Goal: Task Accomplishment & Management: Manage account settings

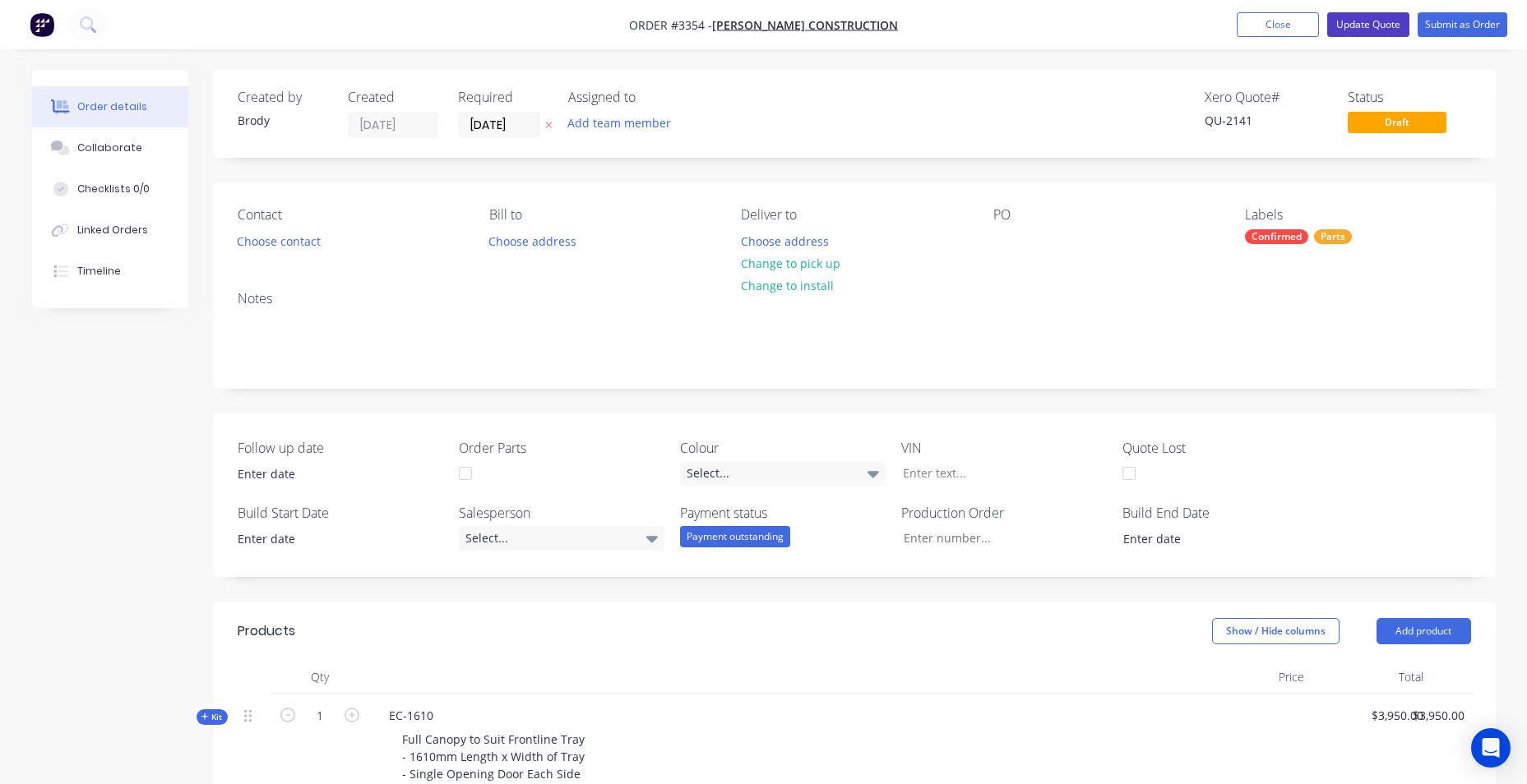
click at [1387, 24] on button "Update Quote" at bounding box center [1368, 25] width 82 height 25
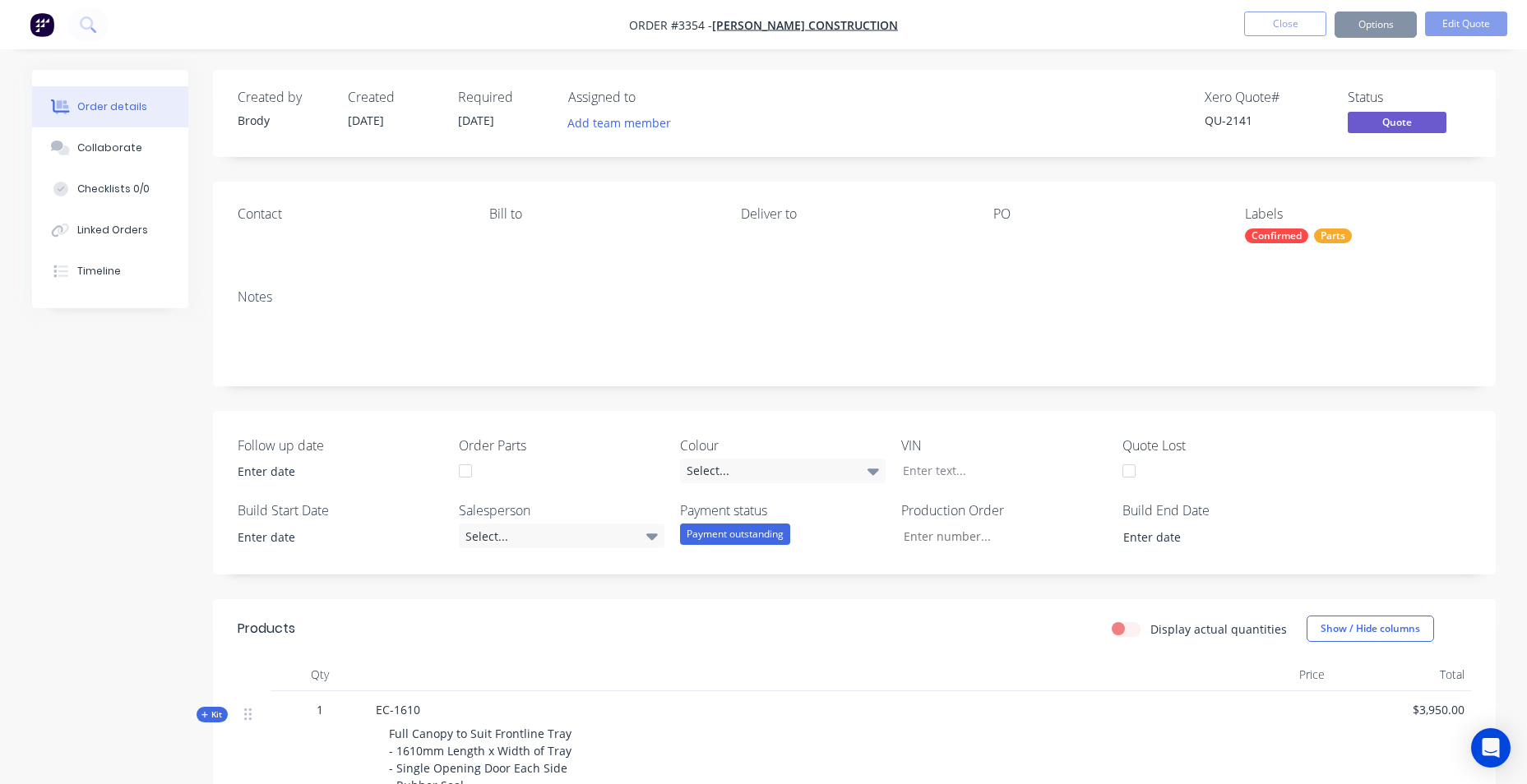
click at [1371, 31] on button "Options" at bounding box center [1376, 24] width 82 height 26
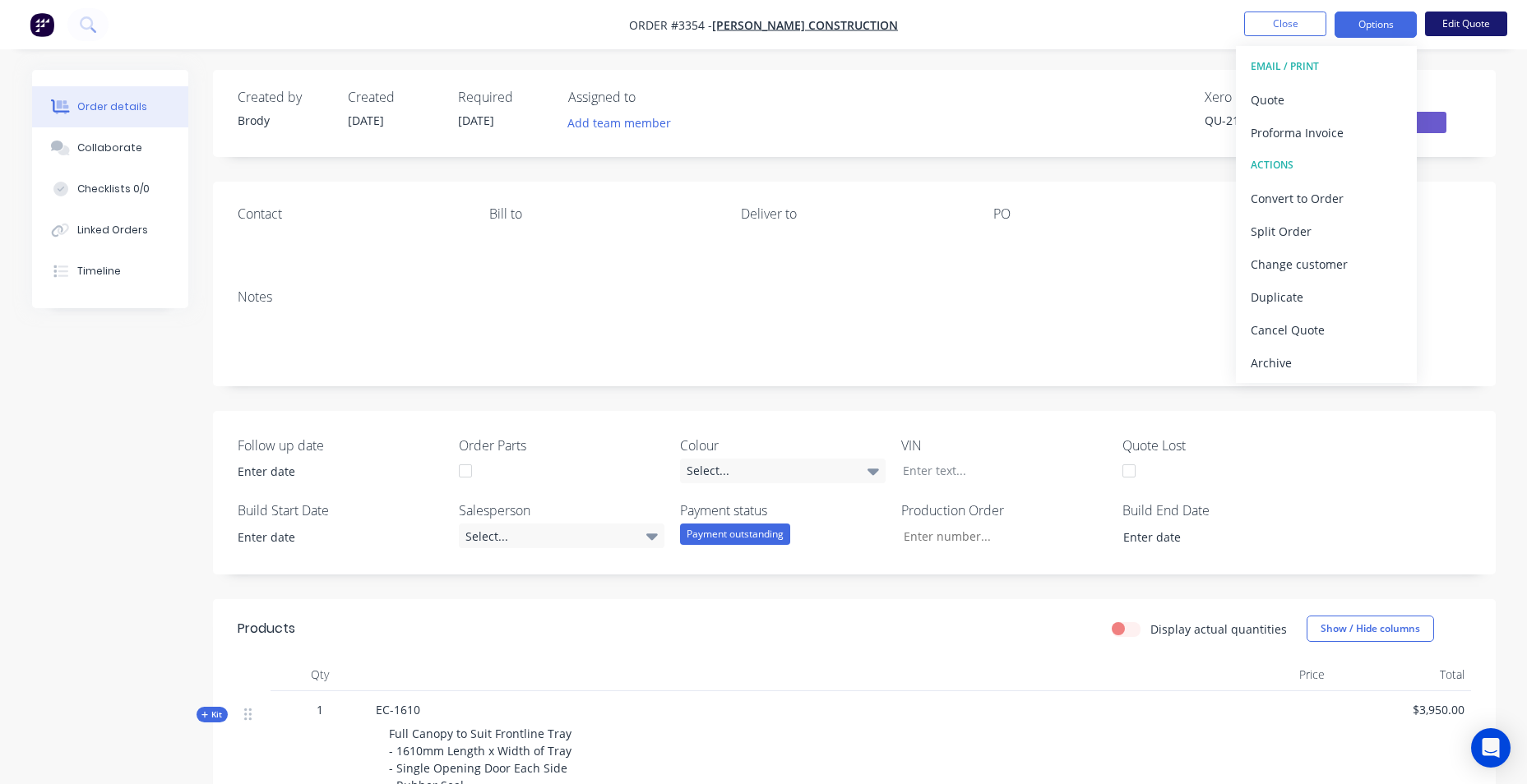
click at [1468, 31] on button "Edit Quote" at bounding box center [1465, 24] width 82 height 25
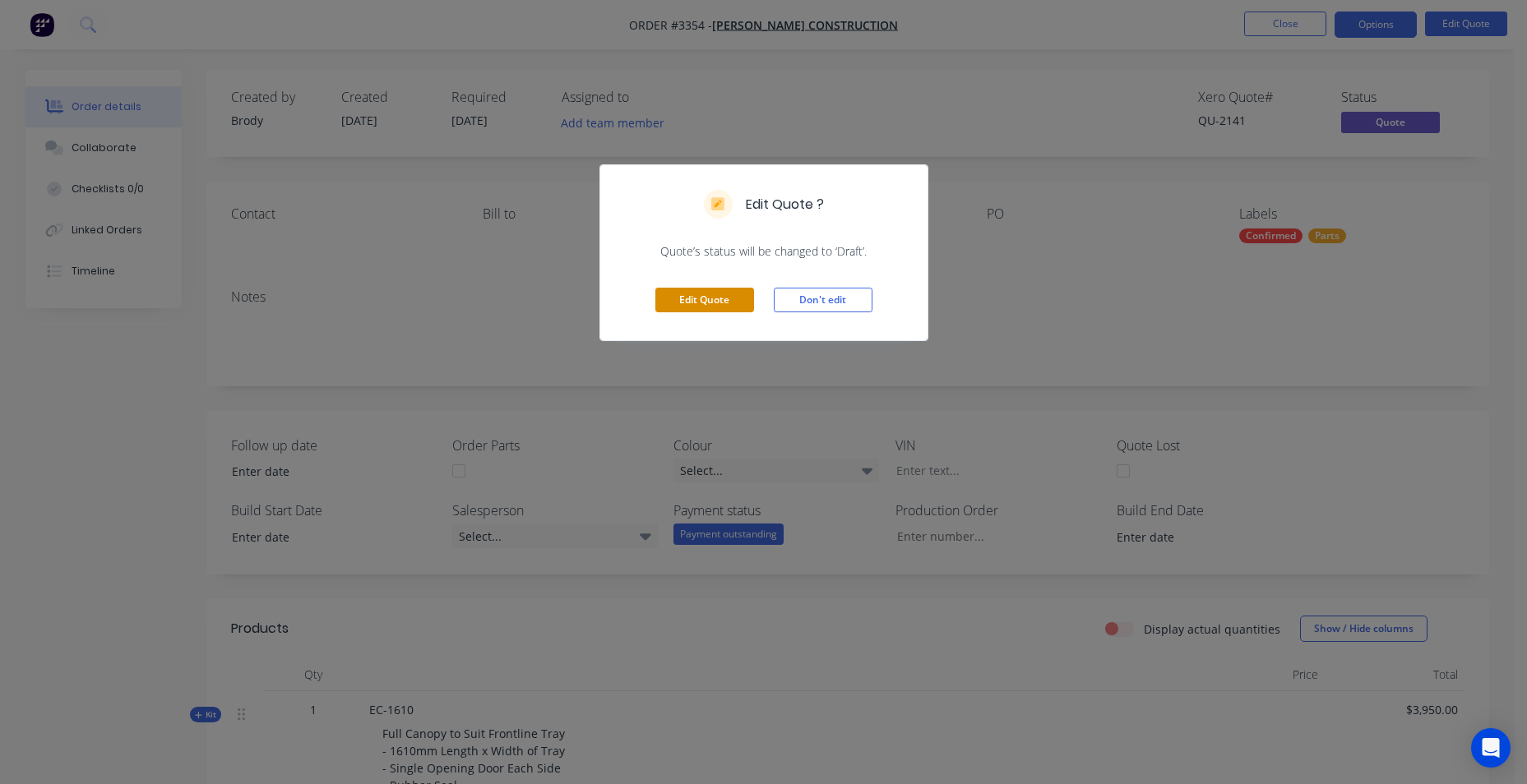
click at [726, 300] on button "Edit Quote" at bounding box center [704, 300] width 98 height 25
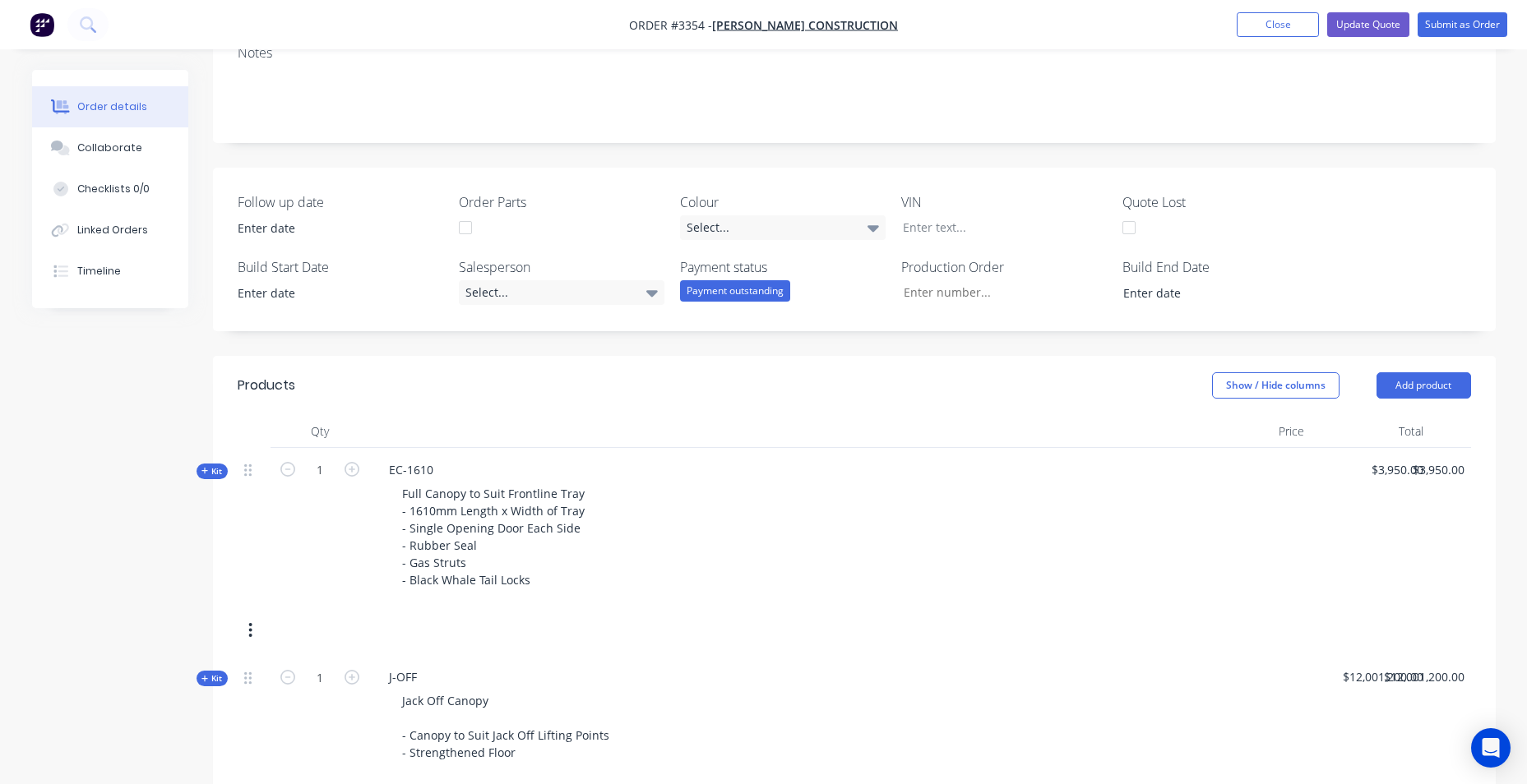
scroll to position [493, 0]
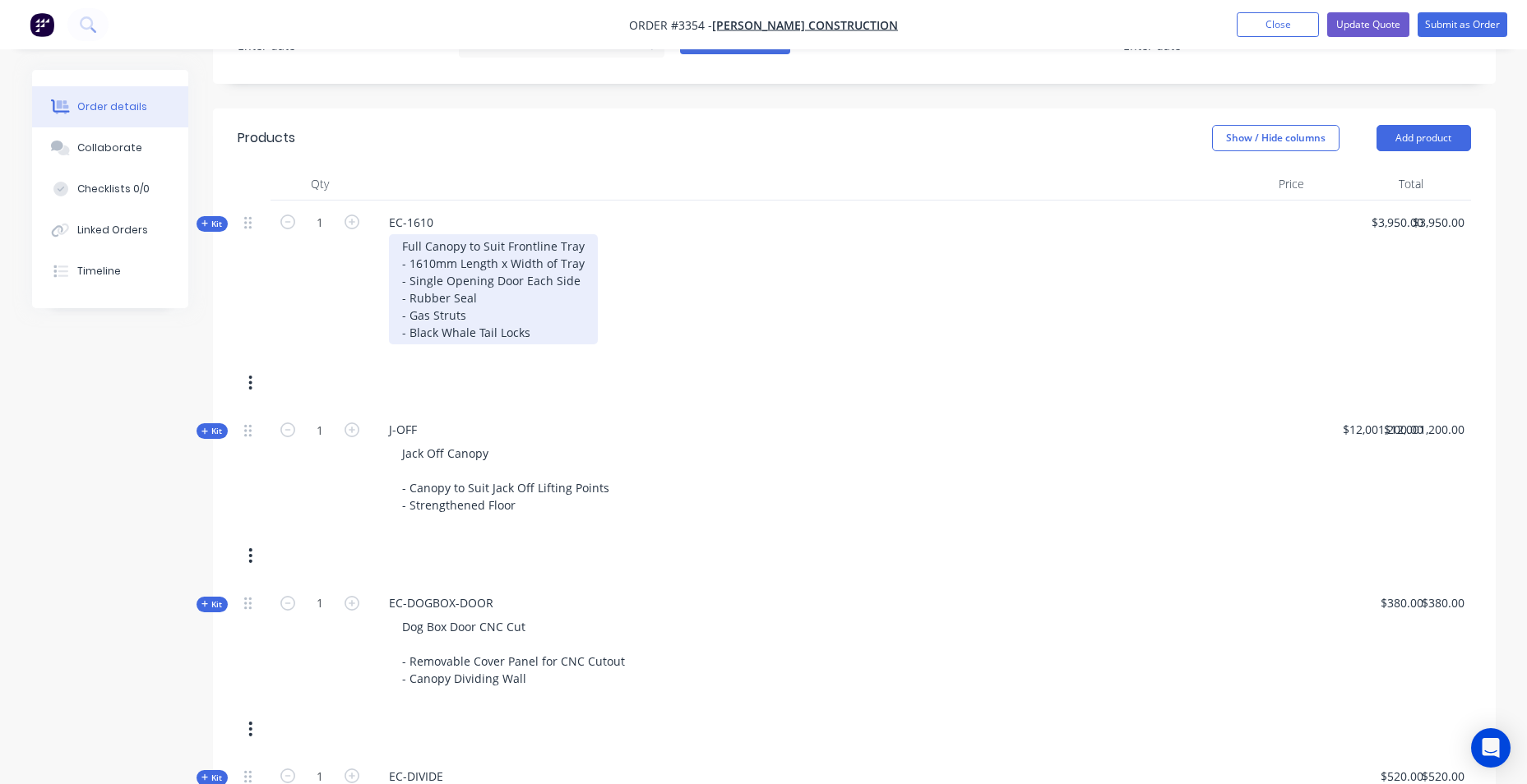
click at [515, 337] on div "Full Canopy to Suit Frontline Tray - 1610mm Length x Width of Tray - Single Ope…" at bounding box center [493, 289] width 209 height 110
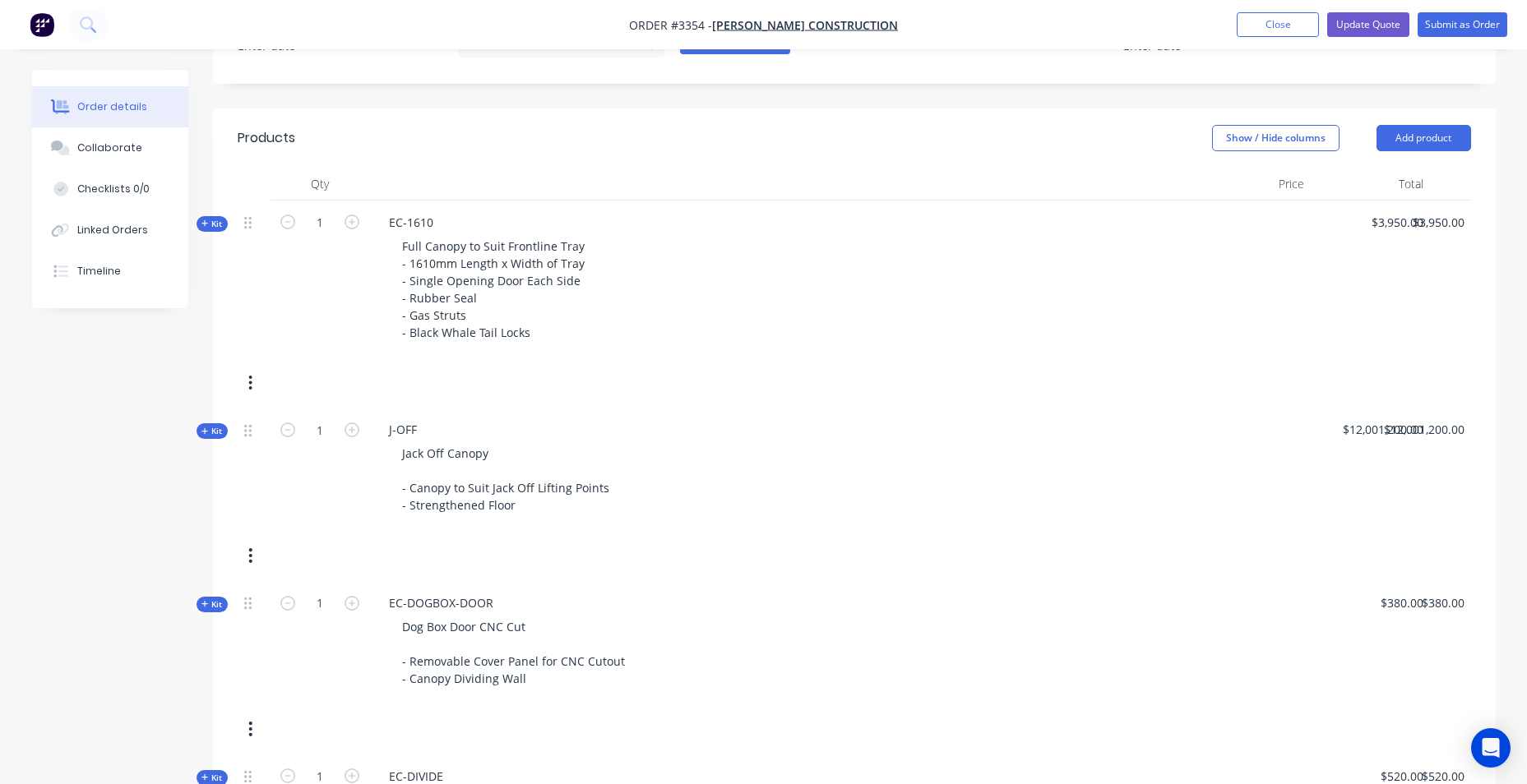
click at [763, 268] on div "Full Canopy to Suit Frontline Tray - 1610mm Length x Width of Tray - Single Ope…" at bounding box center [780, 289] width 809 height 110
click at [1206, 444] on div at bounding box center [1251, 470] width 120 height 123
click at [639, 118] on header "Products Show / Hide columns Add product" at bounding box center [855, 138] width 1283 height 59
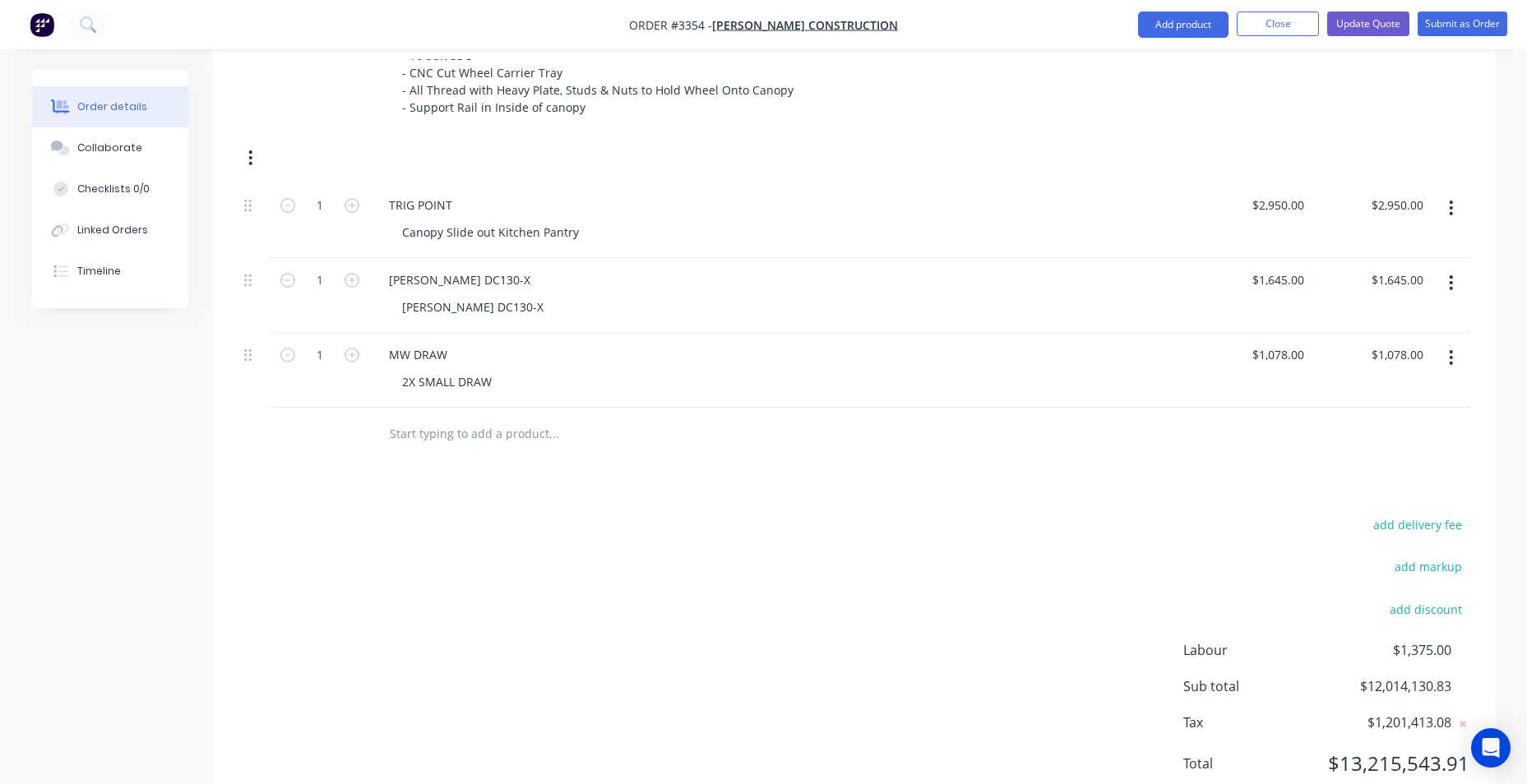
scroll to position [1747, 0]
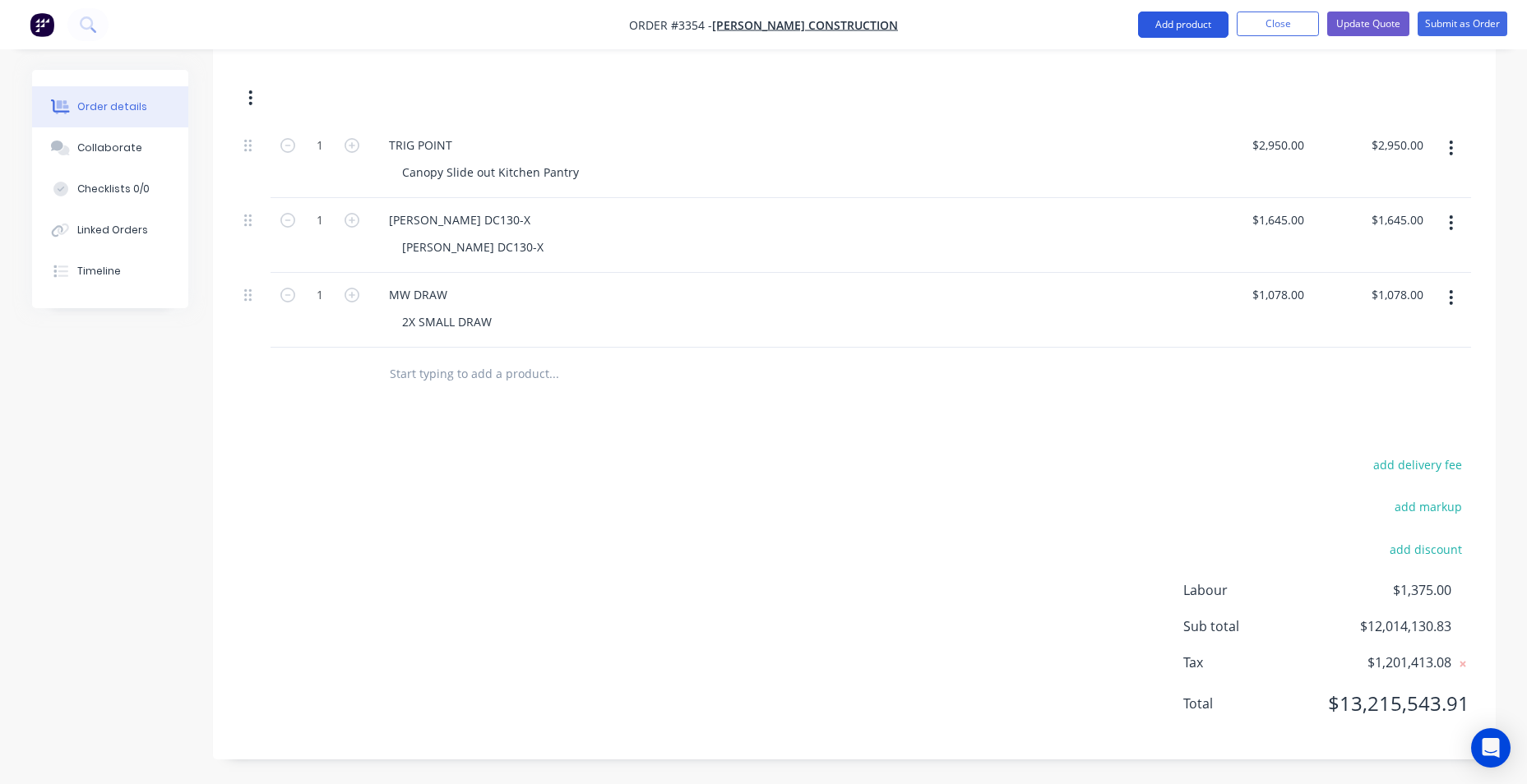
click at [1172, 37] on button "Add product" at bounding box center [1184, 24] width 91 height 26
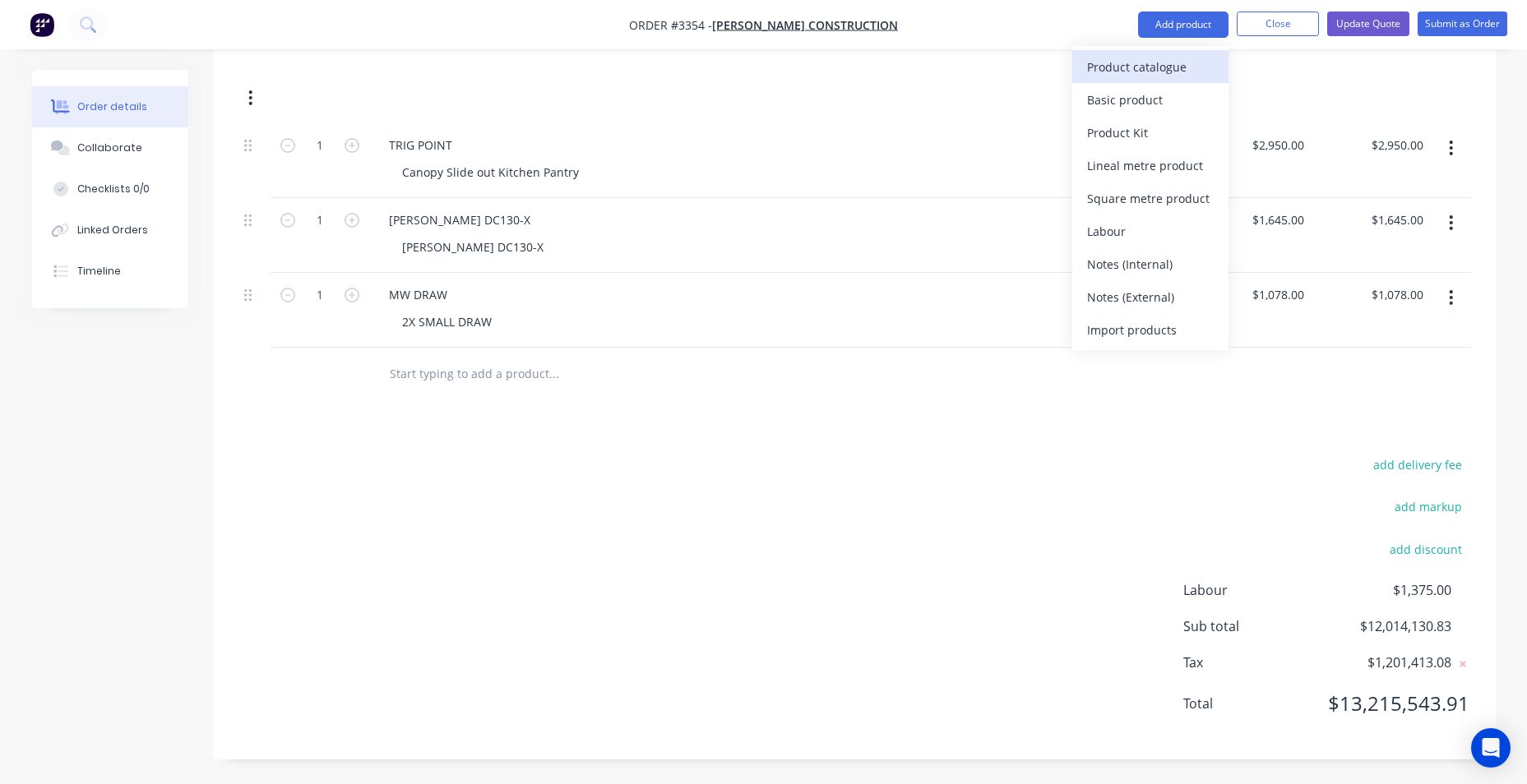
click at [1158, 55] on div "Product catalogue" at bounding box center [1150, 67] width 126 height 24
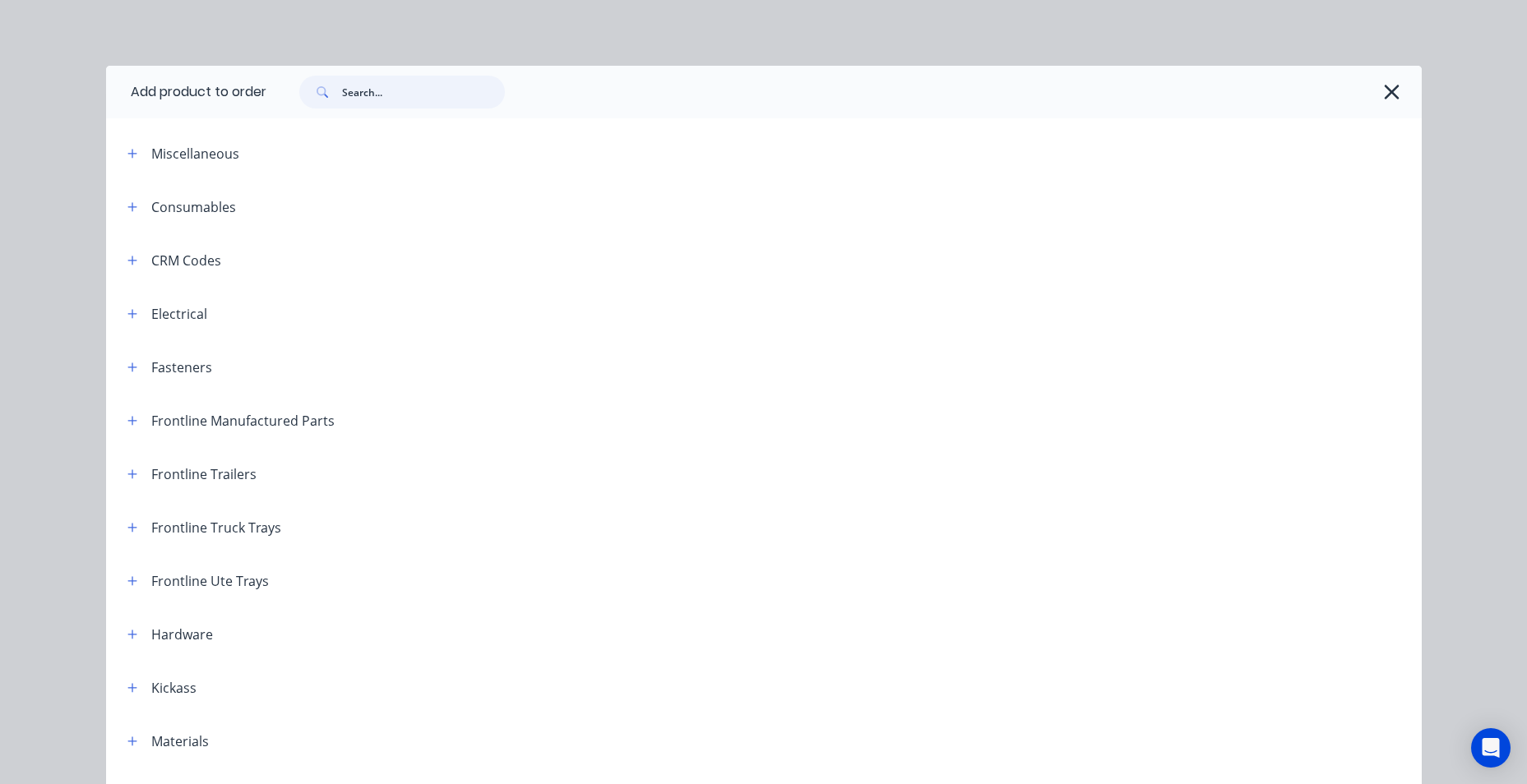
click at [397, 92] on input "text" at bounding box center [423, 92] width 163 height 33
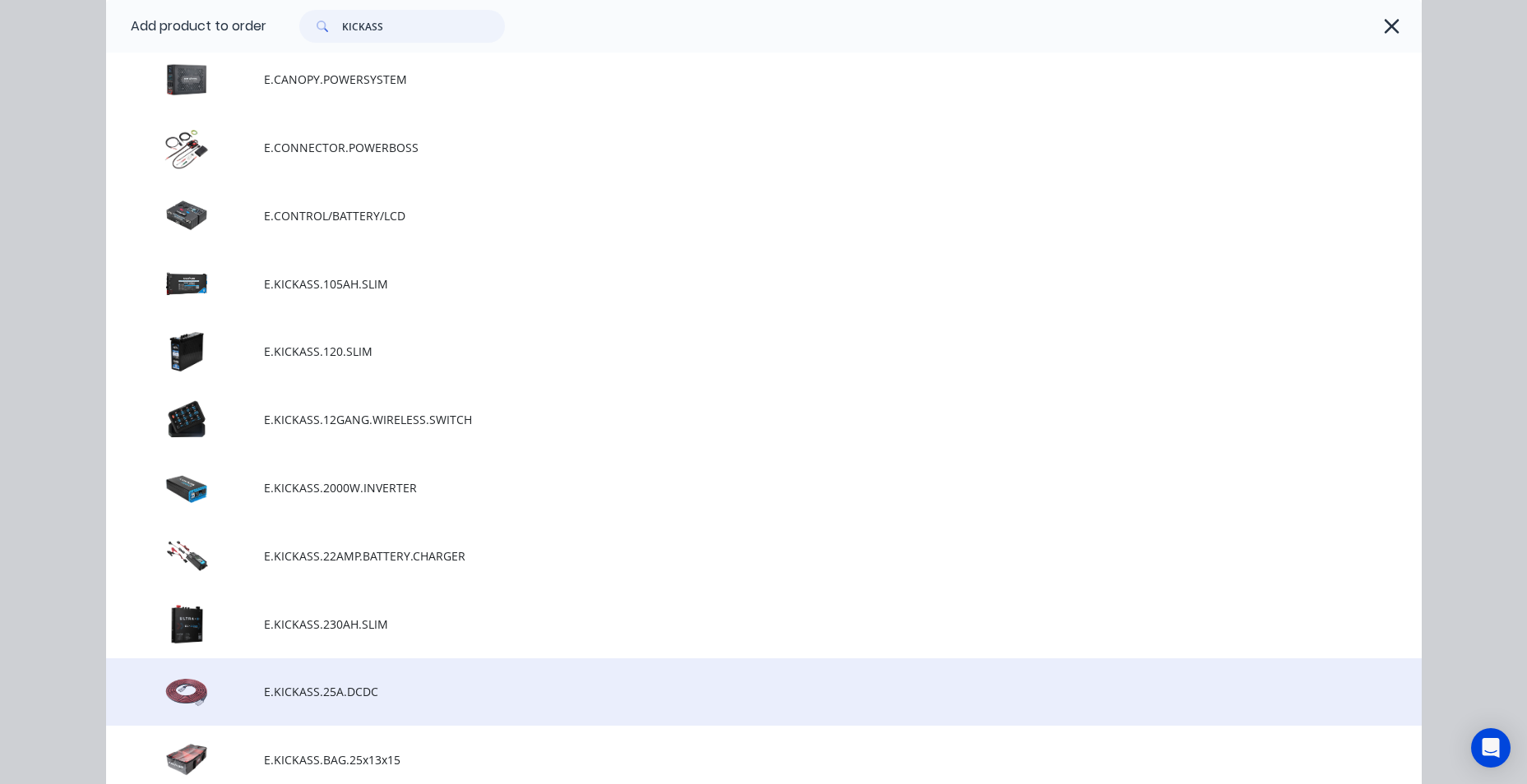
scroll to position [822, 0]
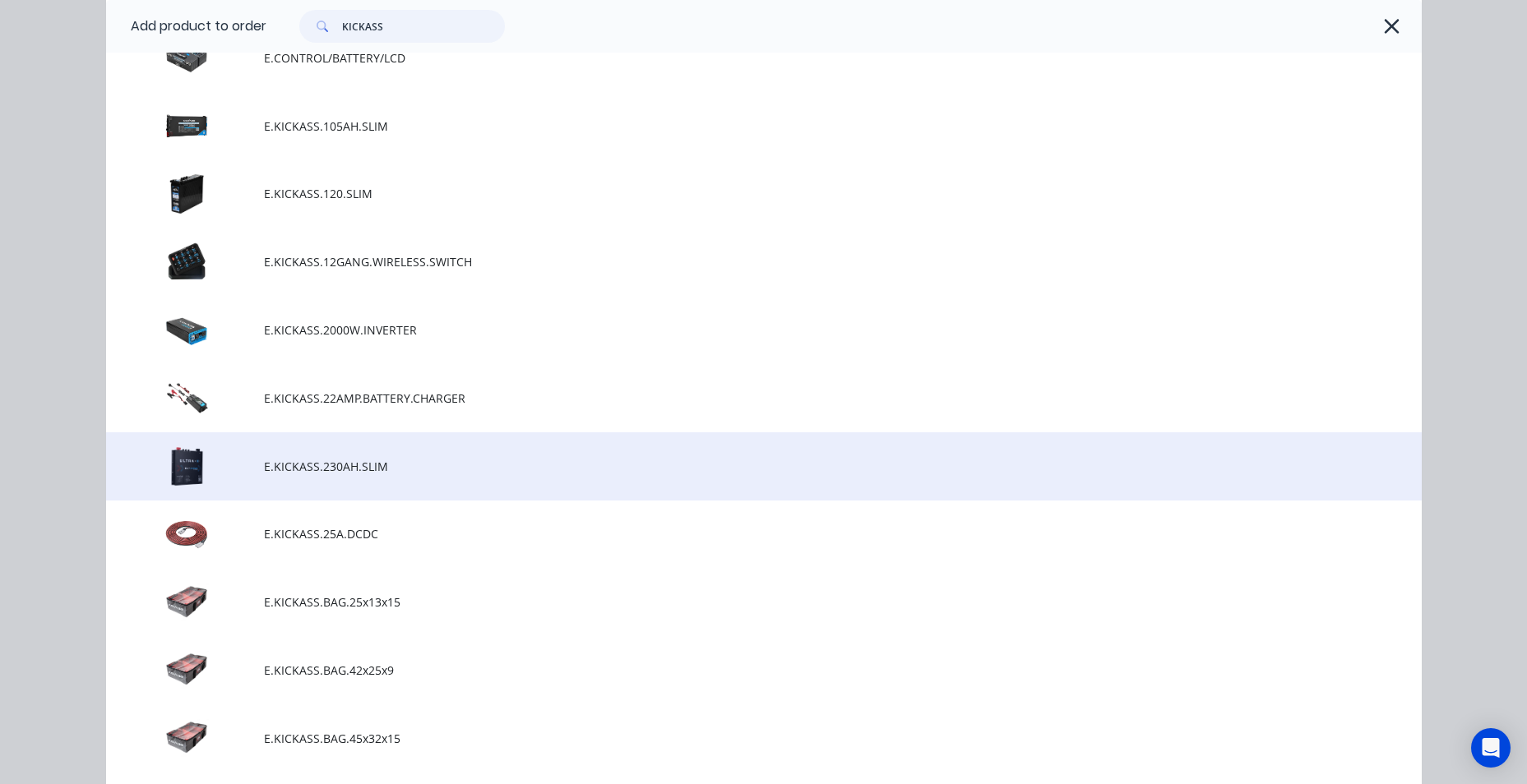
type input "KICKASS"
click at [345, 471] on span "E.KICKASS.230AH.SLIM" at bounding box center [727, 467] width 926 height 17
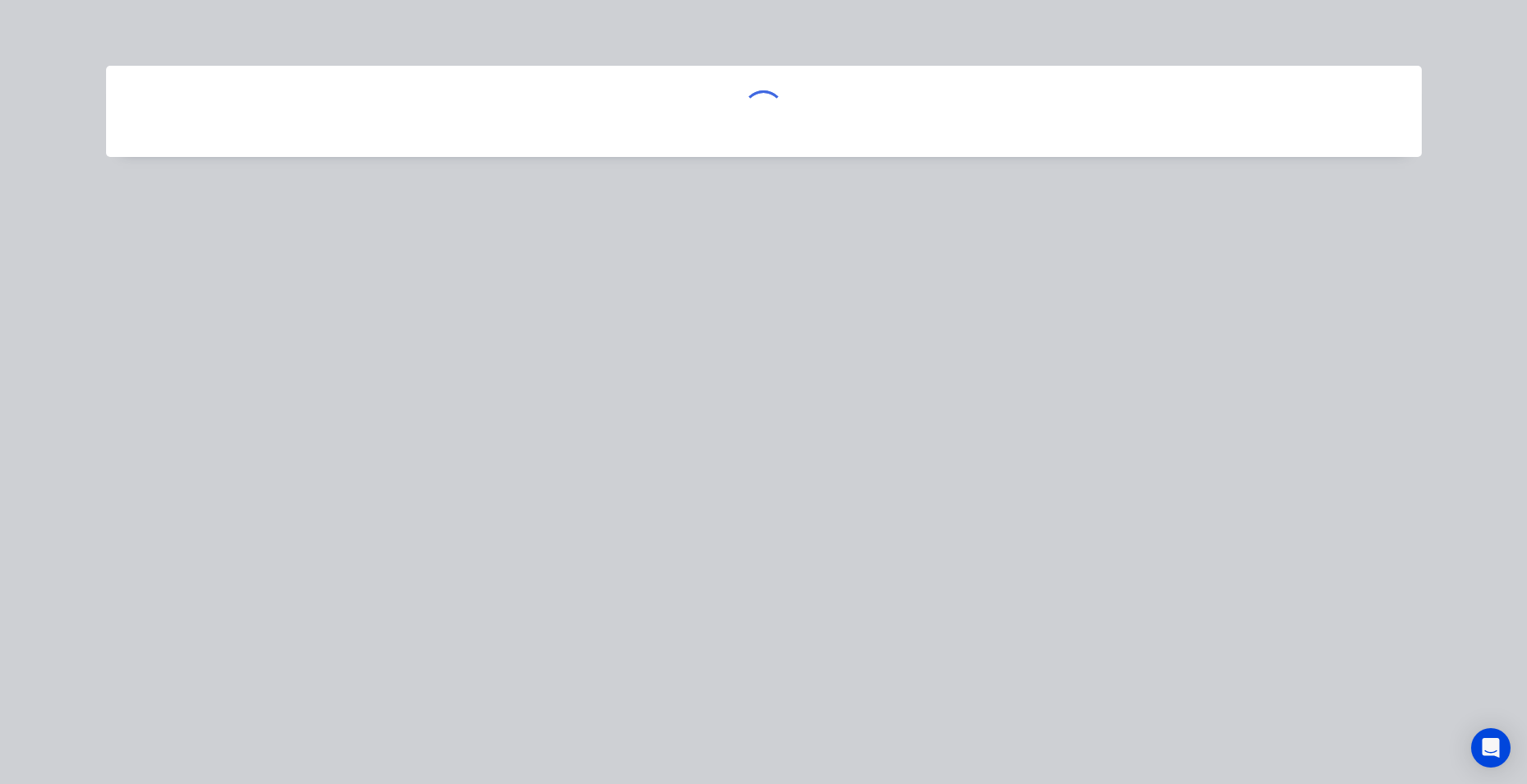
scroll to position [0, 0]
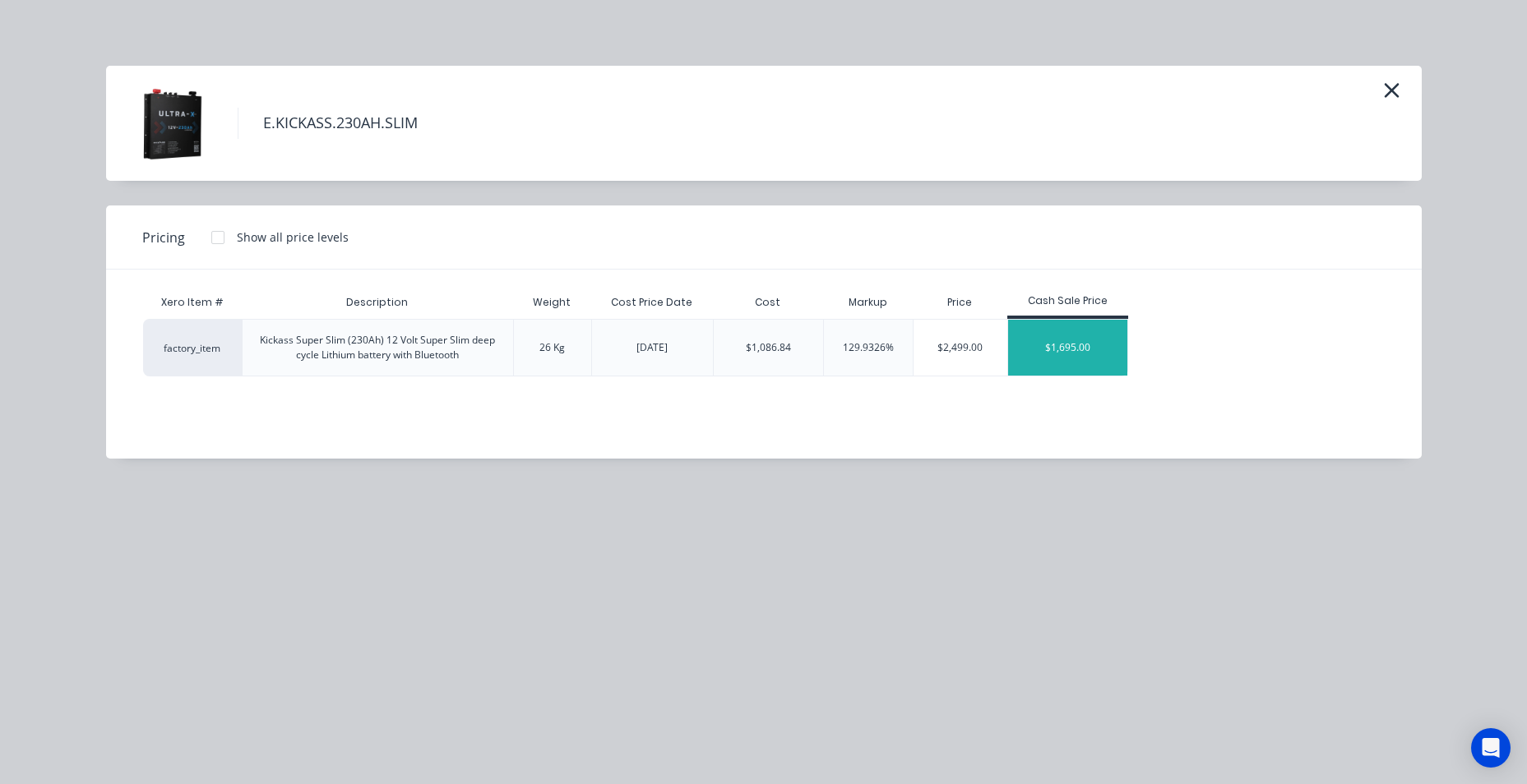
click at [1038, 353] on div "$1,695.00" at bounding box center [1068, 348] width 120 height 56
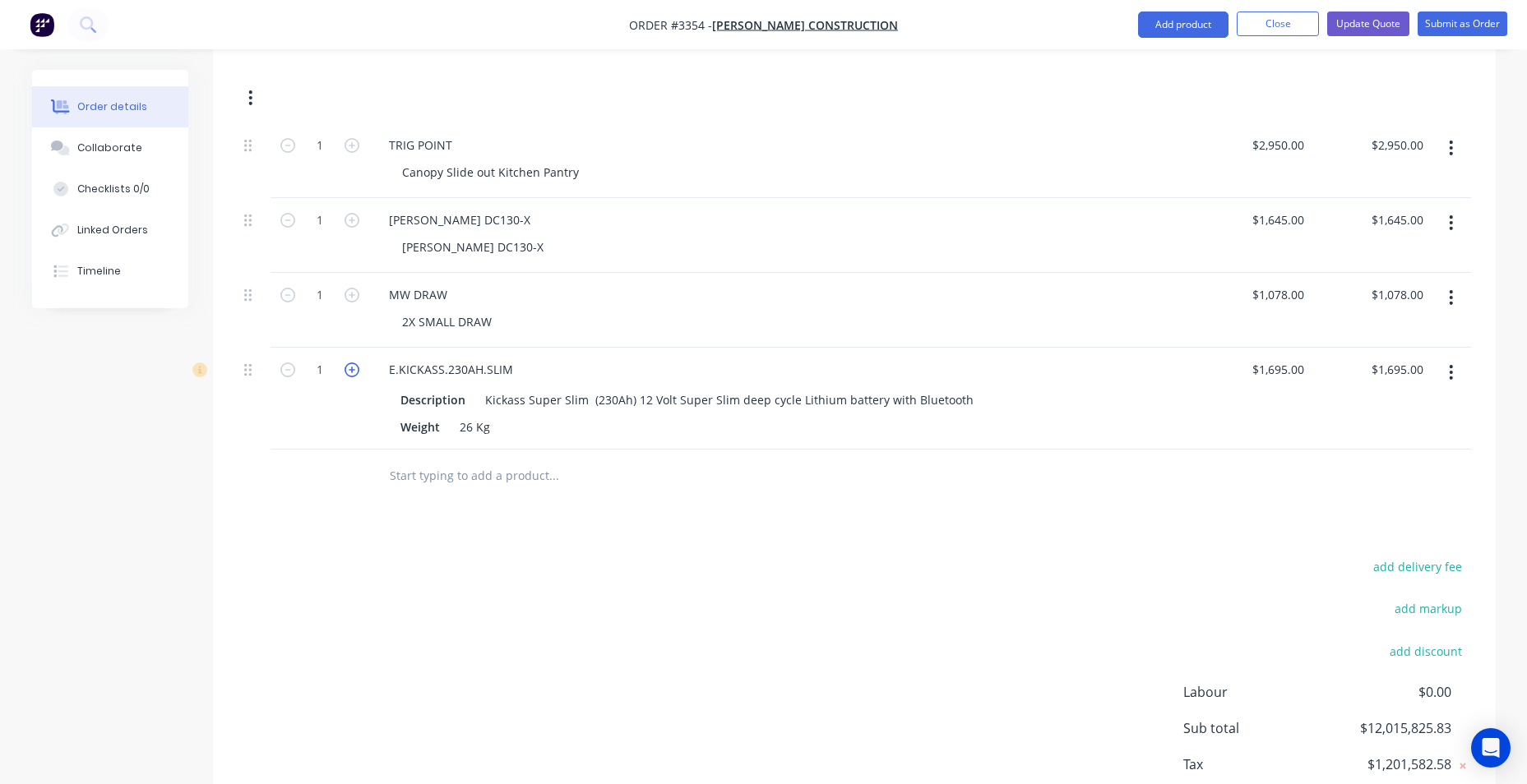
click at [350, 375] on icon "button" at bounding box center [351, 369] width 14 height 14
type input "2"
type input "$3,390.00"
click at [1189, 23] on button "Add product" at bounding box center [1184, 24] width 91 height 26
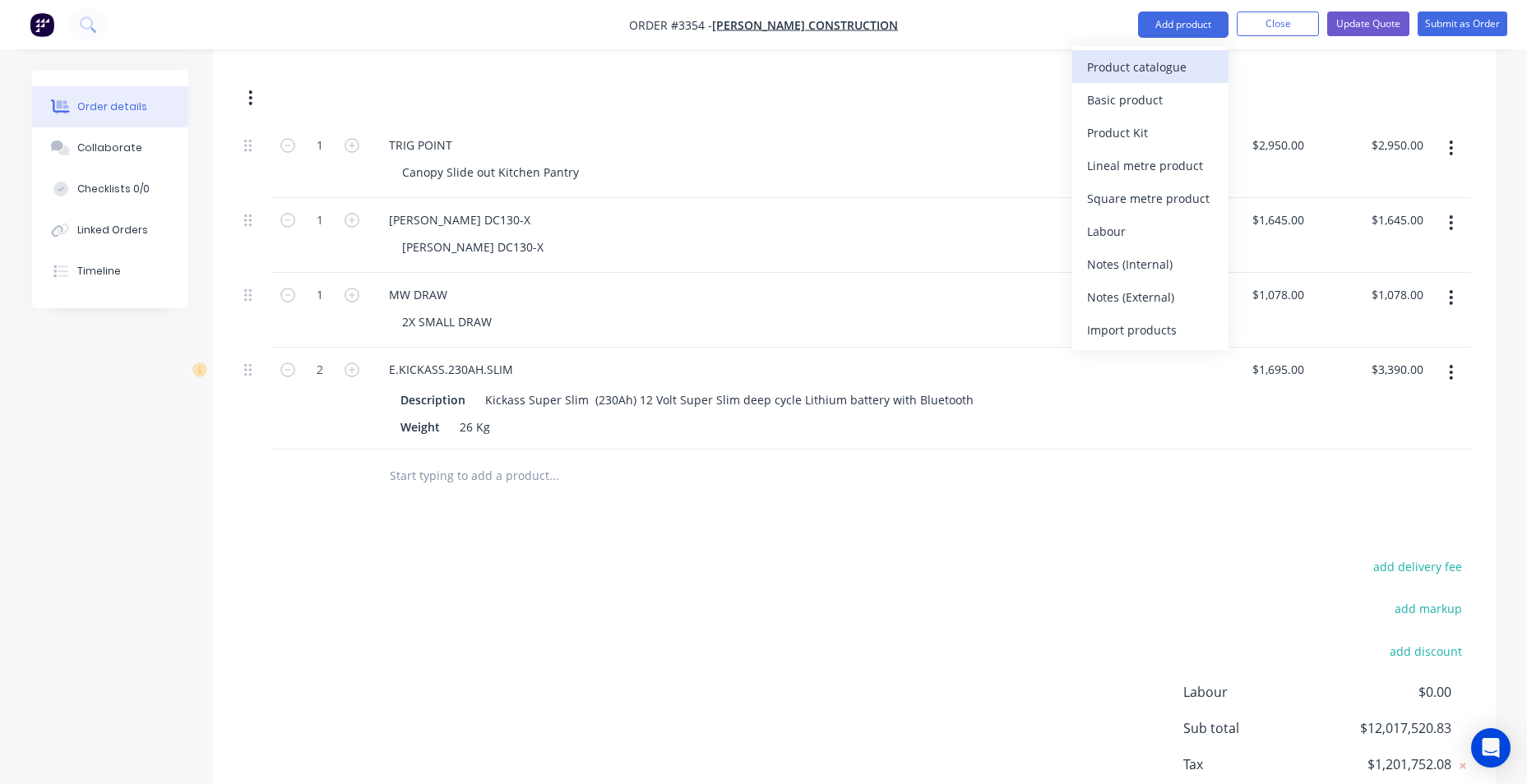
click at [1157, 69] on div "Product catalogue" at bounding box center [1150, 67] width 126 height 24
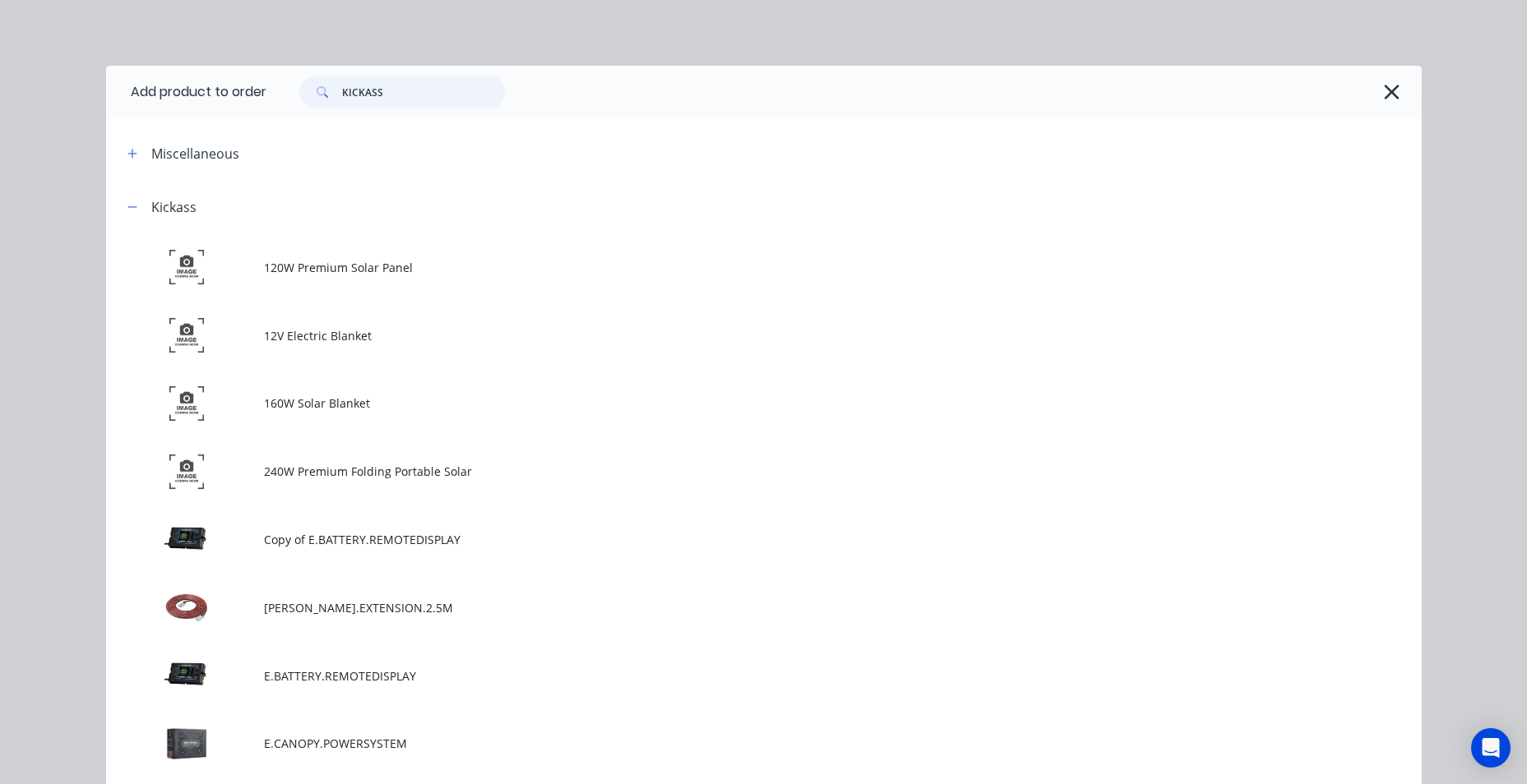
drag, startPoint x: 278, startPoint y: 86, endPoint x: -63, endPoint y: 37, distance: 344.5
type input "KICKASS"
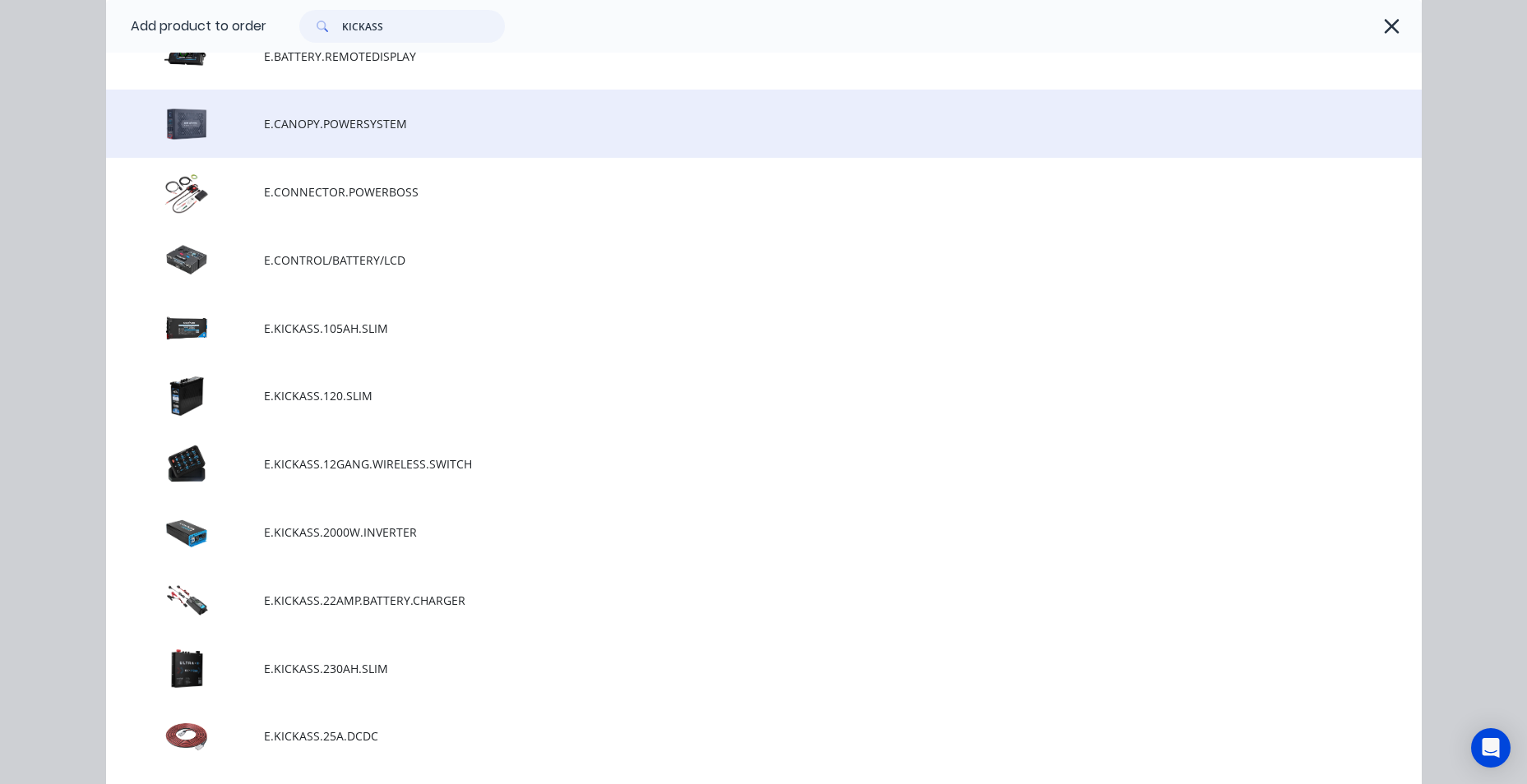
scroll to position [658, 0]
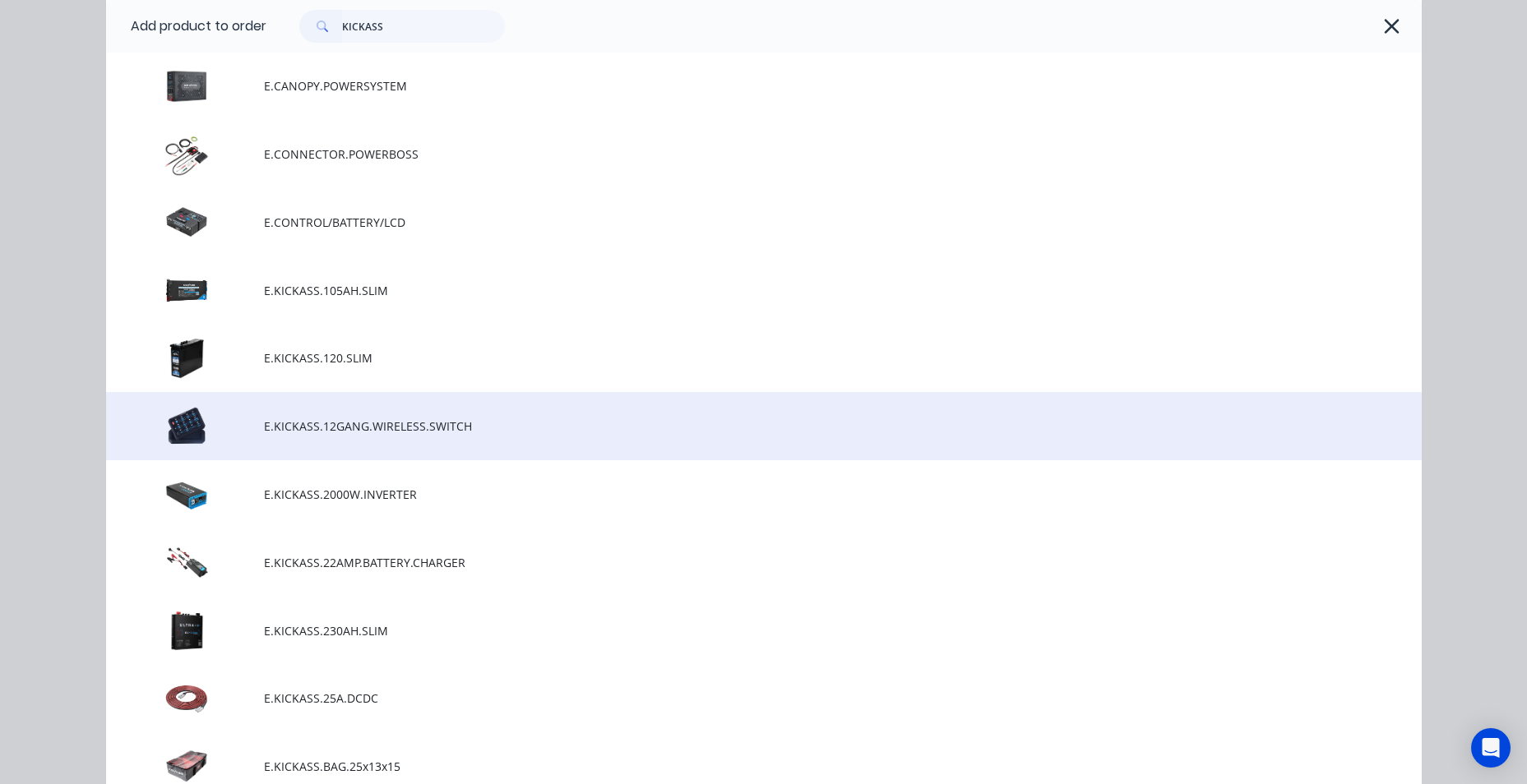
click at [282, 421] on span "E.KICKASS.12GANG.WIRELESS.SWITCH" at bounding box center [727, 426] width 926 height 17
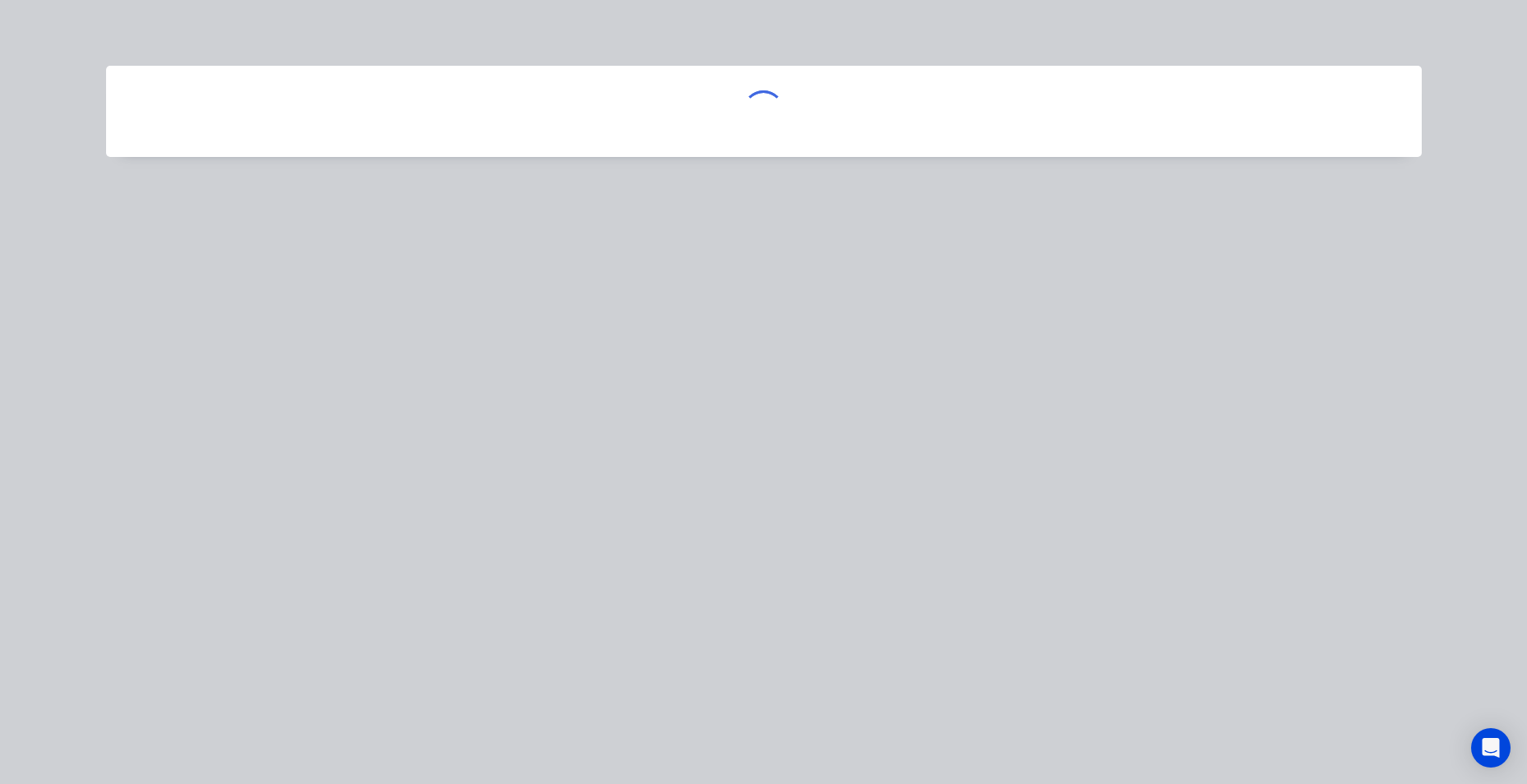
scroll to position [0, 0]
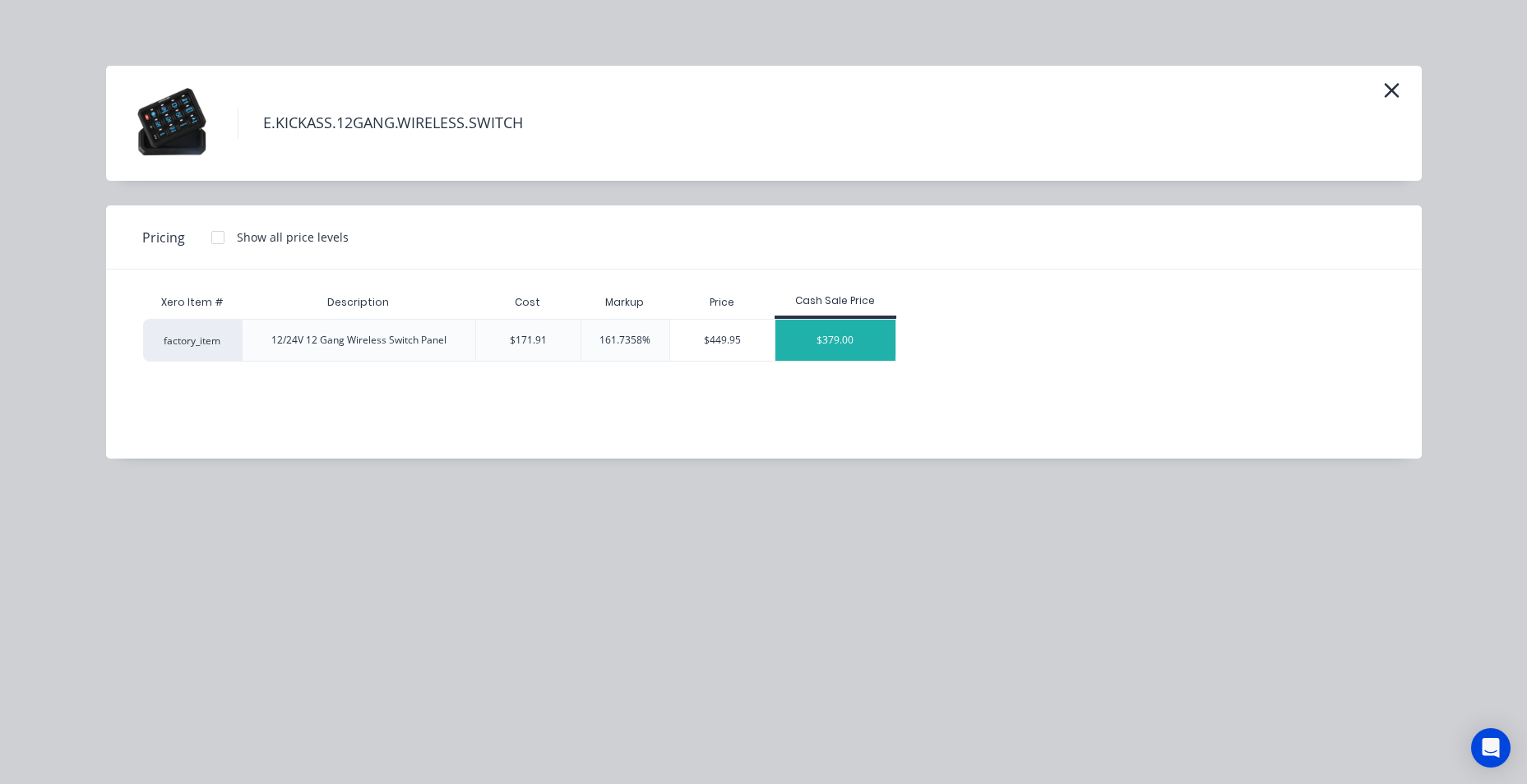
click at [845, 339] on div "$379.00" at bounding box center [835, 340] width 120 height 41
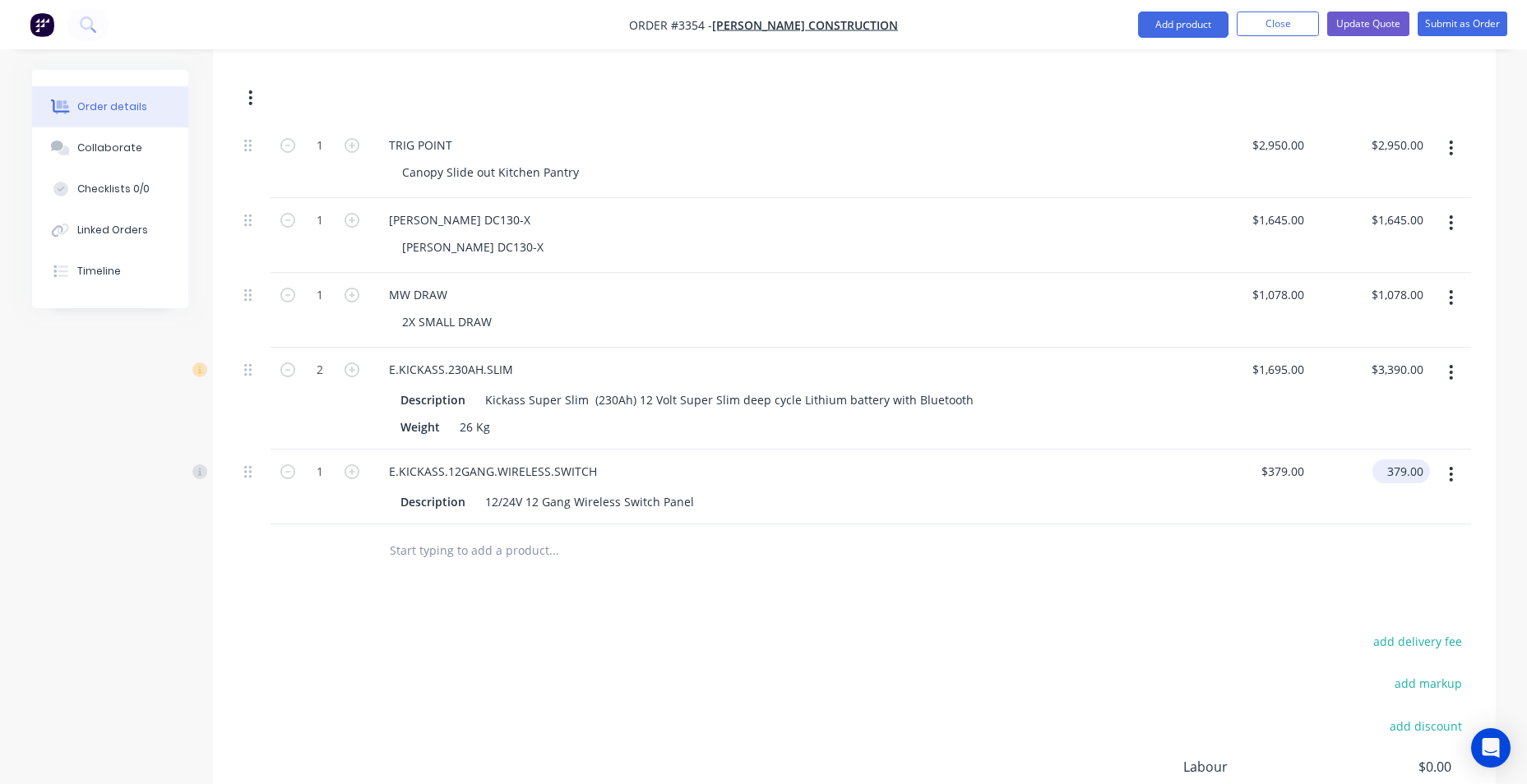
click at [1418, 482] on input "379.00" at bounding box center [1404, 472] width 51 height 24
type input "199"
type input "$199.00"
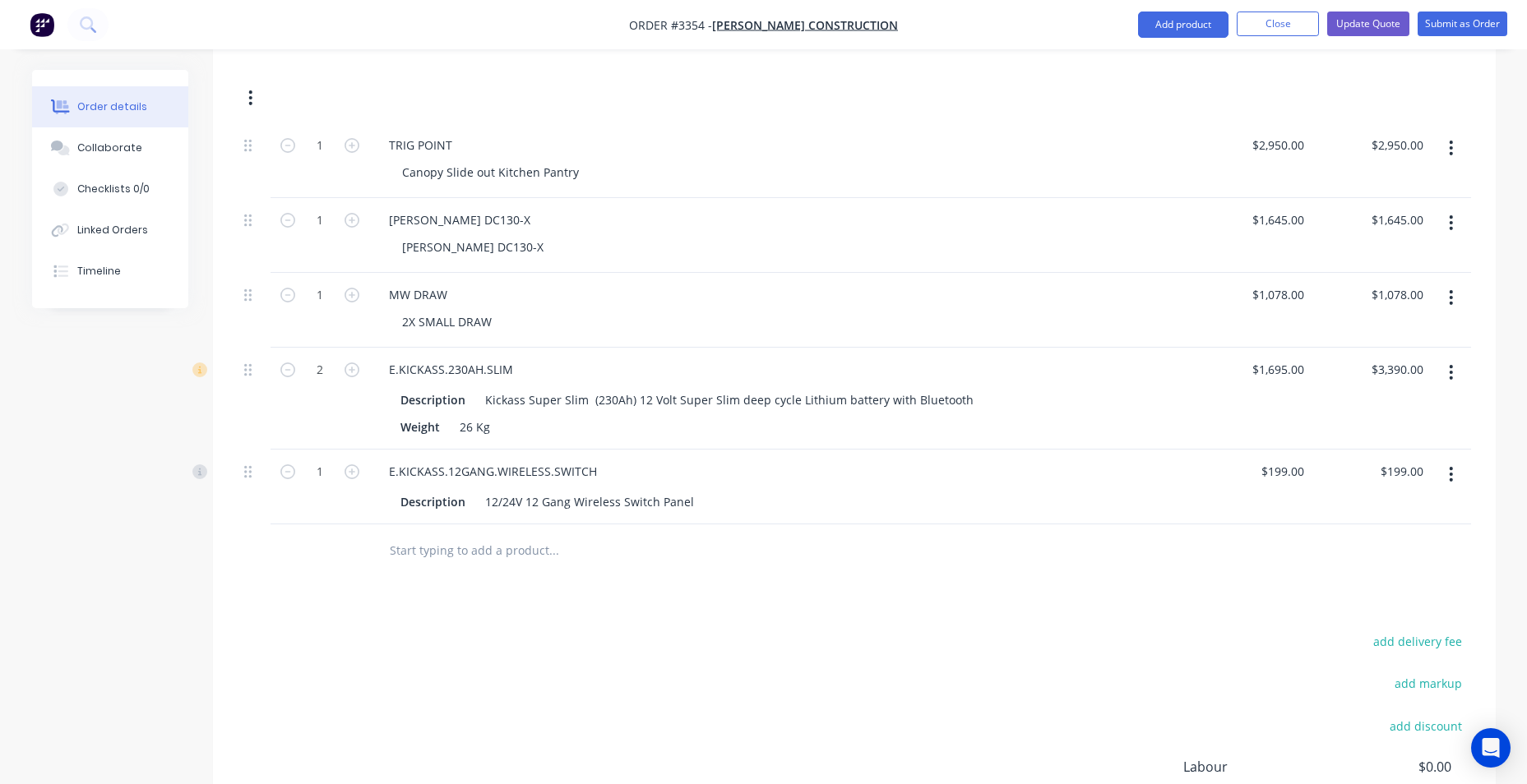
click at [468, 557] on input "text" at bounding box center [553, 551] width 329 height 33
click at [1348, 23] on button "Update Quote" at bounding box center [1368, 24] width 82 height 25
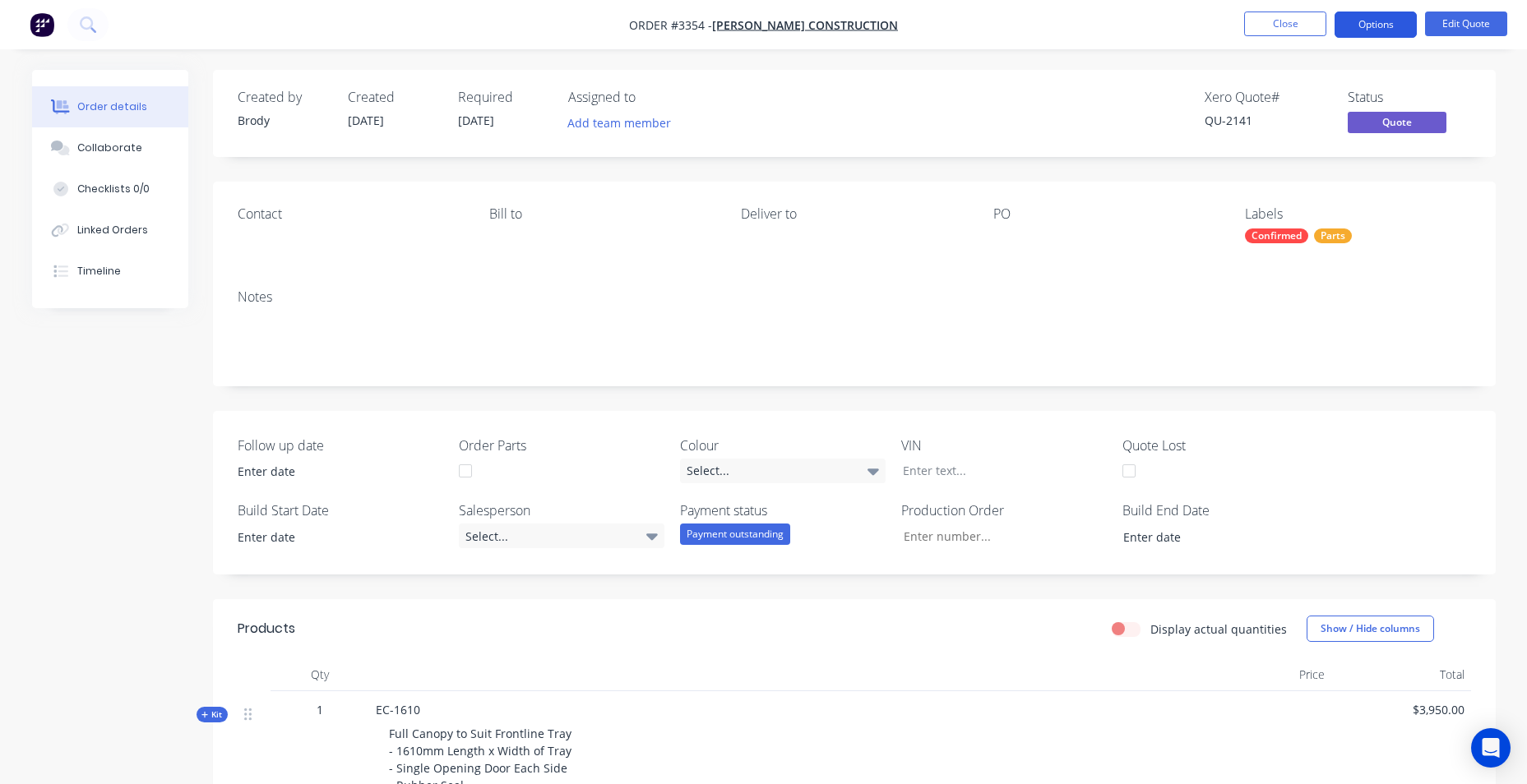
click at [1373, 18] on button "Options" at bounding box center [1376, 24] width 82 height 26
click at [1473, 17] on button "Edit Quote" at bounding box center [1465, 24] width 82 height 25
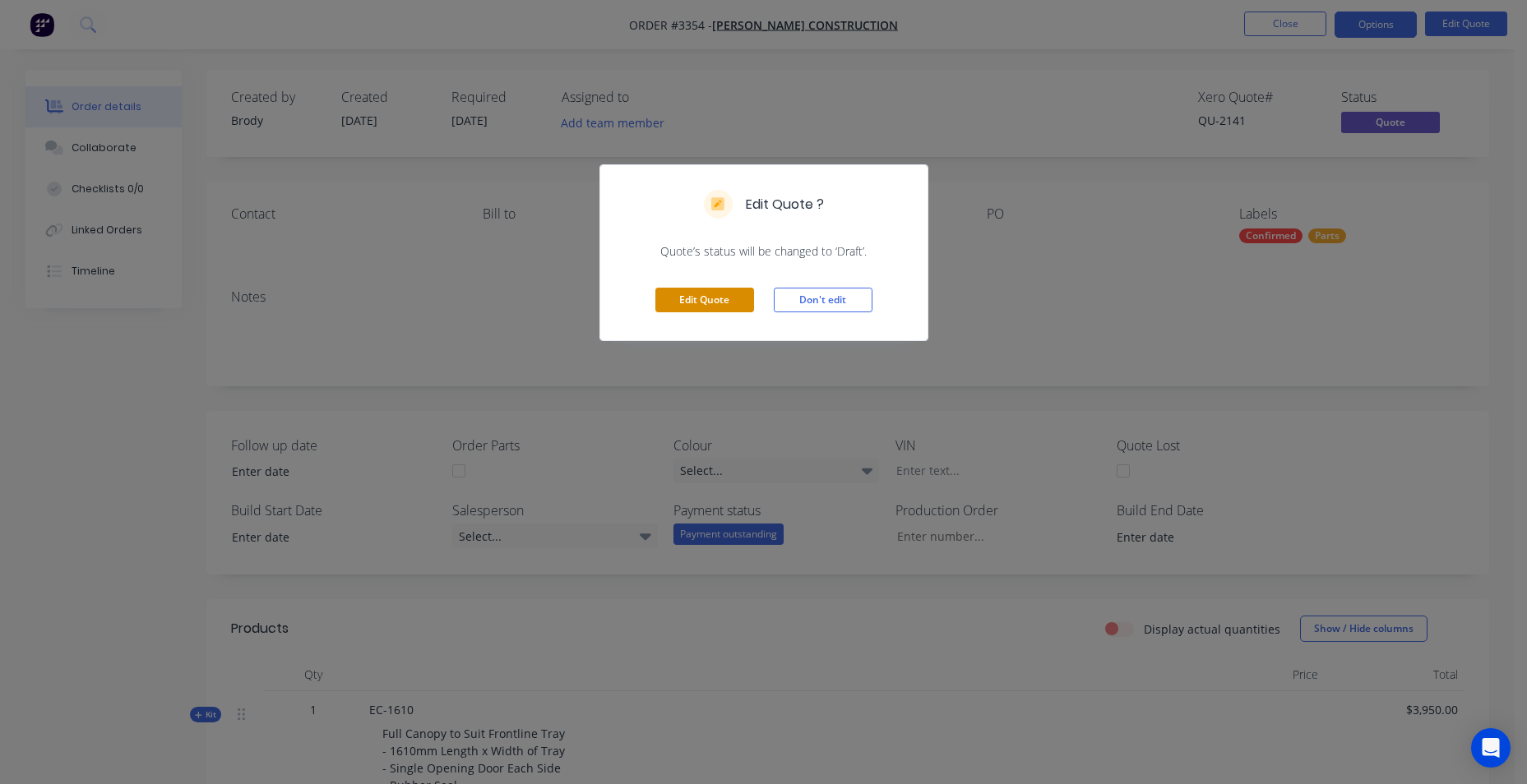
click at [716, 305] on button "Edit Quote" at bounding box center [704, 300] width 98 height 25
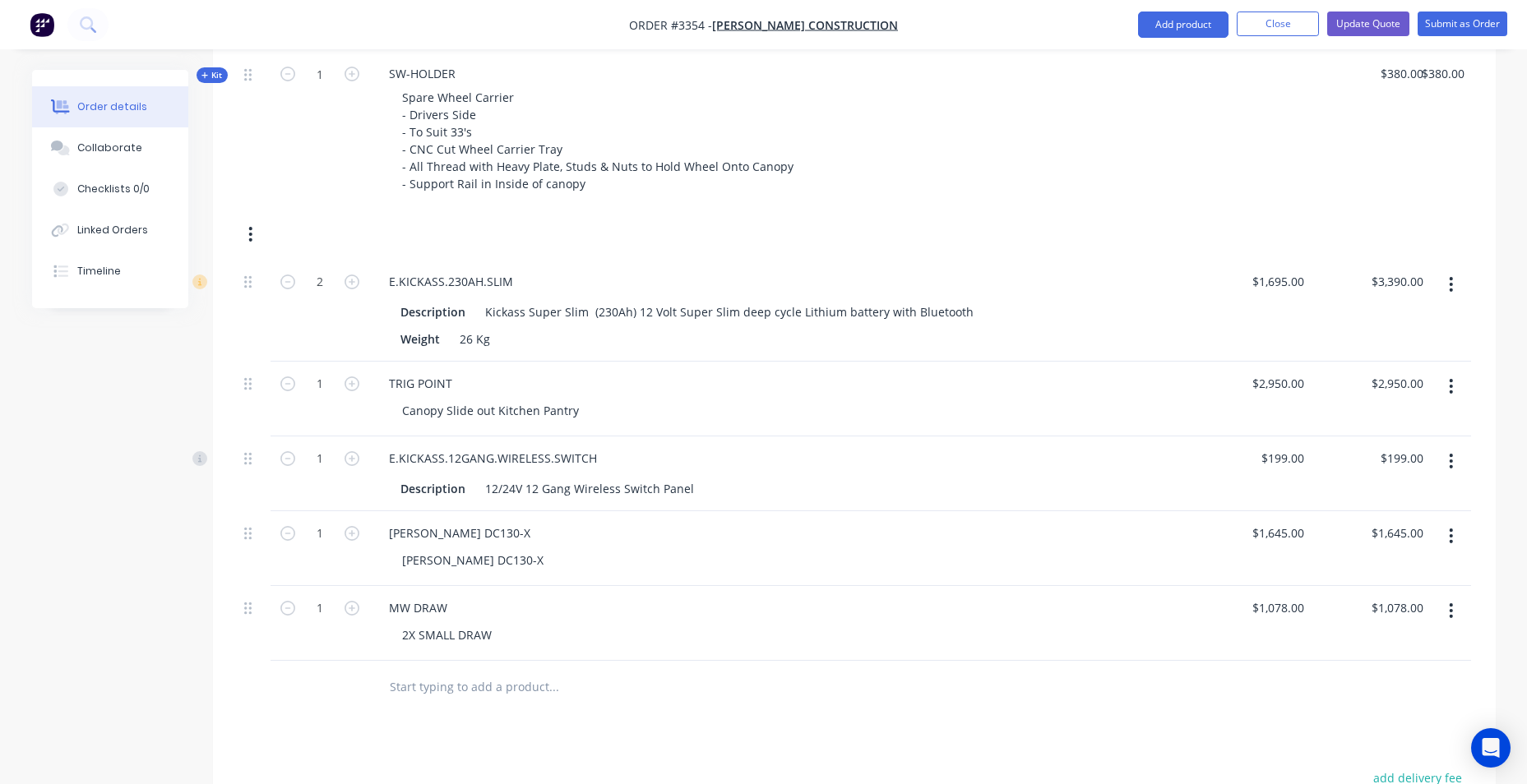
scroll to position [1562, 0]
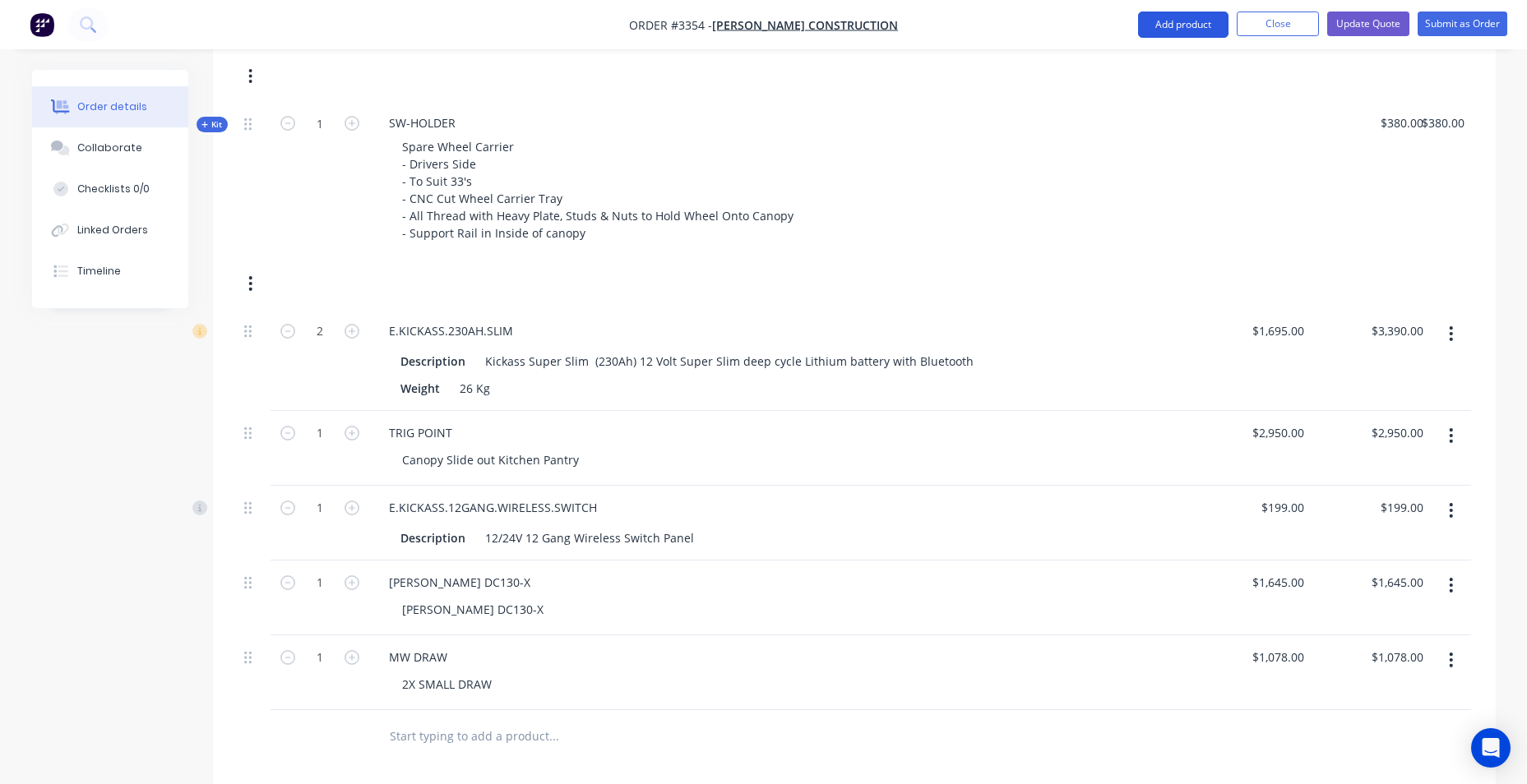
click at [1198, 31] on button "Add product" at bounding box center [1184, 24] width 91 height 26
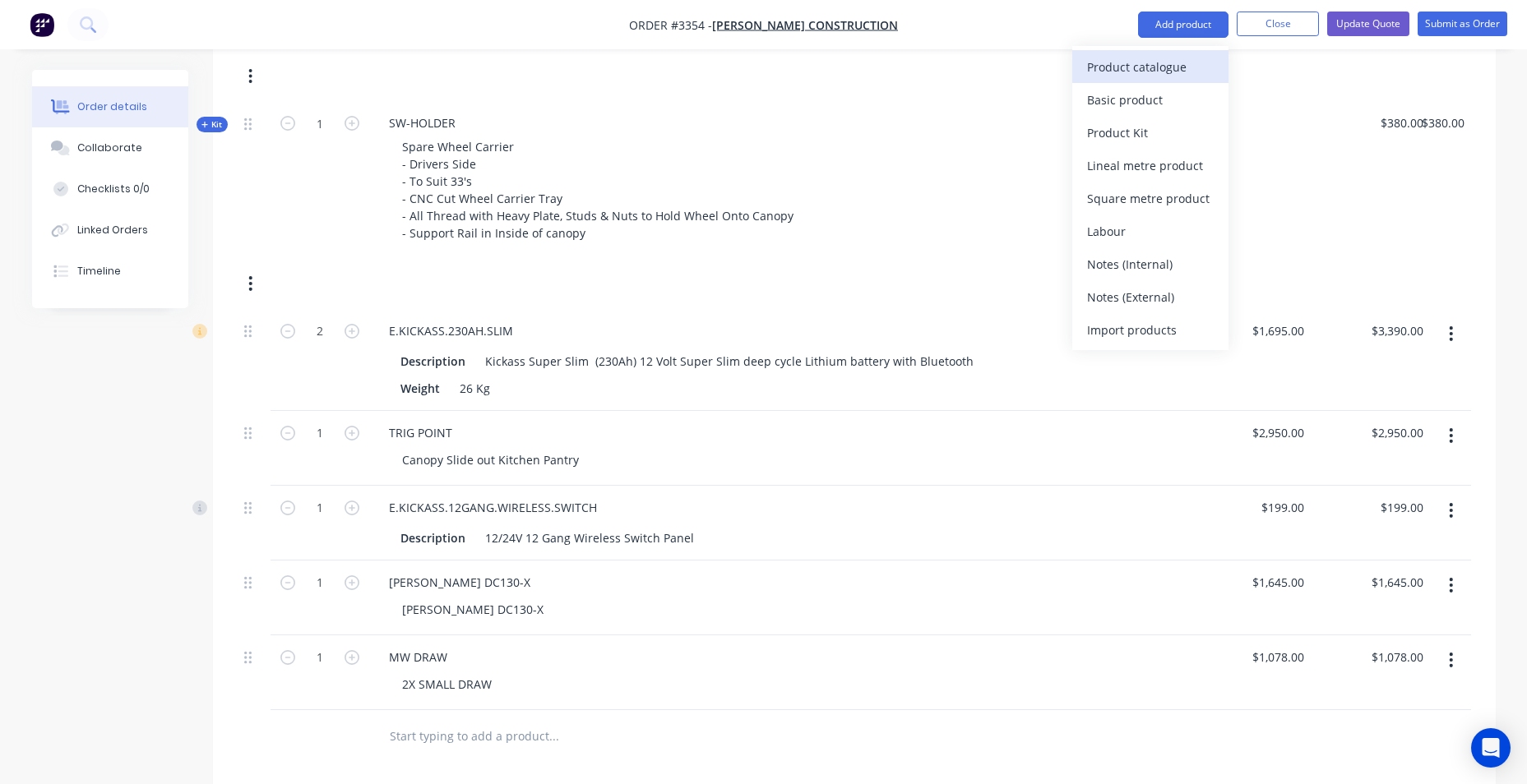
click at [1119, 82] on button "Product catalogue" at bounding box center [1151, 67] width 156 height 33
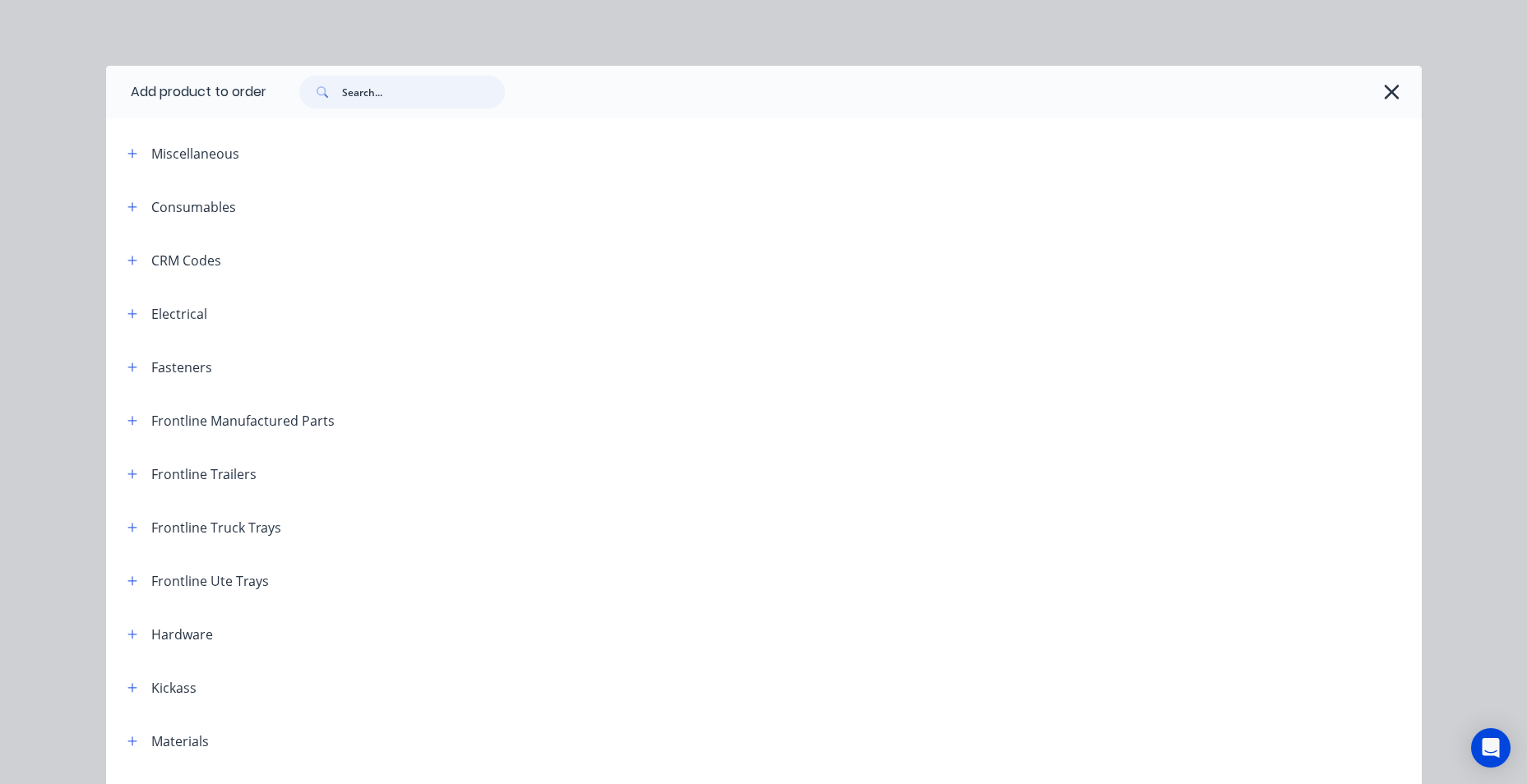
click at [402, 99] on input "text" at bounding box center [423, 92] width 163 height 33
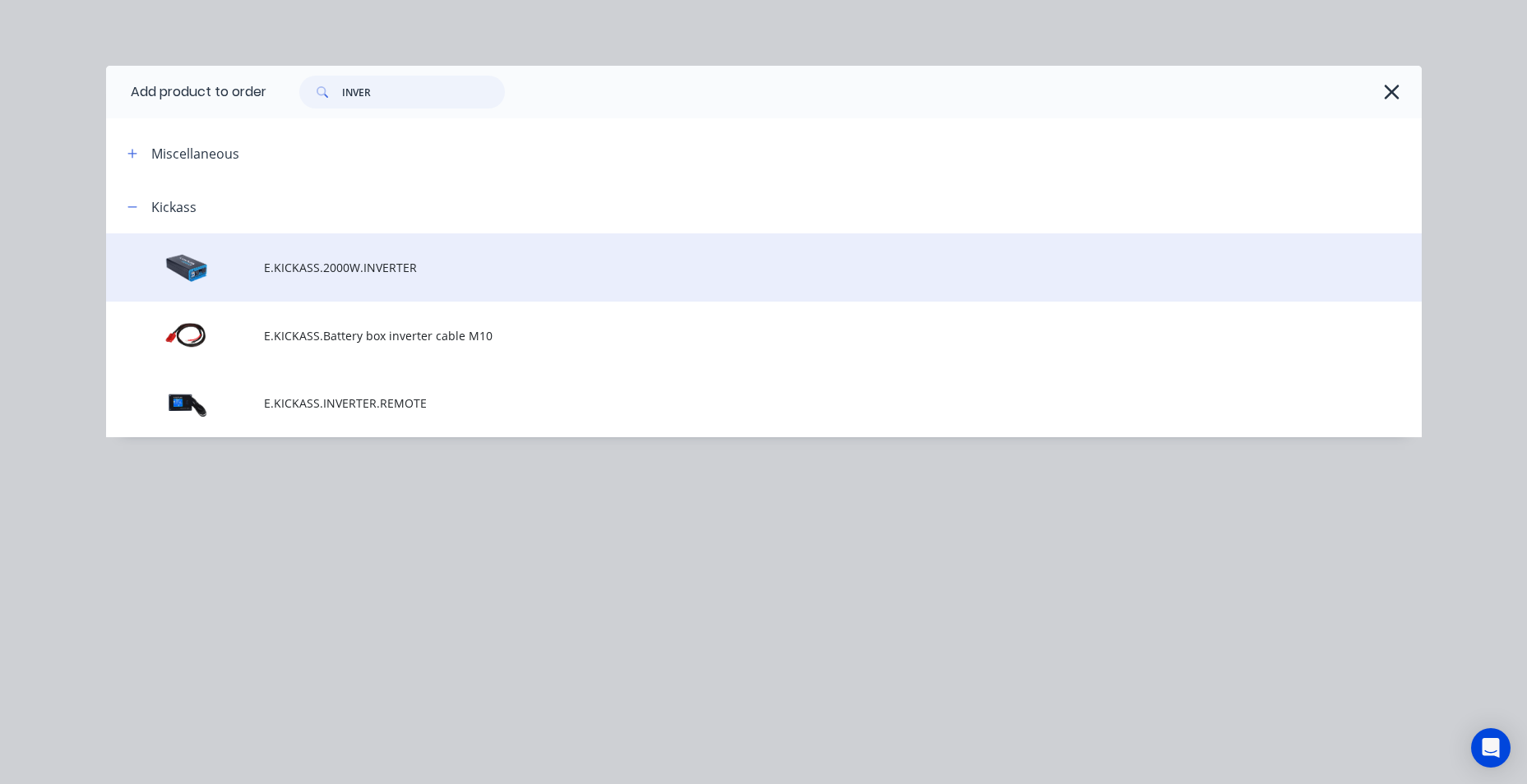
type input "INVER"
click at [387, 278] on td "E.KICKASS.2000W.INVERTER" at bounding box center [843, 267] width 1158 height 68
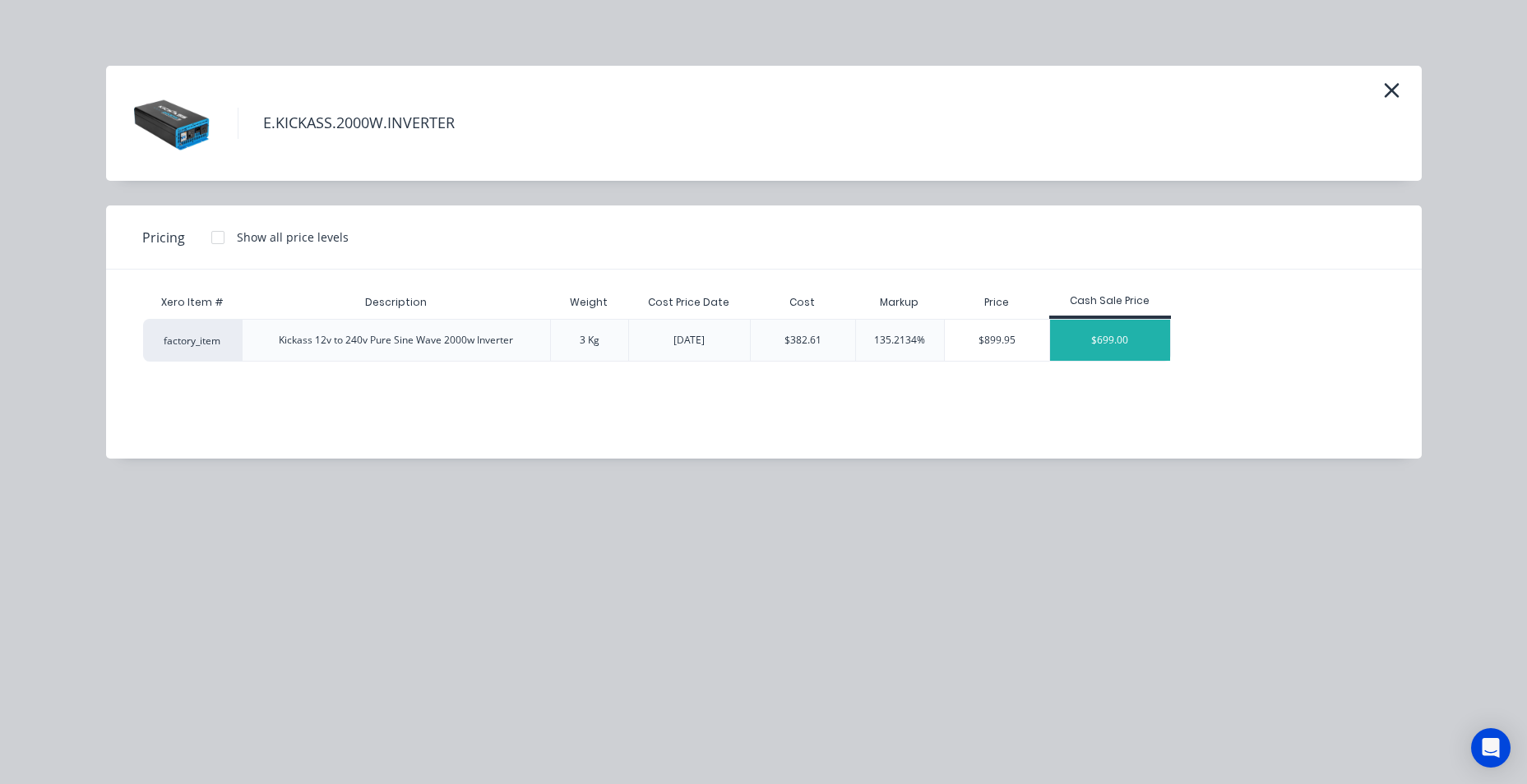
click at [1077, 343] on div "$699.00" at bounding box center [1110, 340] width 120 height 41
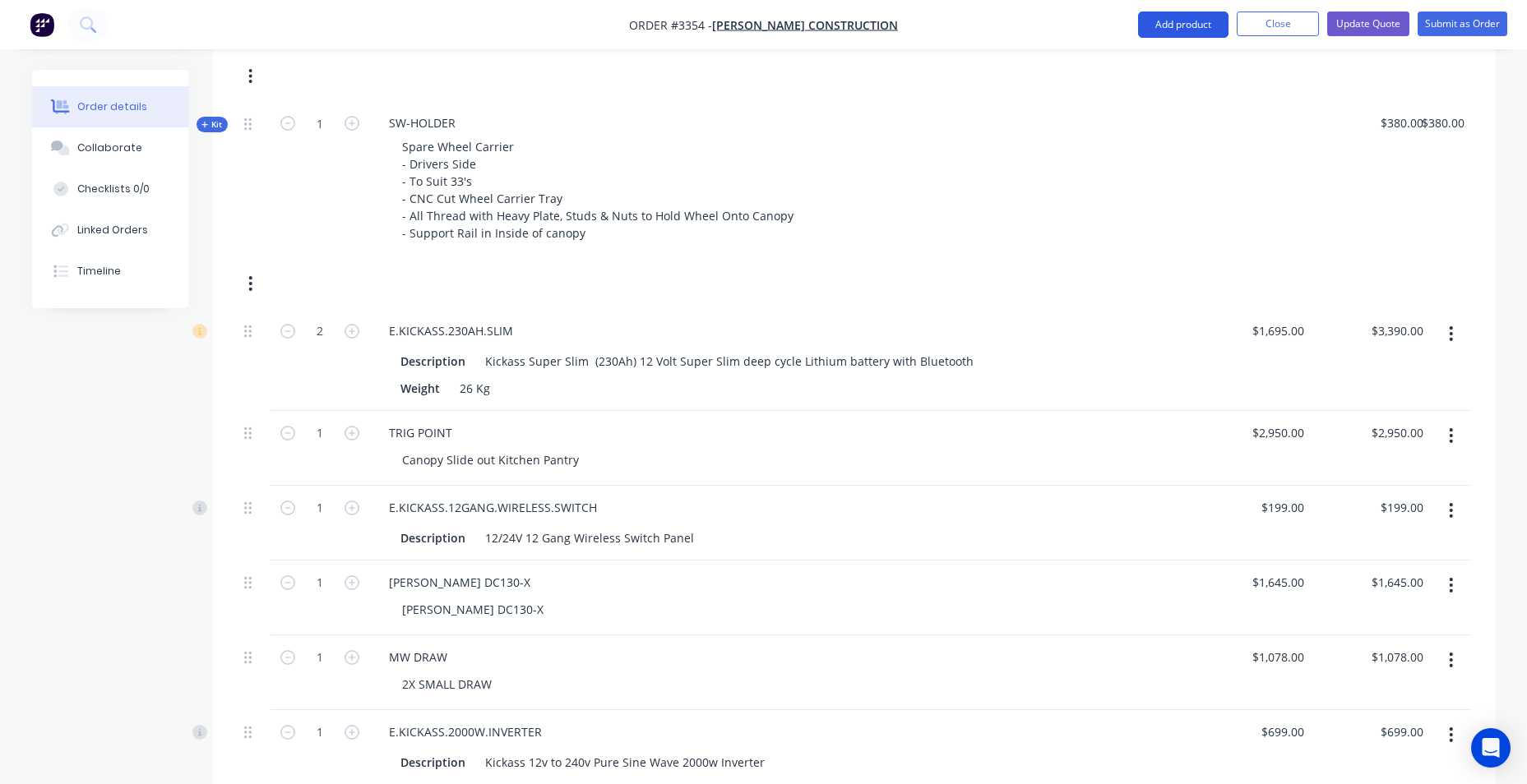
drag, startPoint x: 1173, startPoint y: 16, endPoint x: 1167, endPoint y: 25, distance: 10.8
click at [1173, 17] on button "Add product" at bounding box center [1184, 24] width 91 height 26
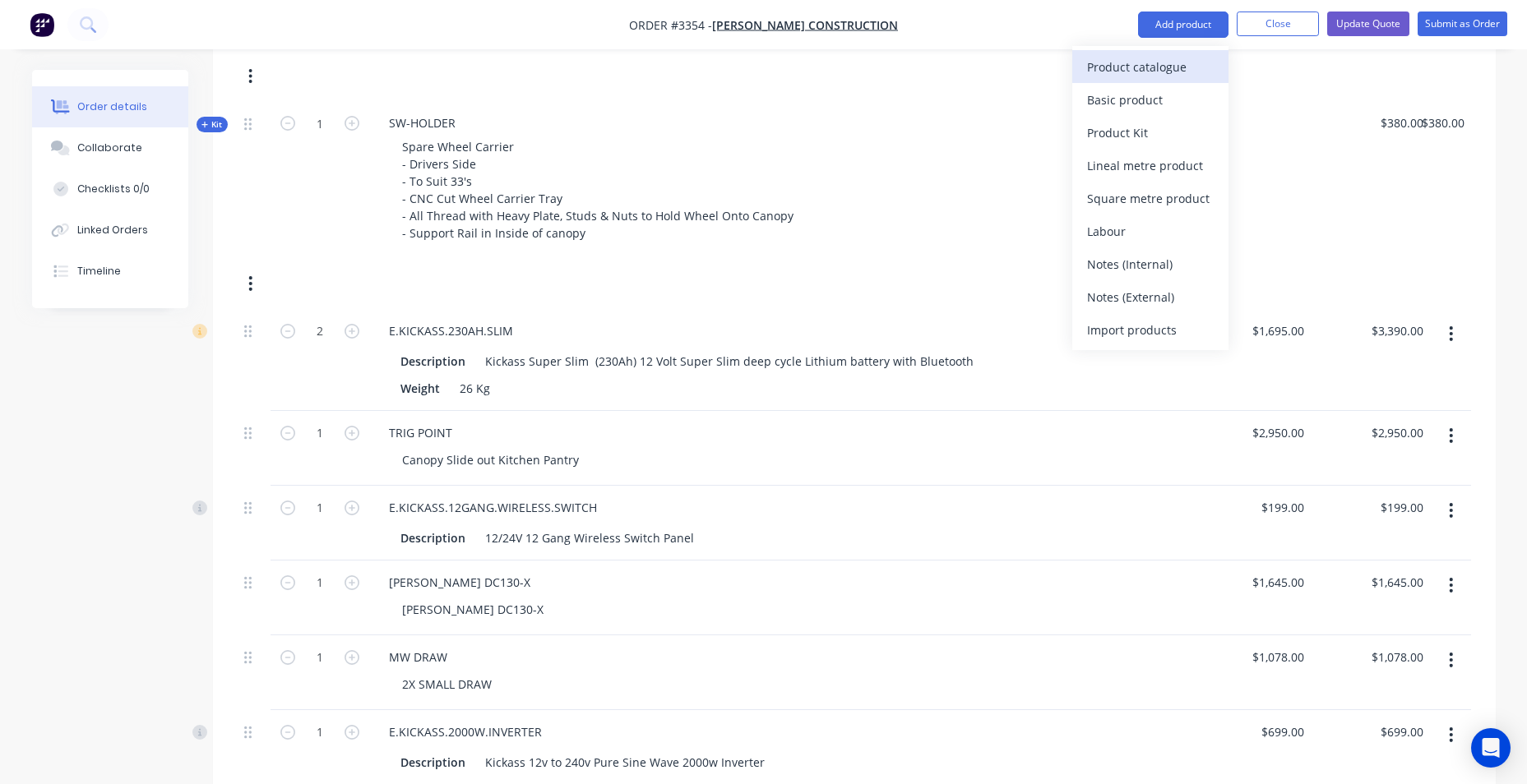
click at [1179, 73] on div "Product catalogue" at bounding box center [1150, 67] width 126 height 24
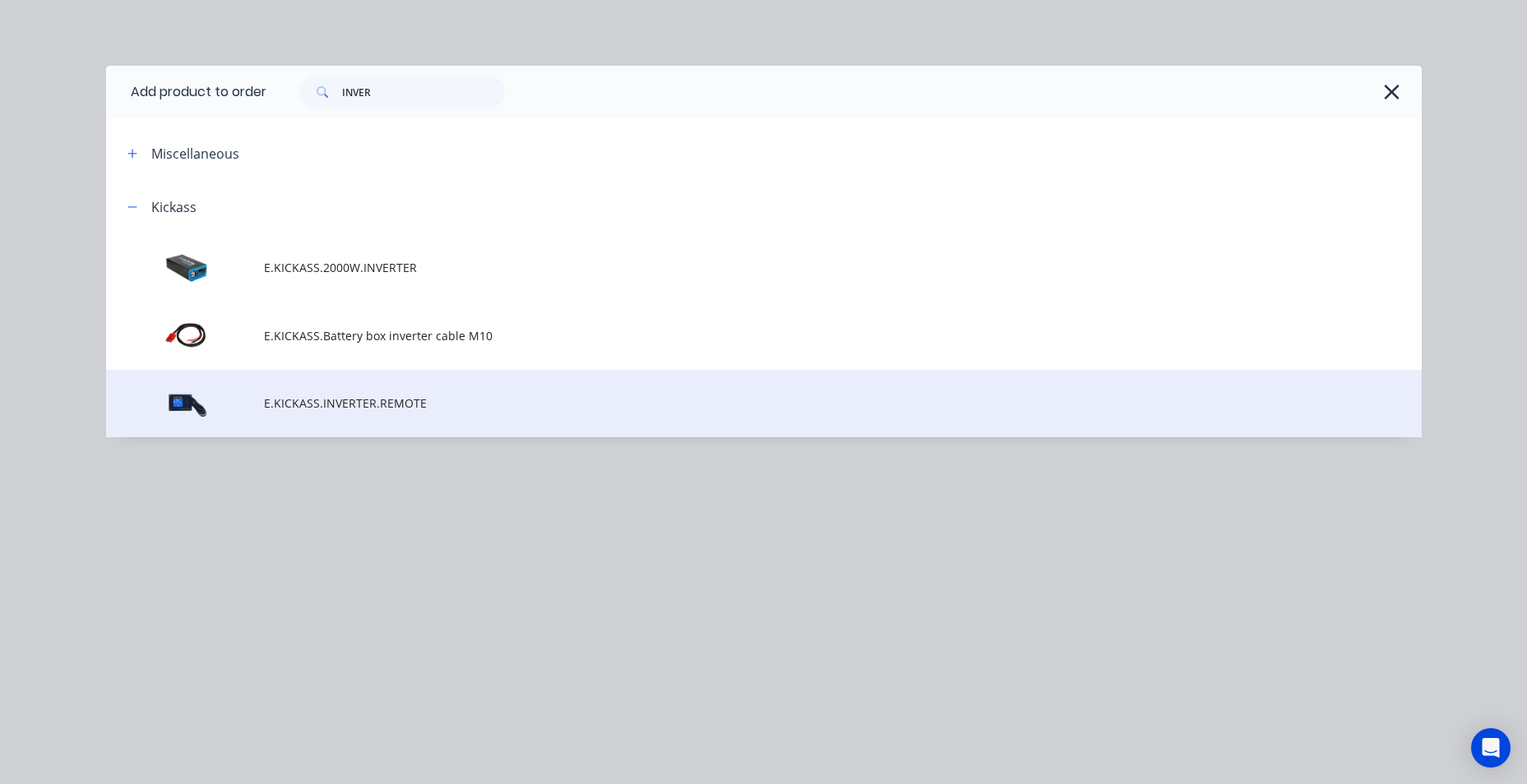
click at [382, 388] on td "E.KICKASS.INVERTER.REMOTE" at bounding box center [843, 404] width 1158 height 68
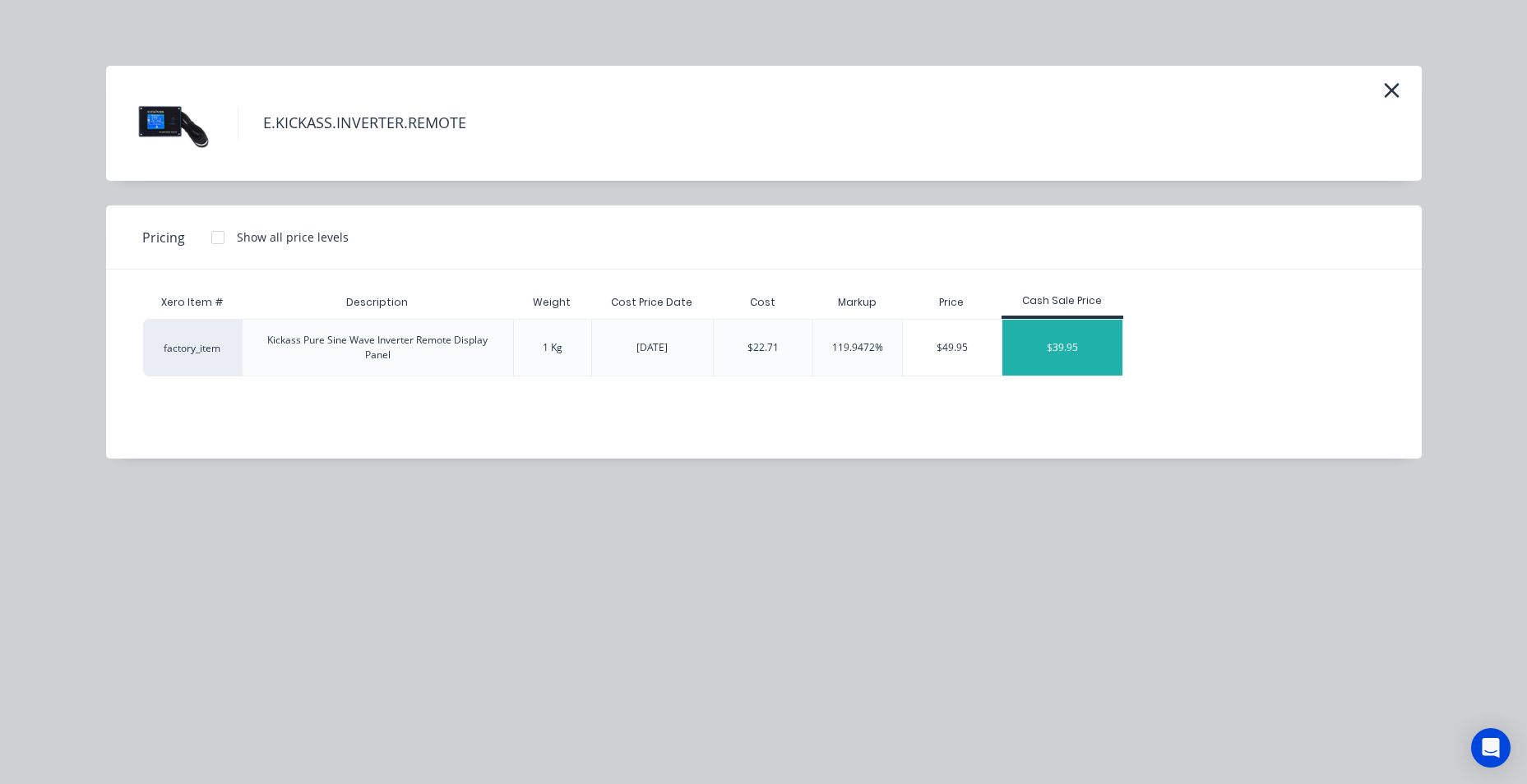
click at [1077, 364] on div "$39.95" at bounding box center [1062, 348] width 120 height 56
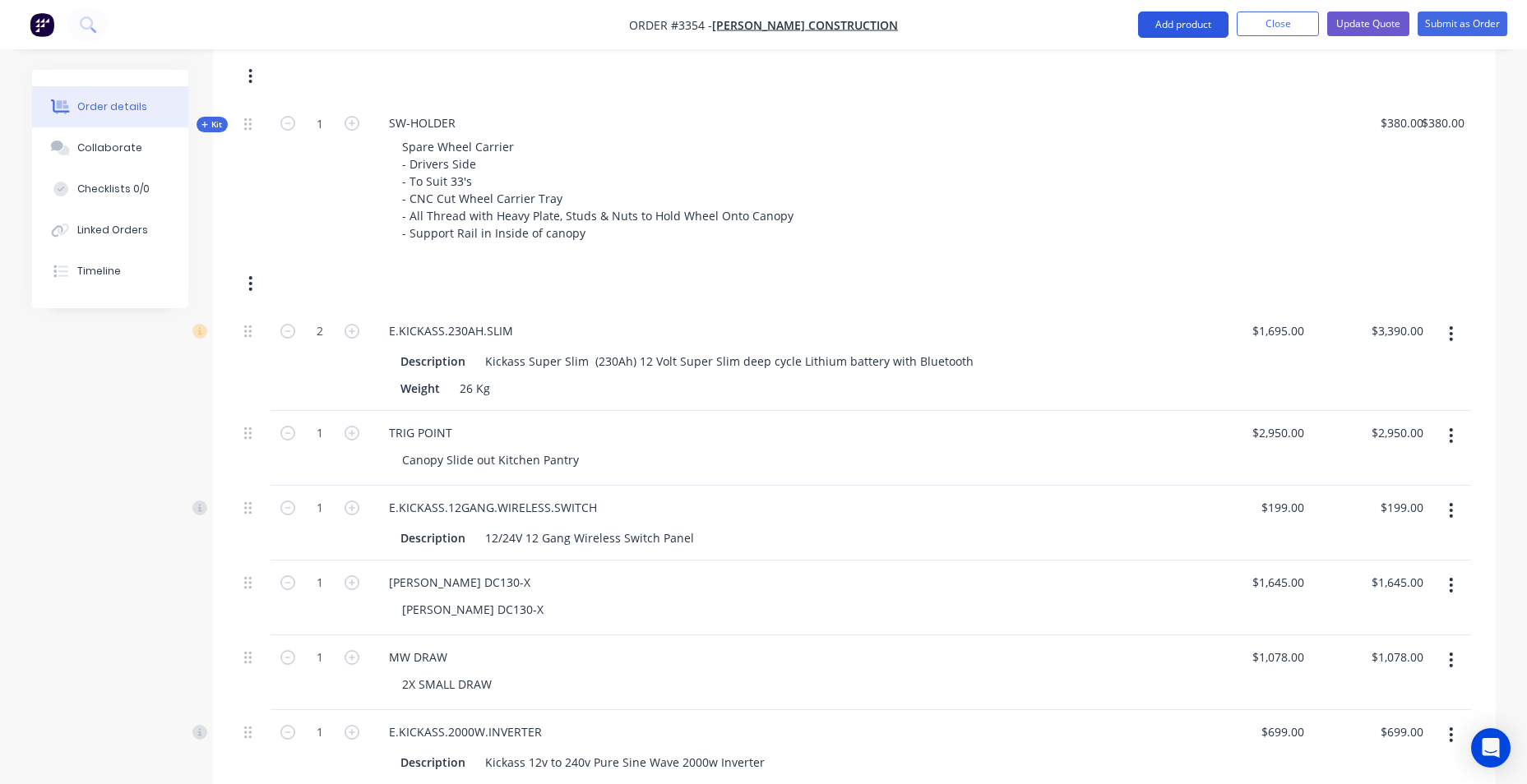
click at [1195, 26] on button "Add product" at bounding box center [1184, 24] width 91 height 26
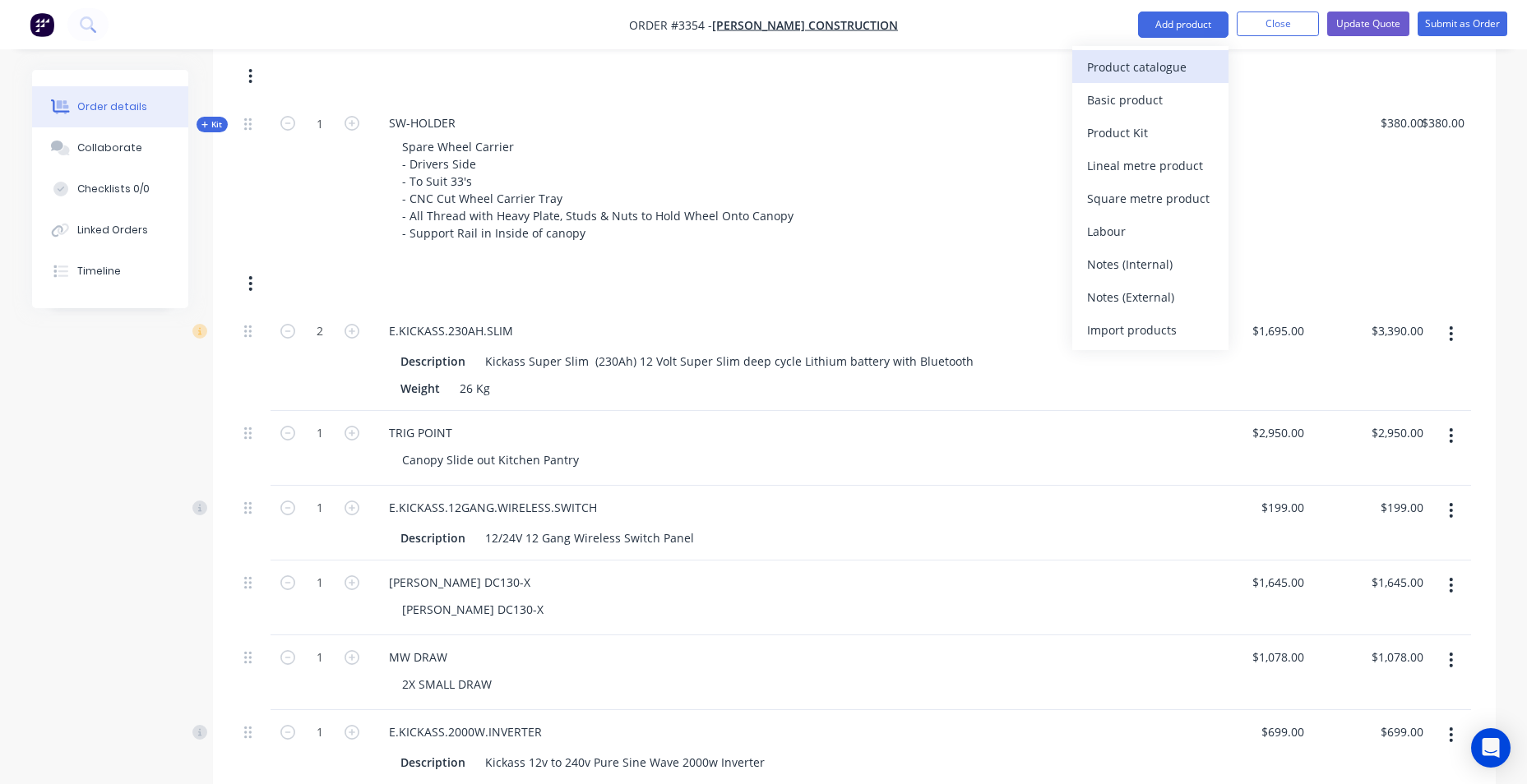
click at [1164, 75] on div "Product catalogue" at bounding box center [1150, 67] width 126 height 24
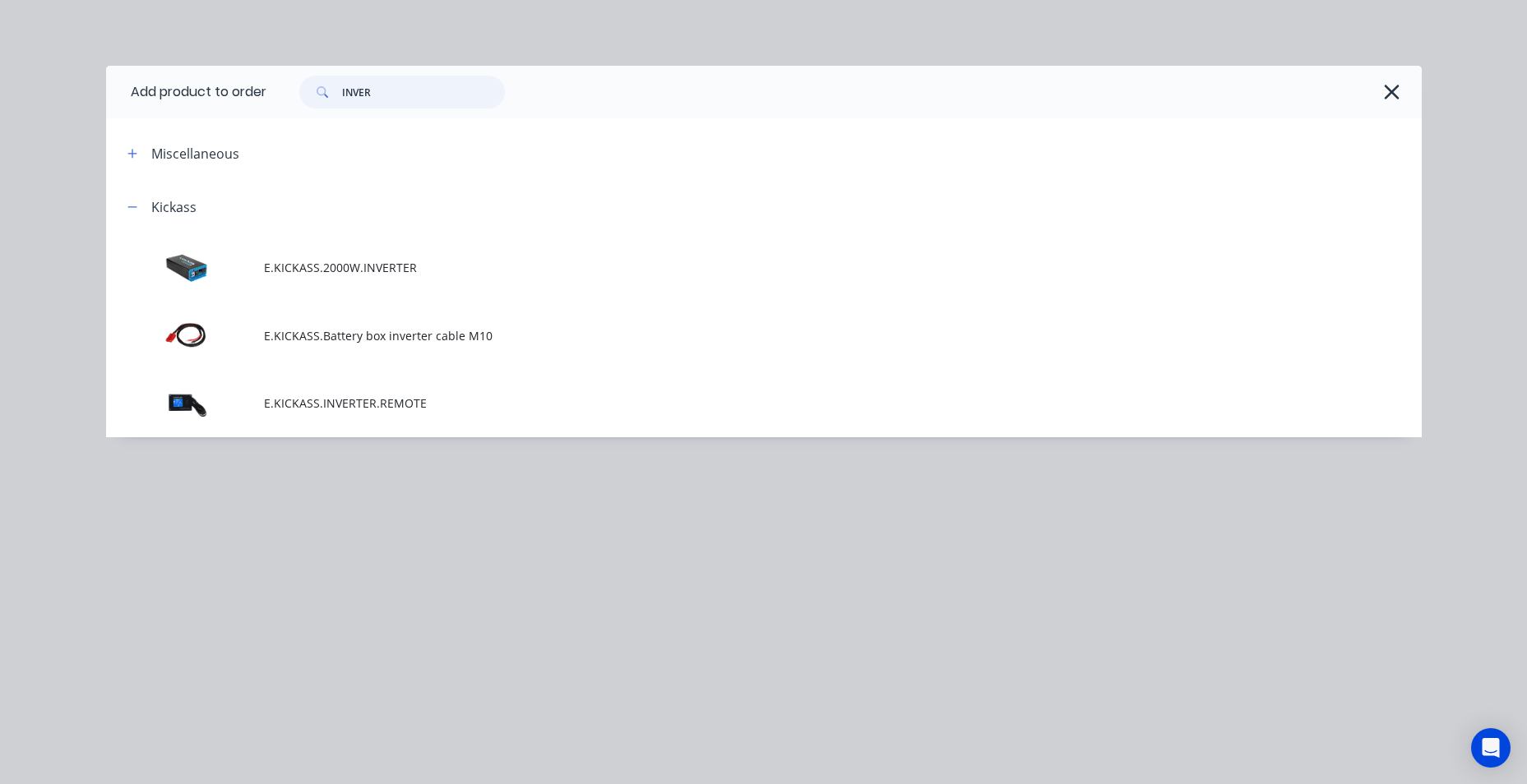
click at [287, 107] on div "INVER" at bounding box center [394, 92] width 222 height 33
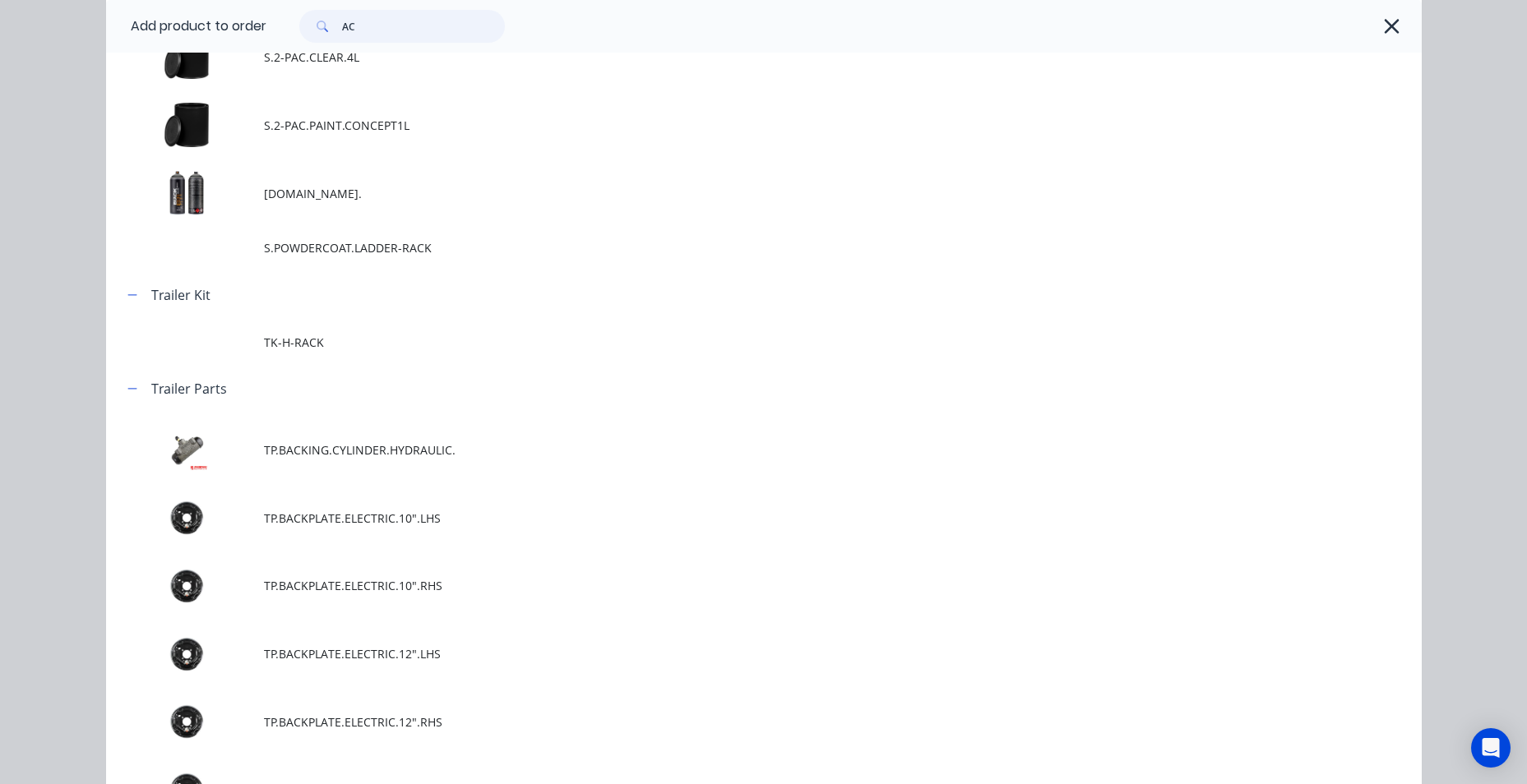
scroll to position [4138, 0]
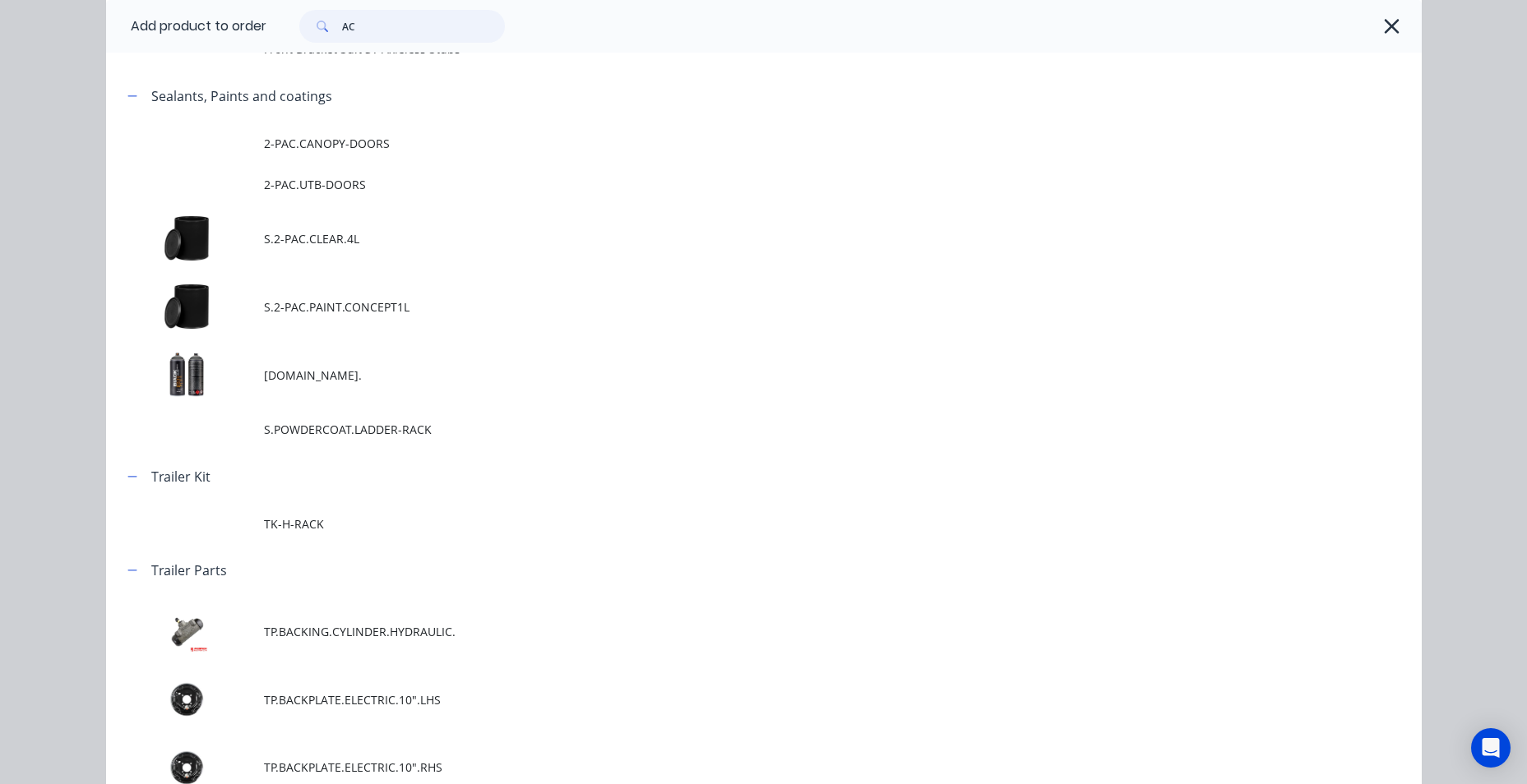
drag, startPoint x: 373, startPoint y: 25, endPoint x: 345, endPoint y: 29, distance: 28.3
click at [345, 29] on input "AC" at bounding box center [423, 26] width 163 height 33
type input "A"
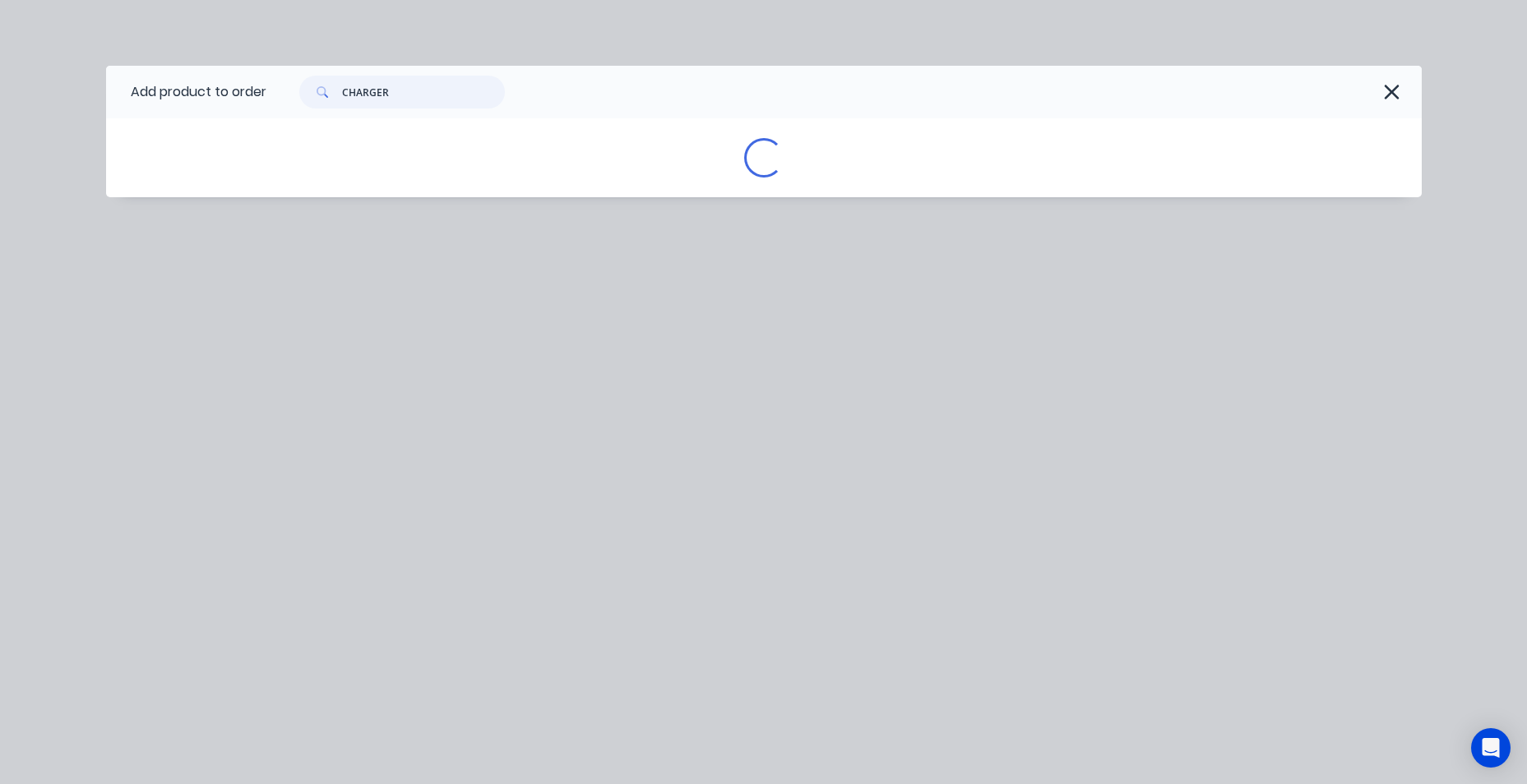
scroll to position [0, 0]
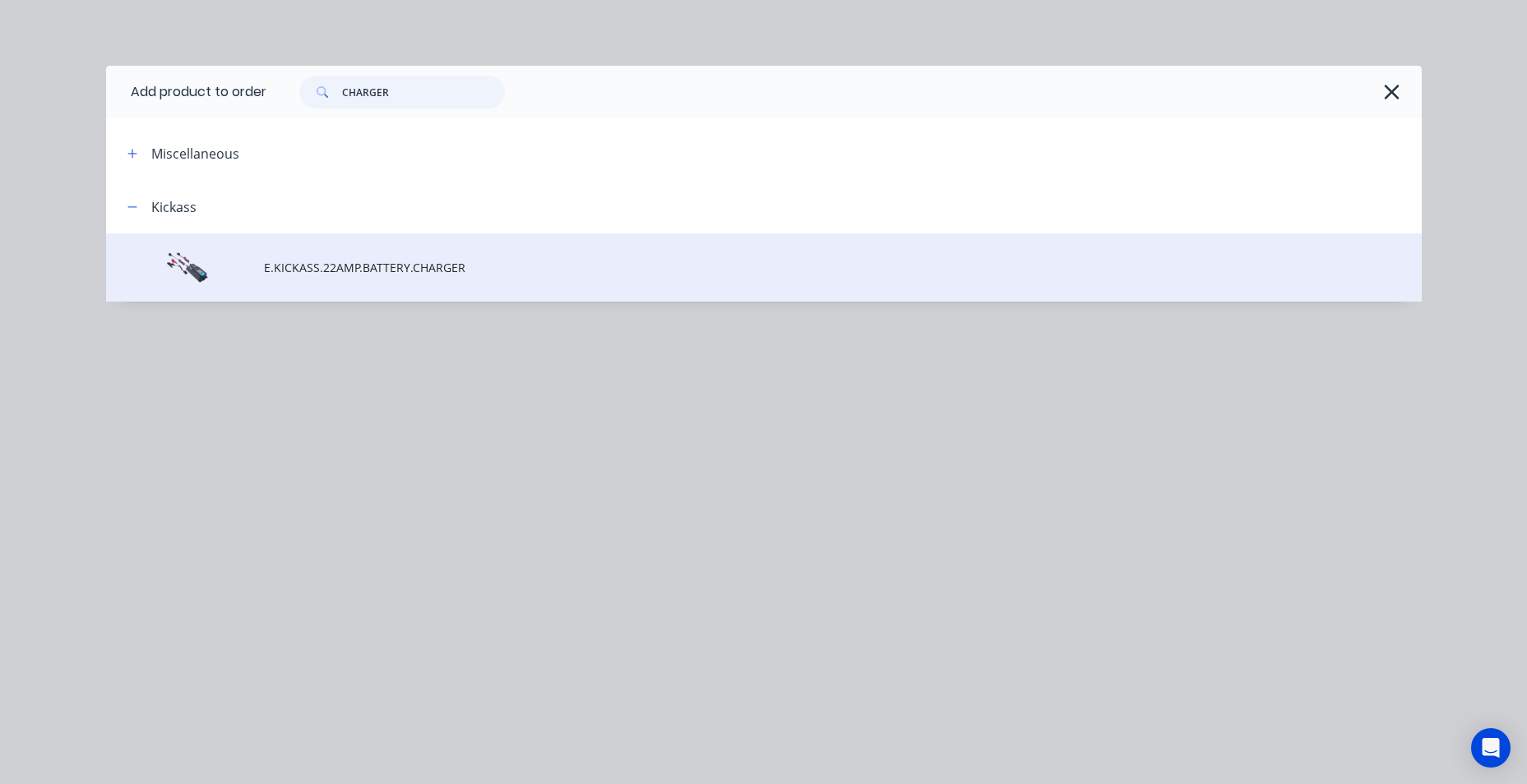
type input "CHARGER"
click at [307, 264] on span "E.KICKASS.22AMP.BATTERY.CHARGER" at bounding box center [727, 268] width 926 height 17
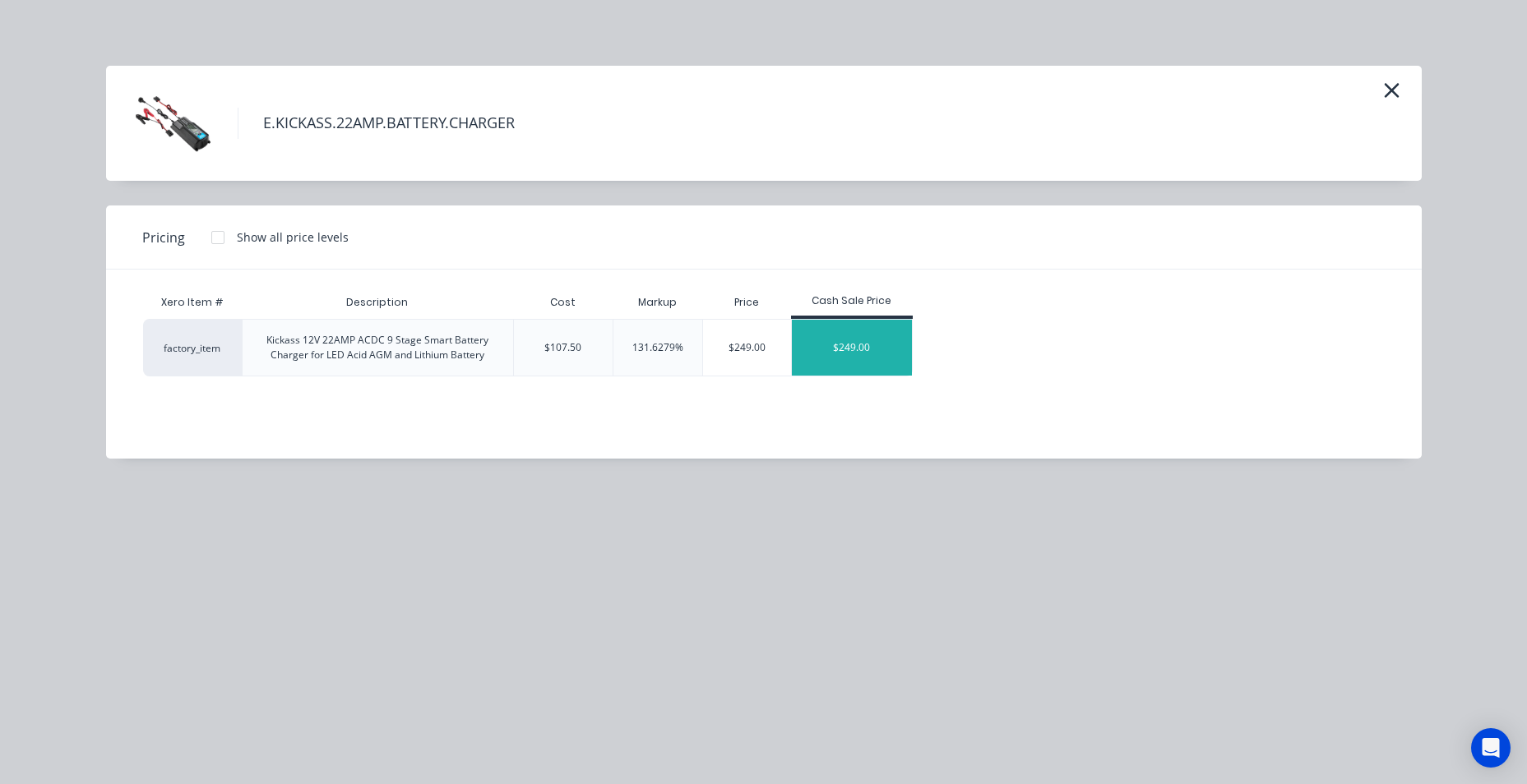
click at [888, 351] on div "$249.00" at bounding box center [852, 348] width 120 height 56
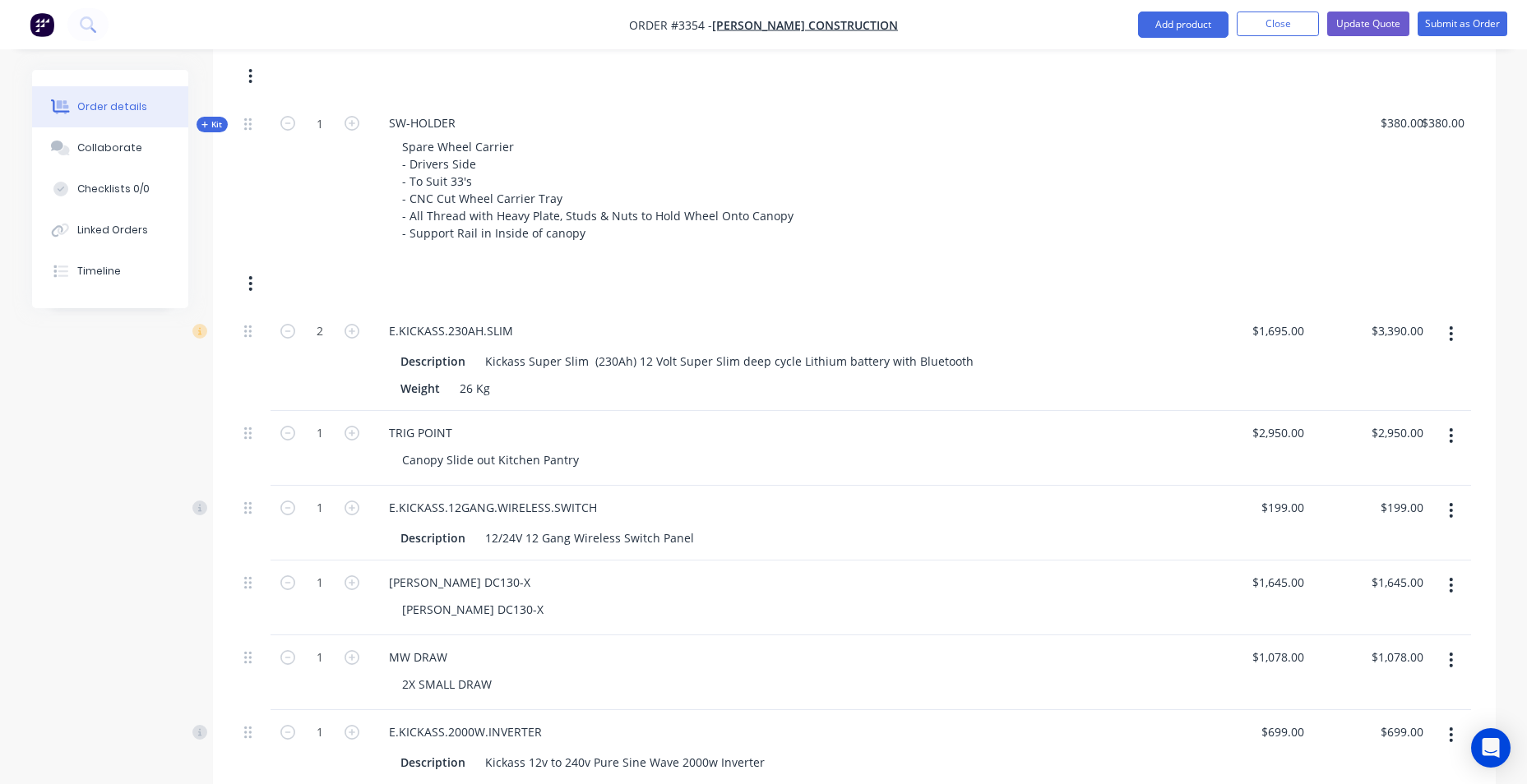
click at [1134, 27] on ul "Add product Close Update Quote Submit as Order" at bounding box center [1322, 24] width 409 height 26
click at [1150, 28] on button "Add product" at bounding box center [1184, 24] width 91 height 26
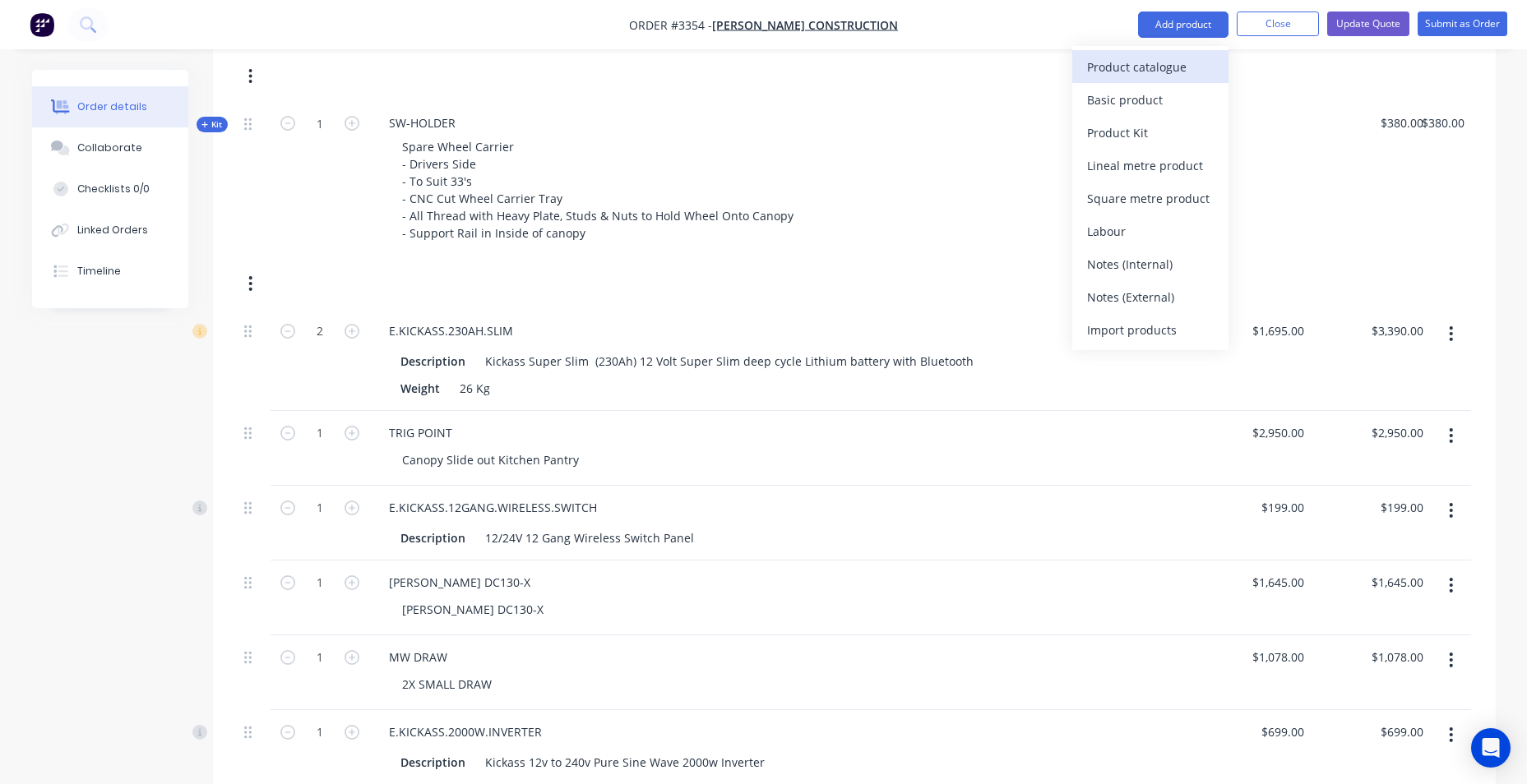
click at [1118, 58] on div "Product catalogue" at bounding box center [1150, 67] width 126 height 24
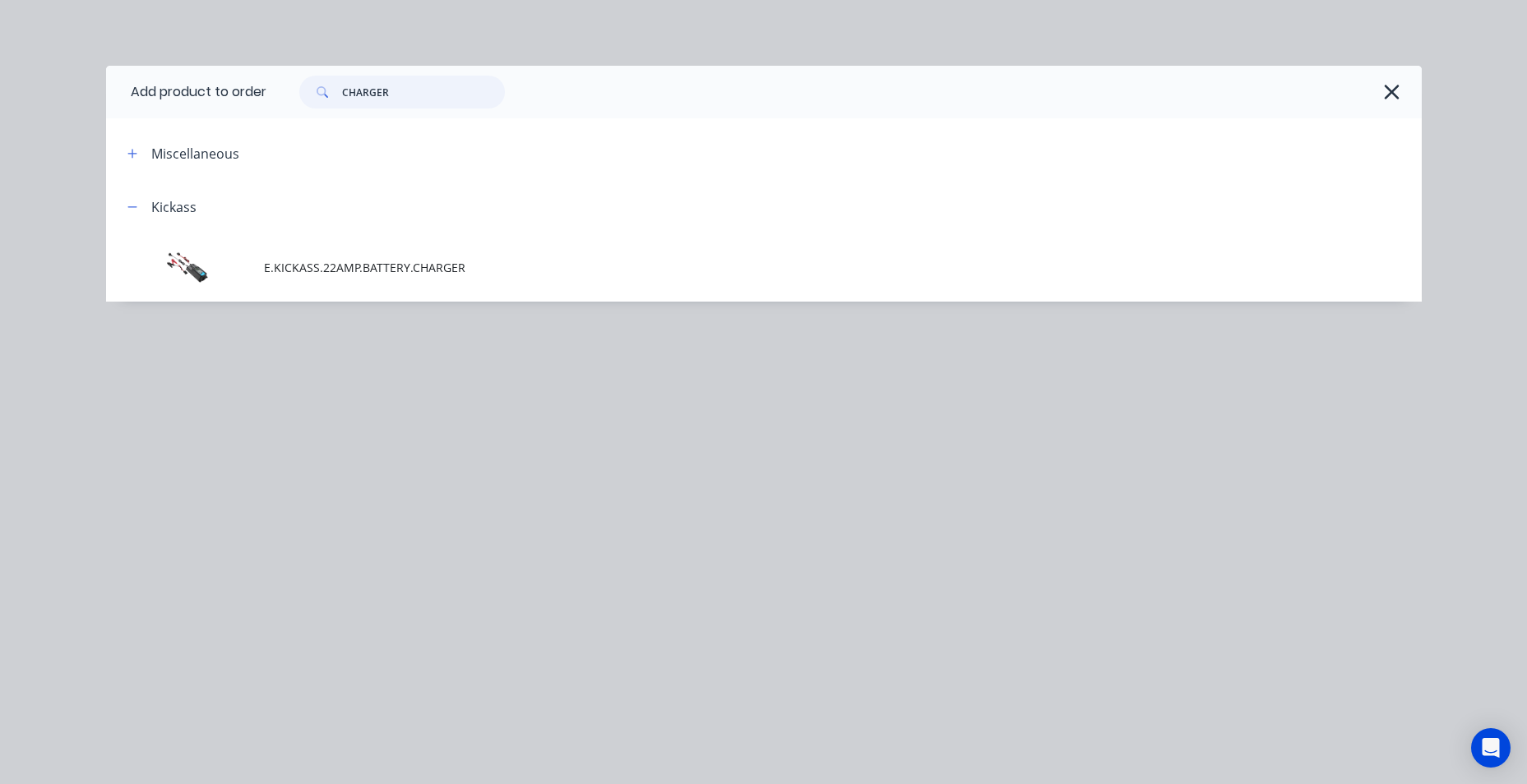
drag, startPoint x: 310, startPoint y: 107, endPoint x: 298, endPoint y: 109, distance: 12.2
click at [298, 109] on div "CHARGER" at bounding box center [844, 92] width 1156 height 53
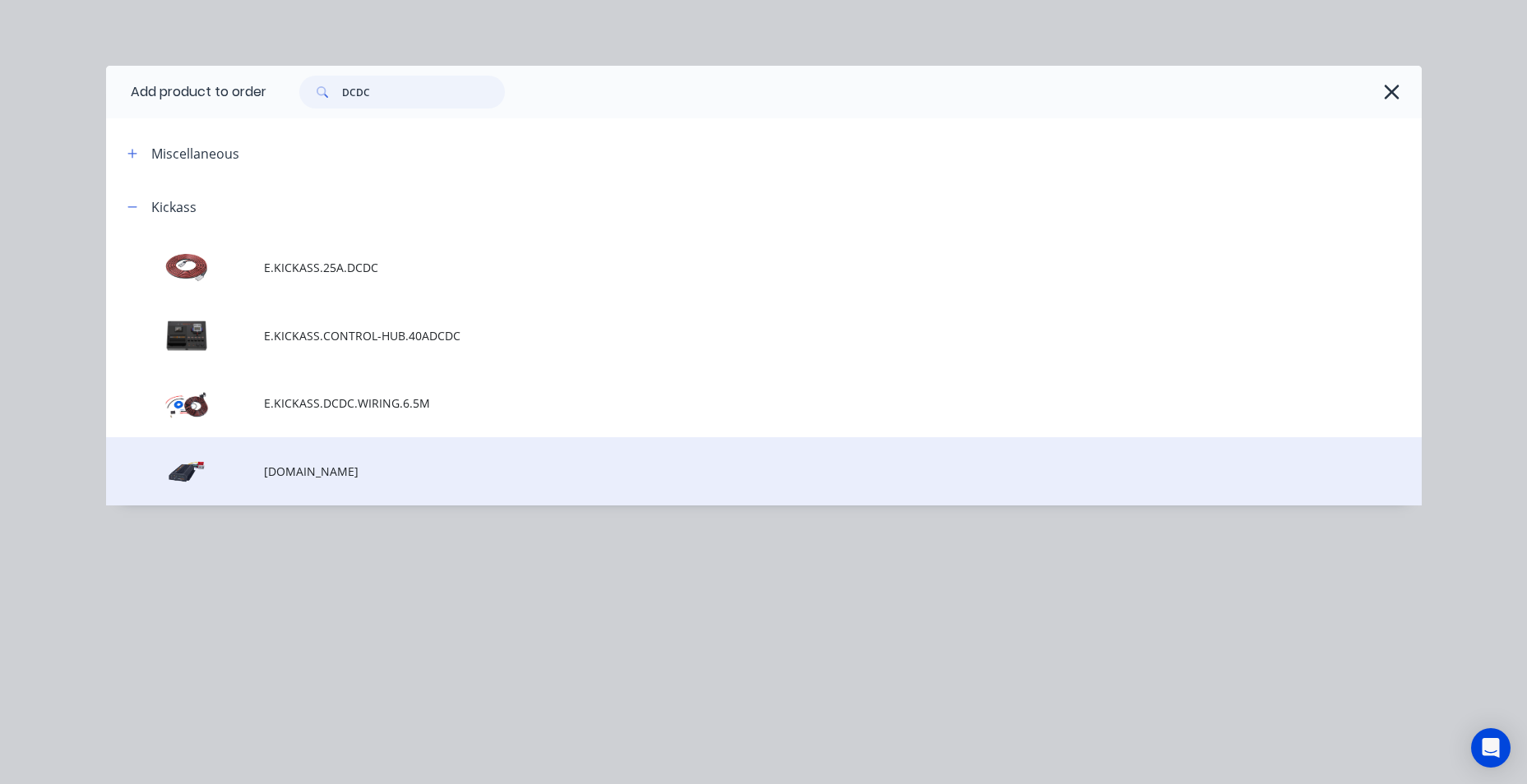
type input "DCDC"
click at [319, 470] on span "[DOMAIN_NAME]" at bounding box center [727, 472] width 926 height 17
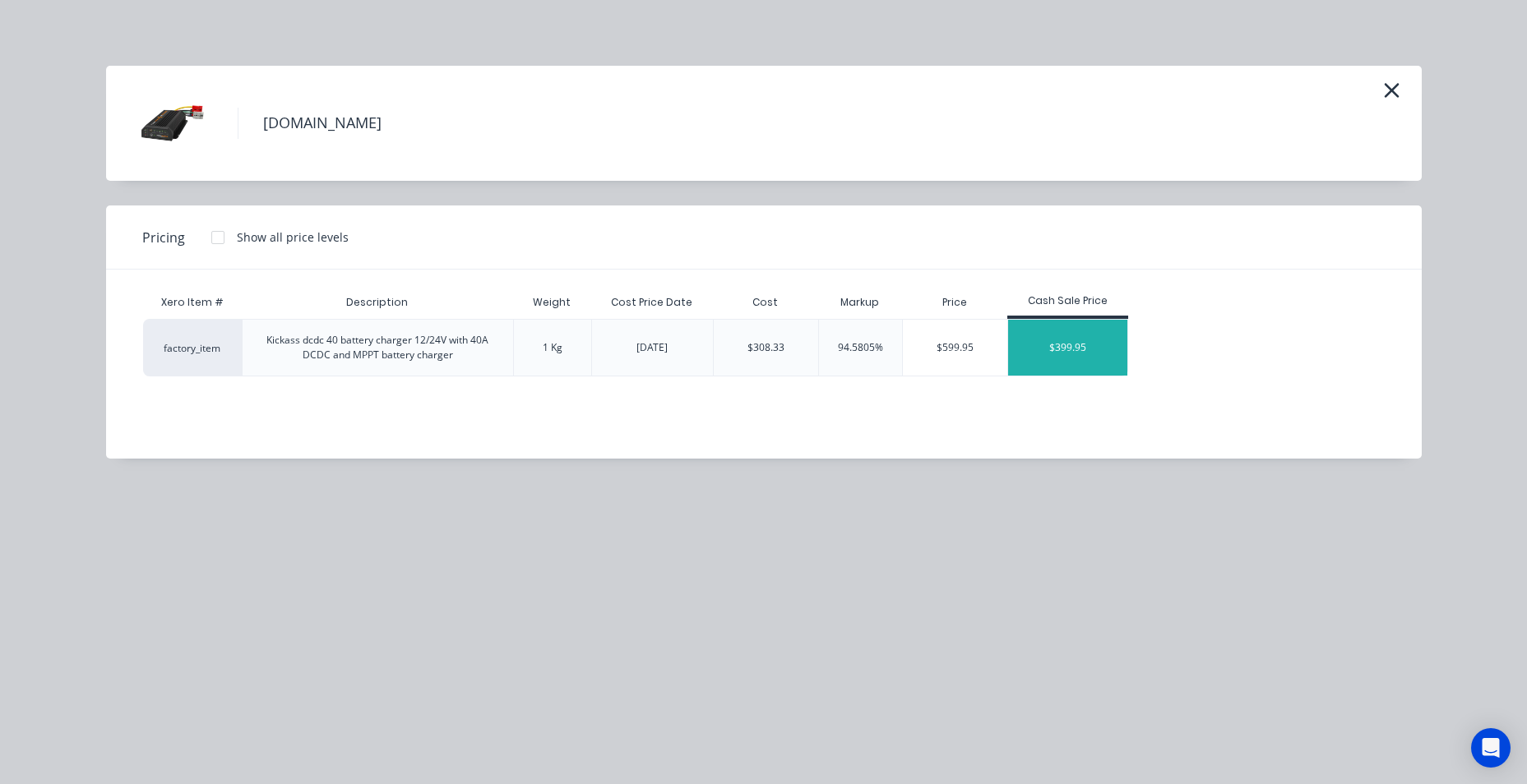
click at [1060, 343] on div "$399.95" at bounding box center [1068, 348] width 120 height 56
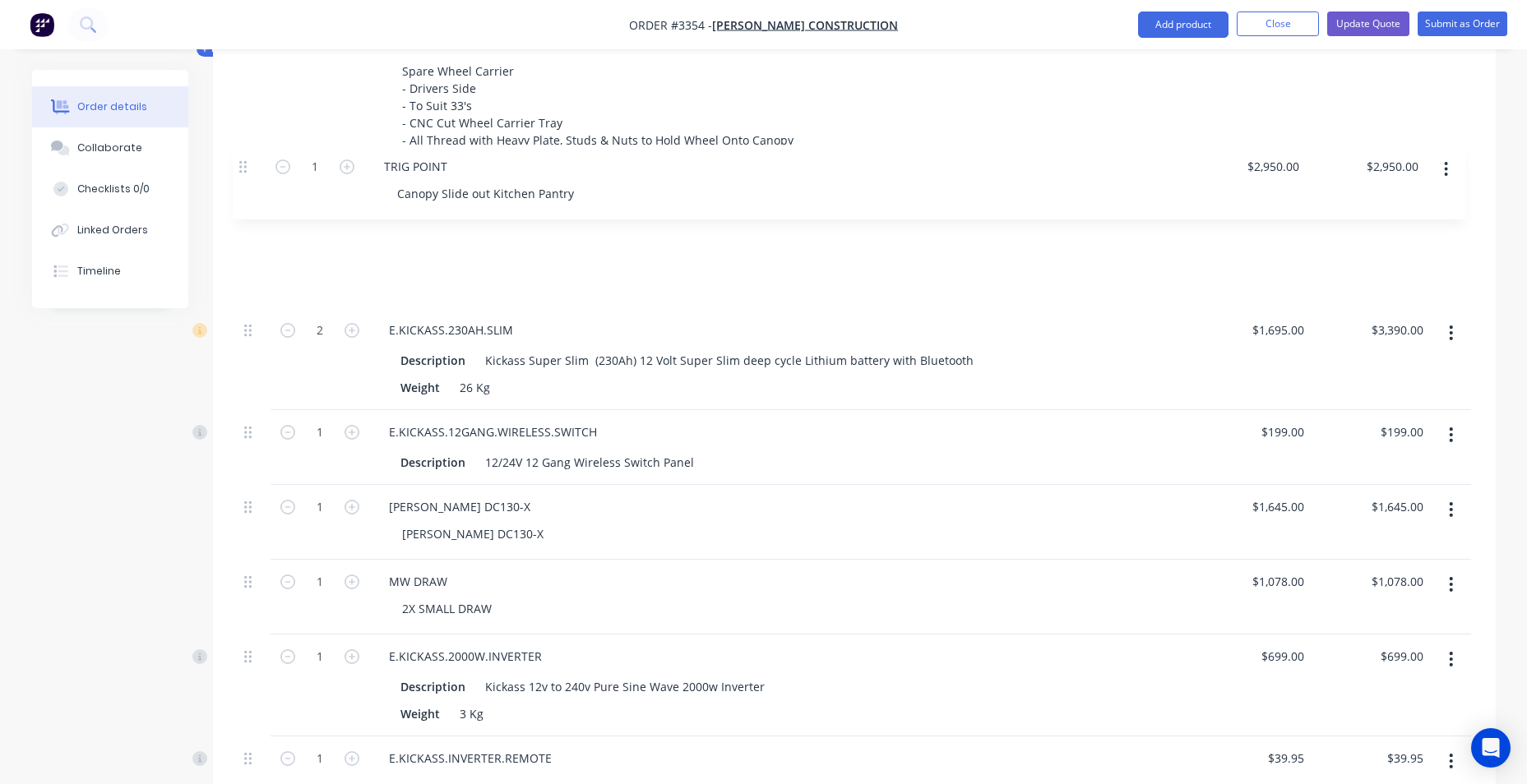
scroll to position [1632, 0]
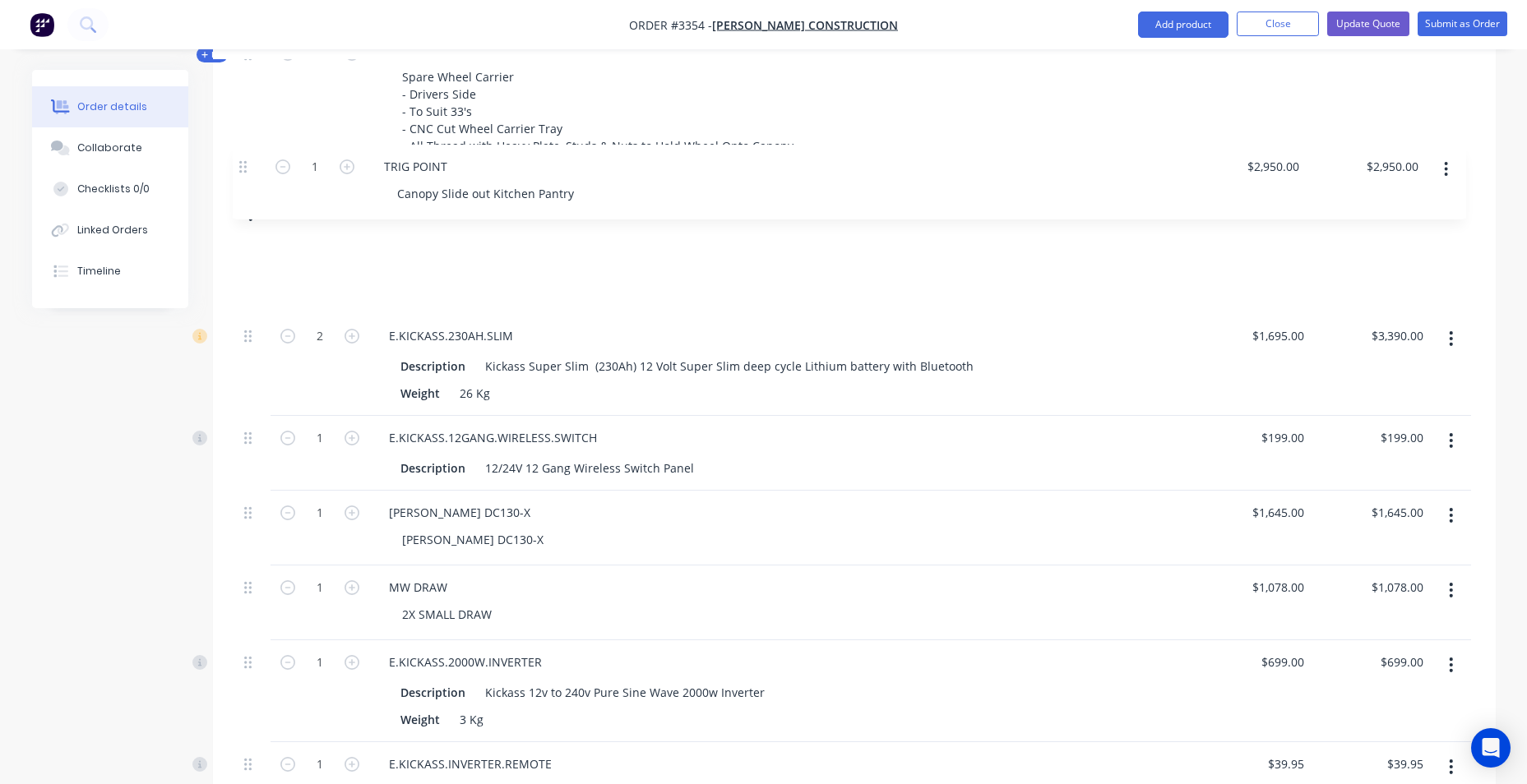
drag, startPoint x: 259, startPoint y: 355, endPoint x: 252, endPoint y: 164, distance: 191.1
click at [252, 164] on div "Kit 1 EC-1610 Full Canopy to Suit Frontline Tray - 1610mm Length x Width of Tra…" at bounding box center [854, 41] width 1234 height 1959
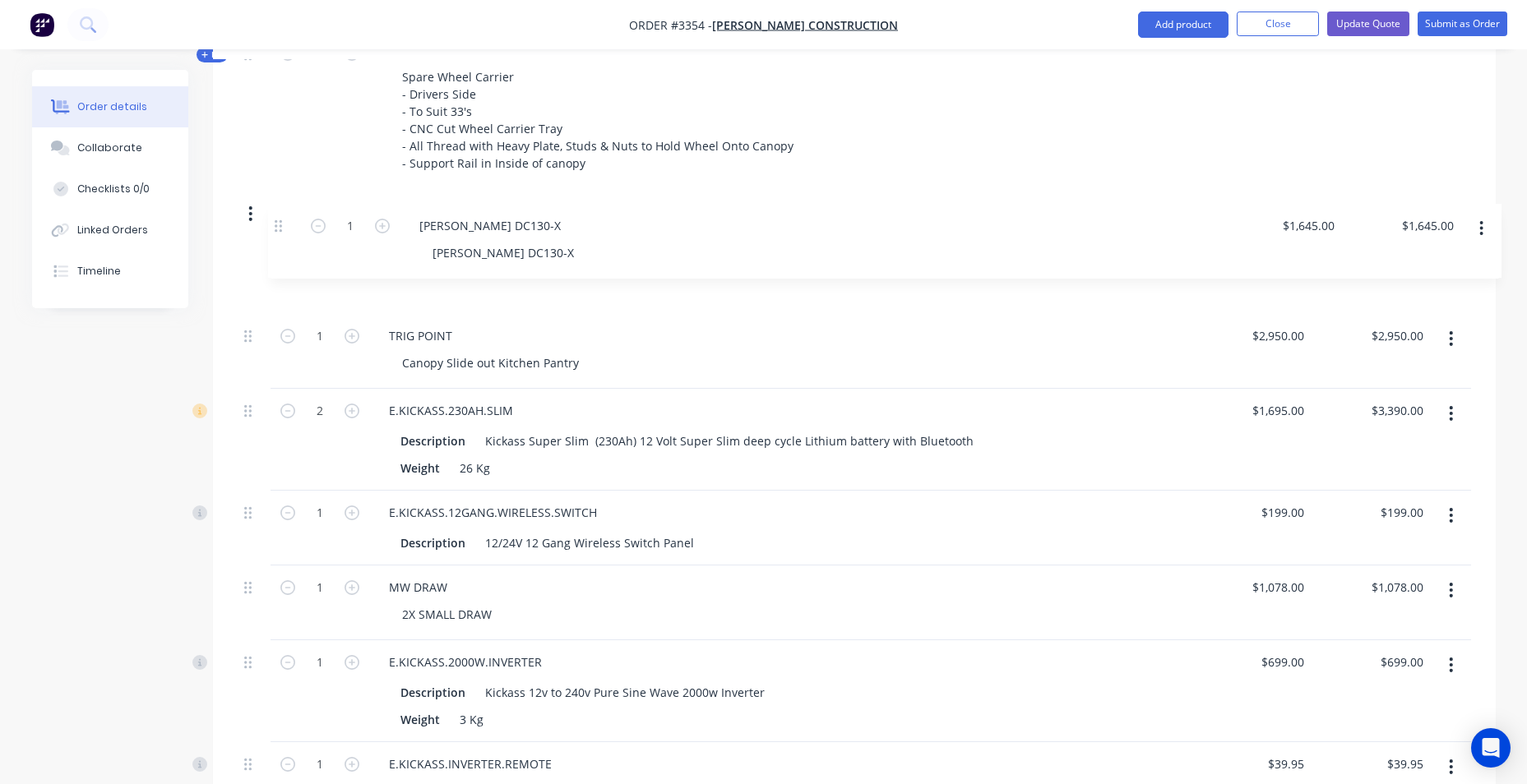
drag, startPoint x: 249, startPoint y: 514, endPoint x: 263, endPoint y: 282, distance: 232.4
click at [277, 219] on div "Kit 1 EC-1610 Full Canopy to Suit Frontline Tray - 1610mm Length x Width of Tra…" at bounding box center [854, 41] width 1234 height 1959
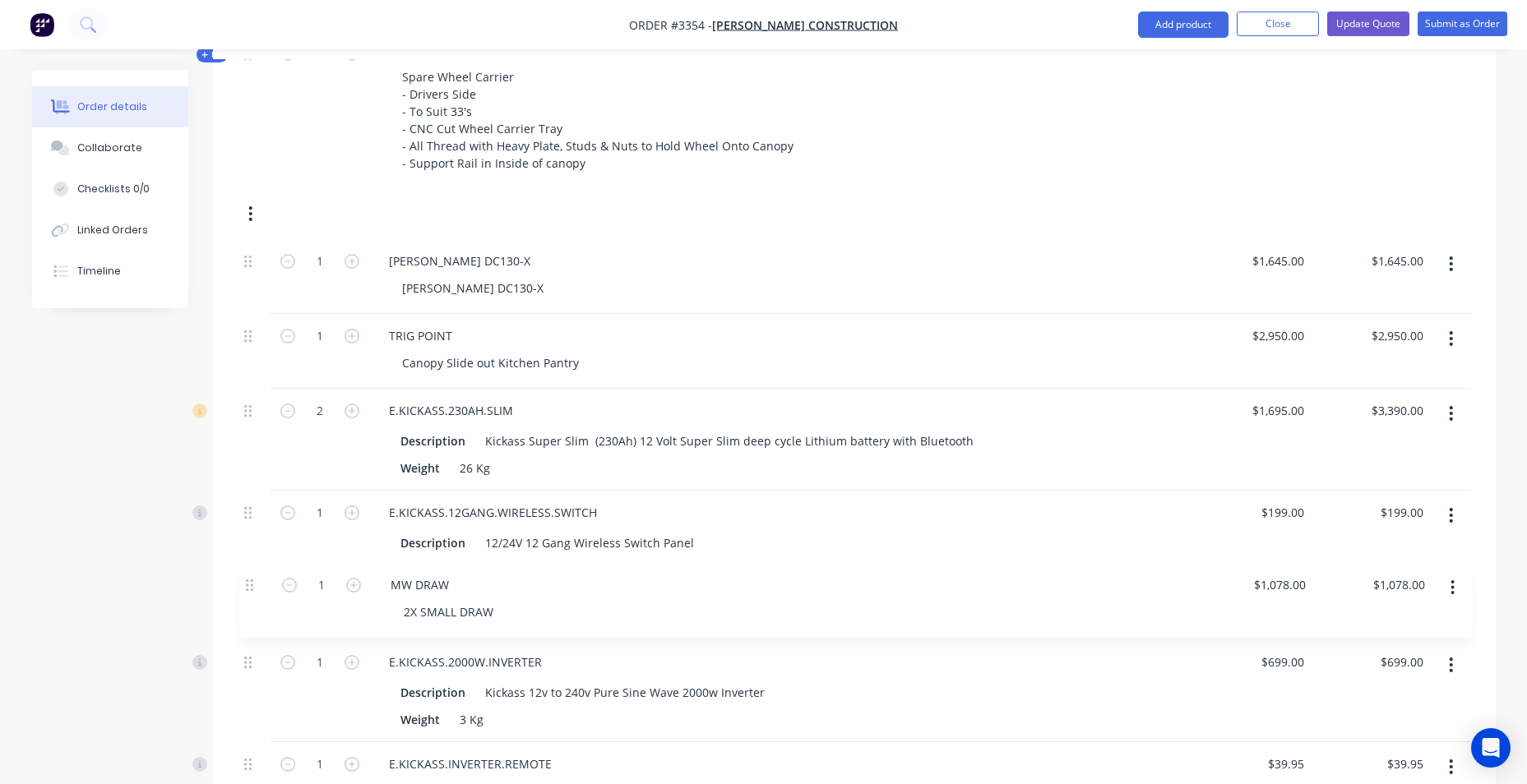
scroll to position [1635, 0]
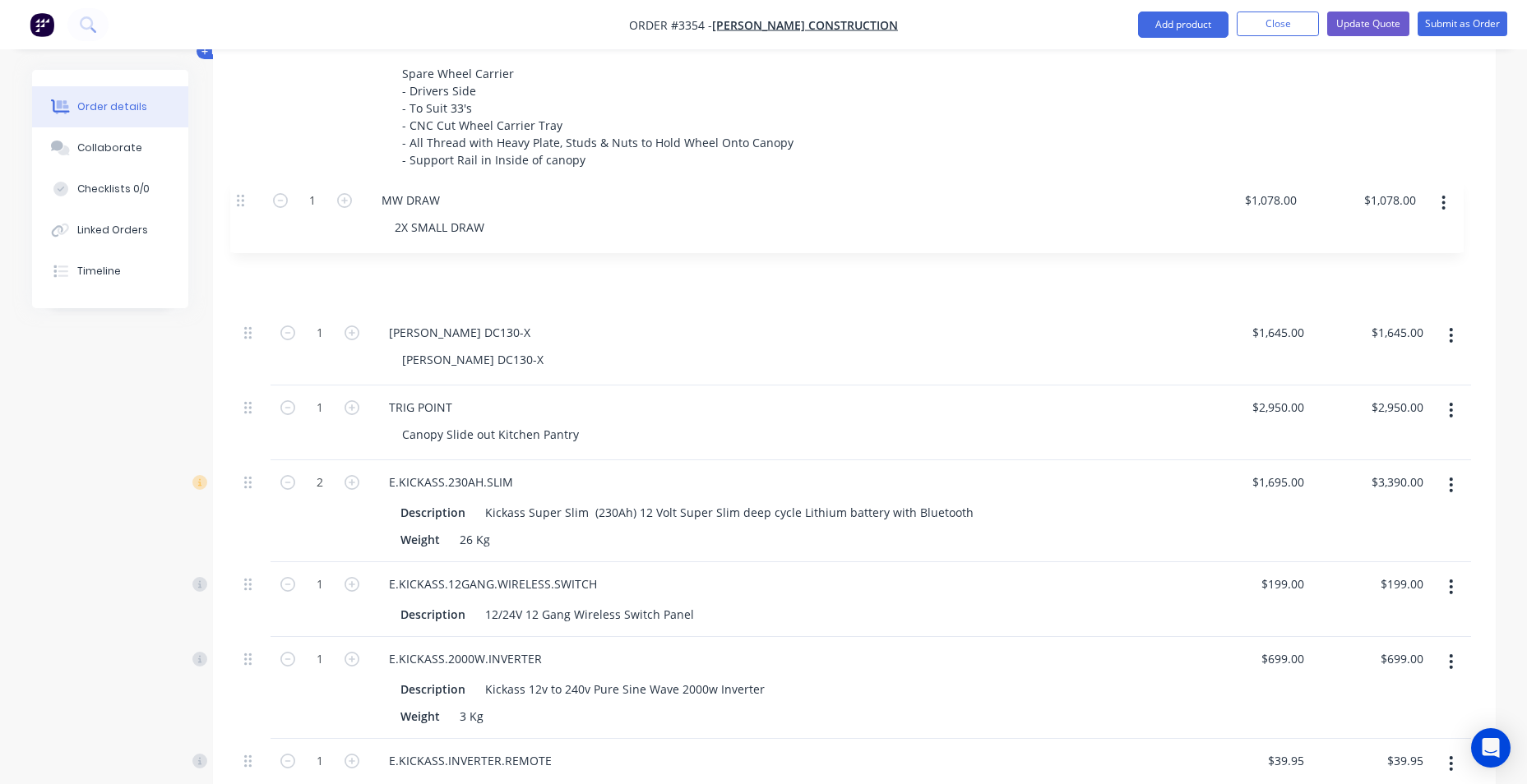
drag, startPoint x: 252, startPoint y: 590, endPoint x: 252, endPoint y: 195, distance: 395.0
click at [245, 198] on div "Kit 1 EC-1610 Full Canopy to Suit Frontline Tray - 1610mm Length x Width of Tra…" at bounding box center [854, 38] width 1234 height 1959
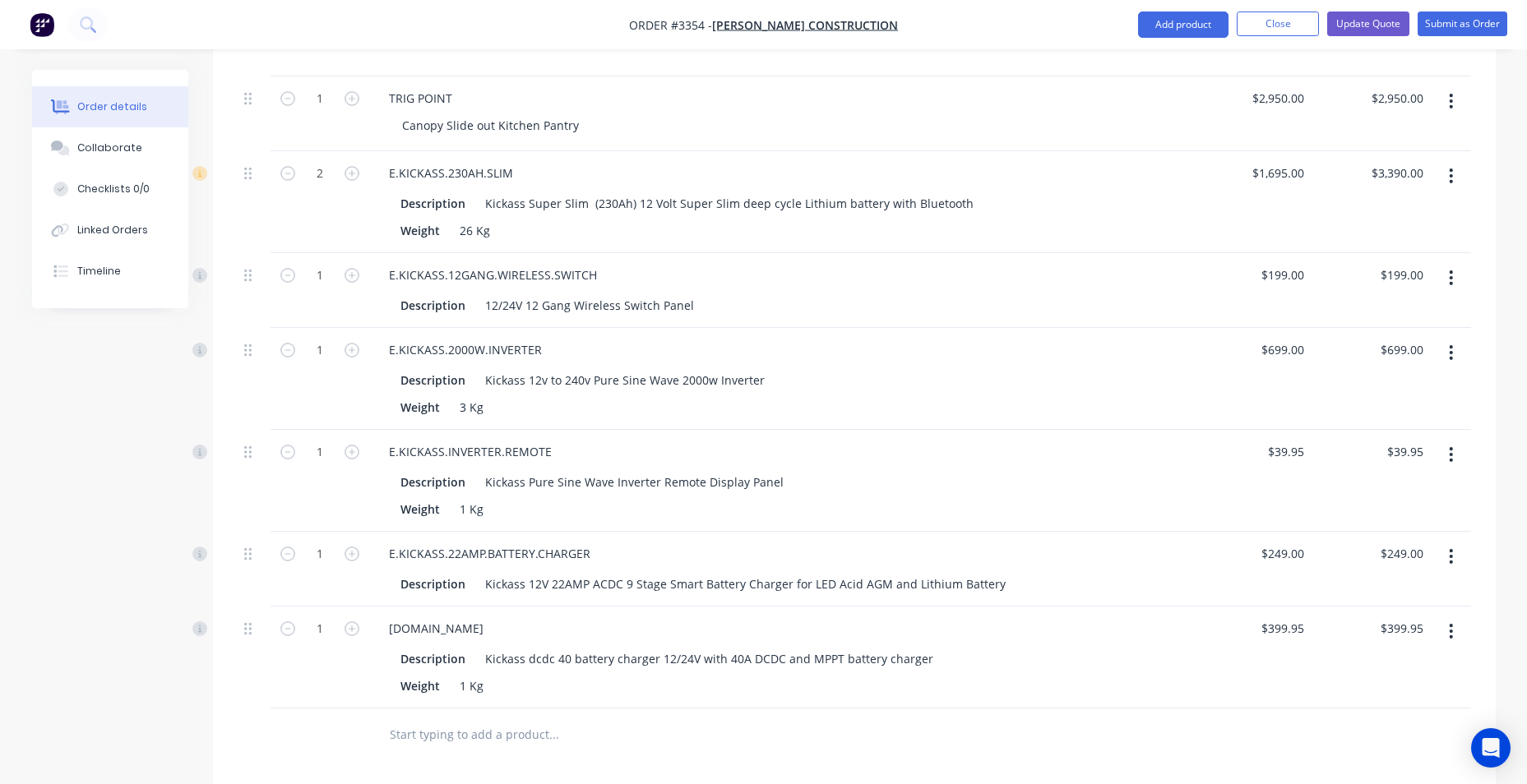
scroll to position [1963, 0]
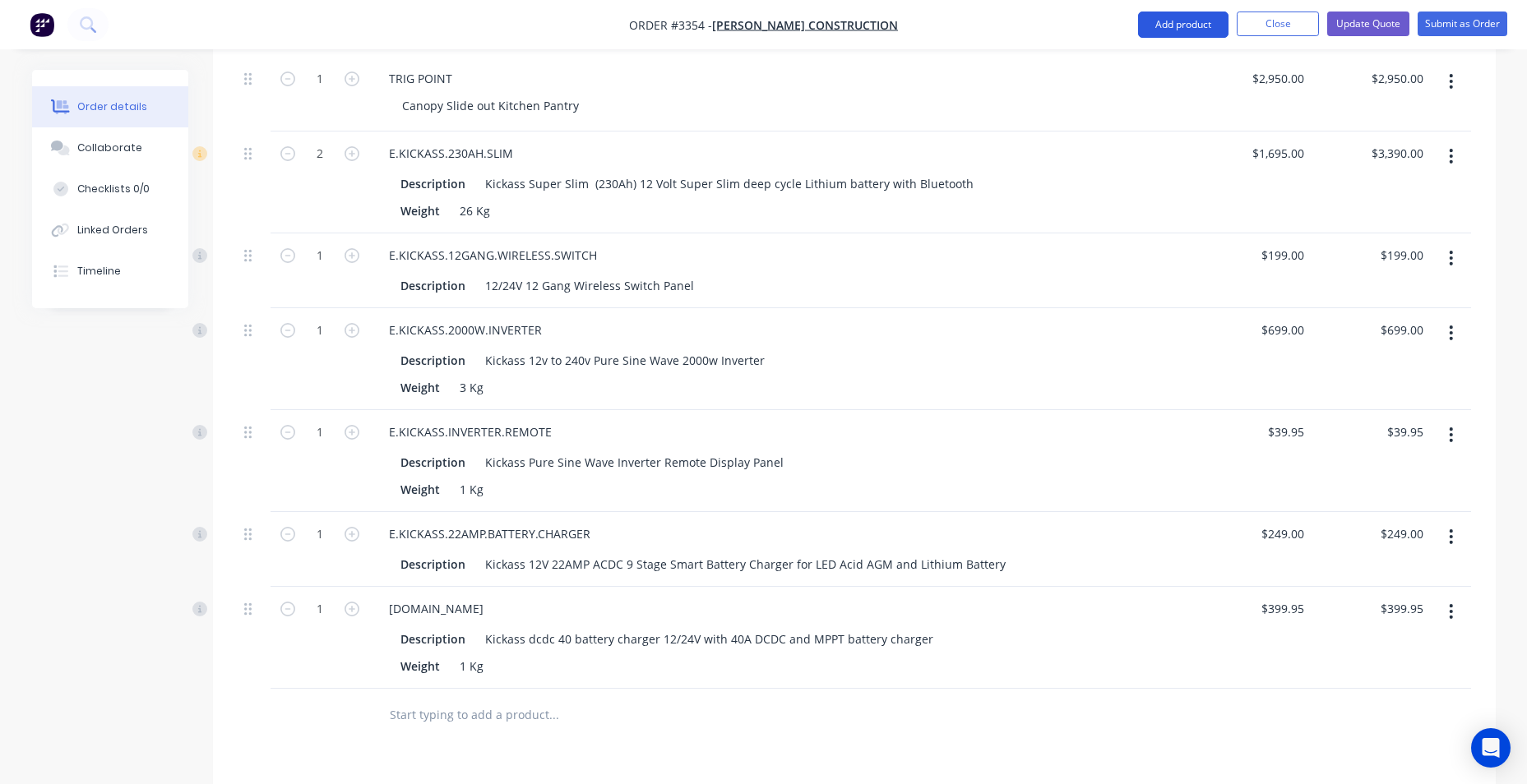
click at [1167, 14] on button "Add product" at bounding box center [1184, 24] width 91 height 26
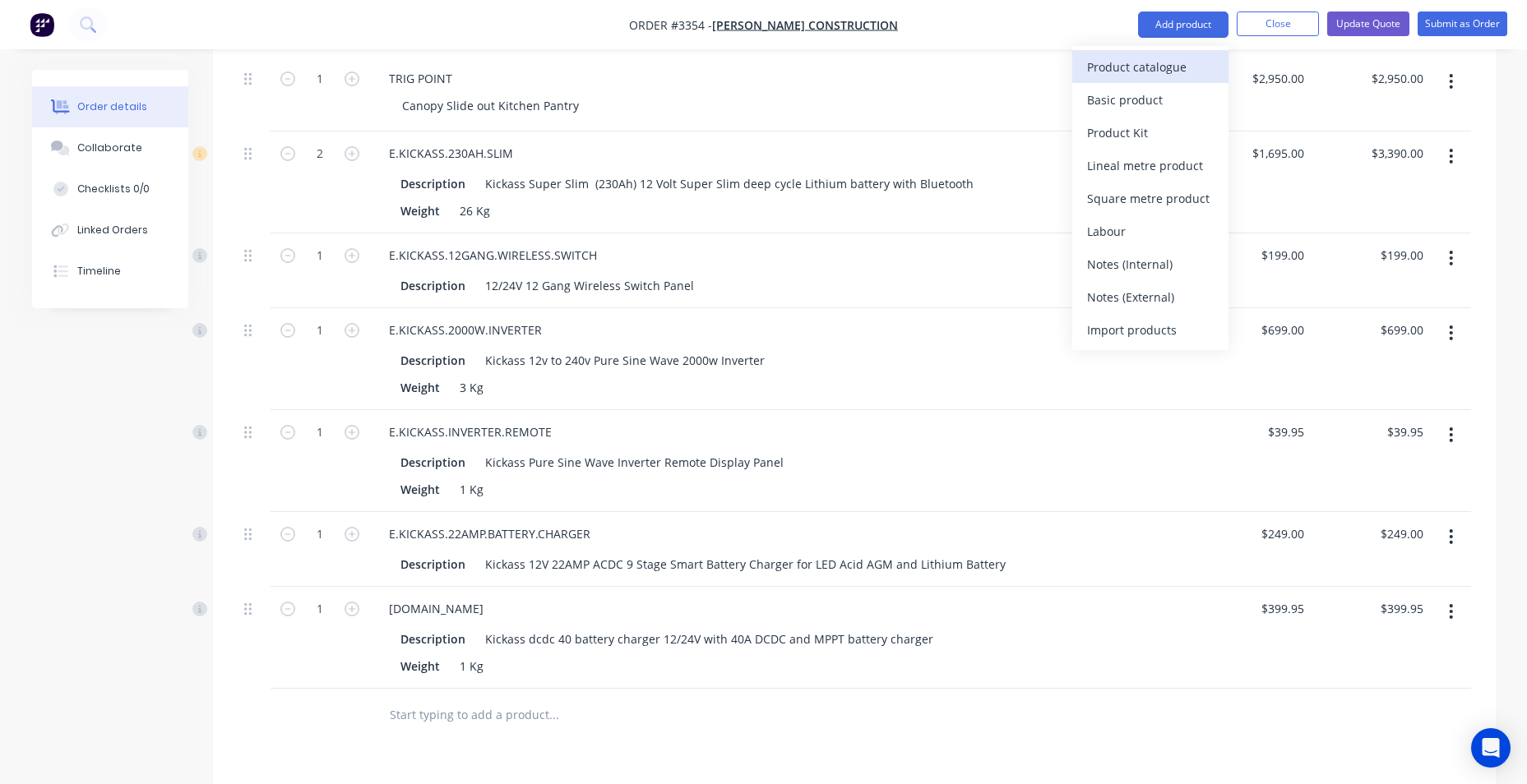
click at [1174, 74] on div "Product catalogue" at bounding box center [1150, 67] width 126 height 24
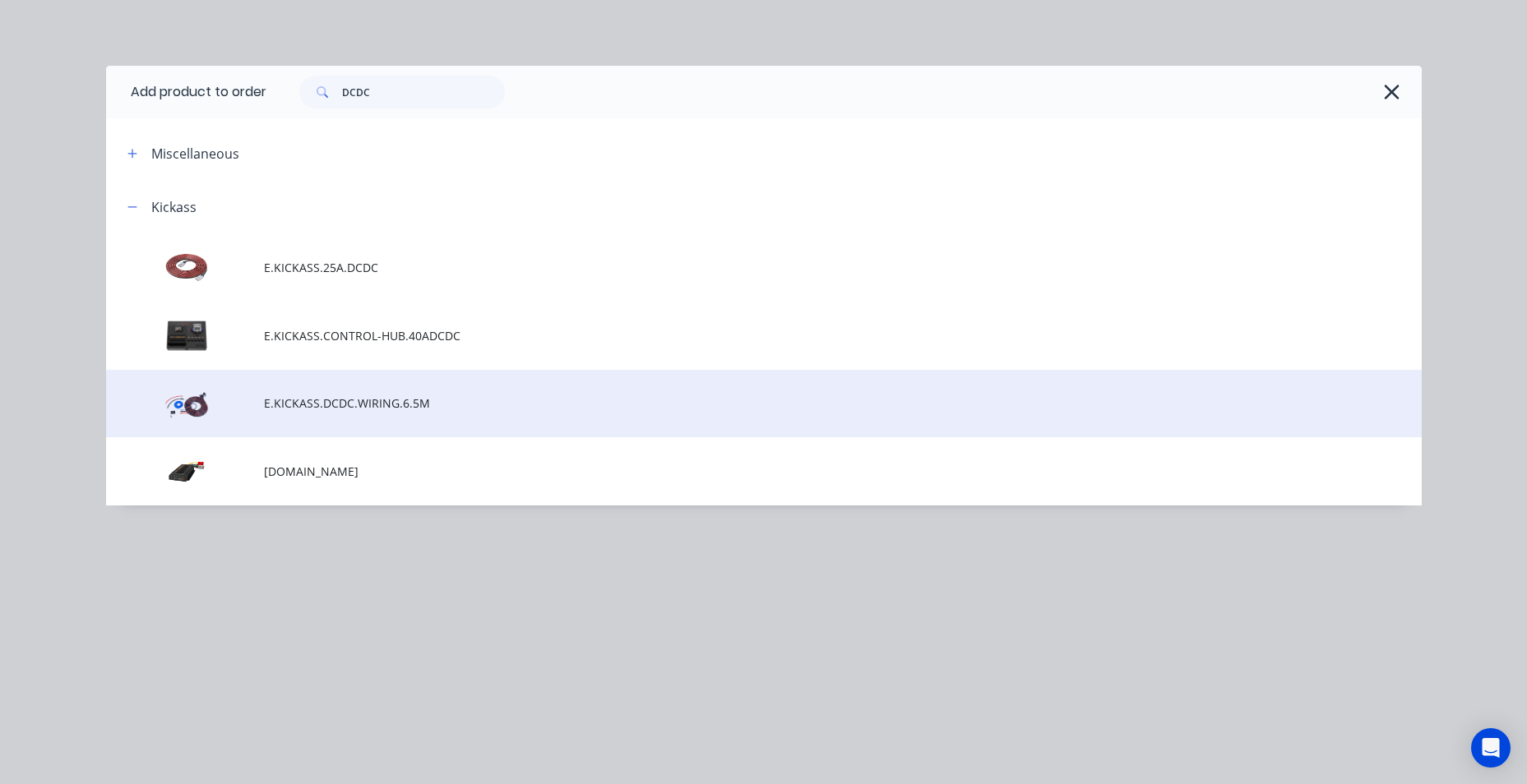
click at [467, 398] on span "E.KICKASS.DCDC.WIRING.6.5M" at bounding box center [727, 403] width 926 height 17
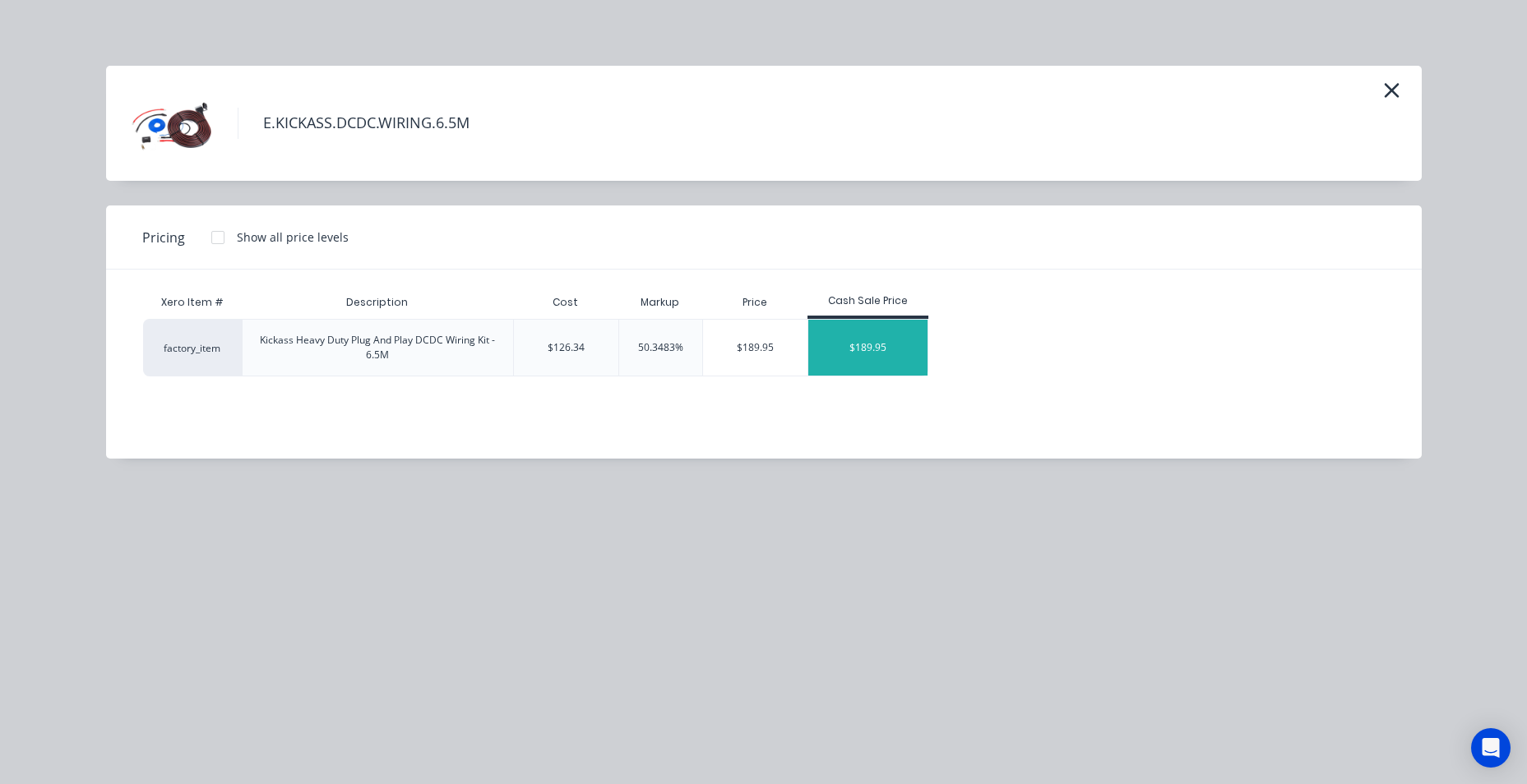
click at [907, 359] on div "$189.95" at bounding box center [868, 348] width 120 height 56
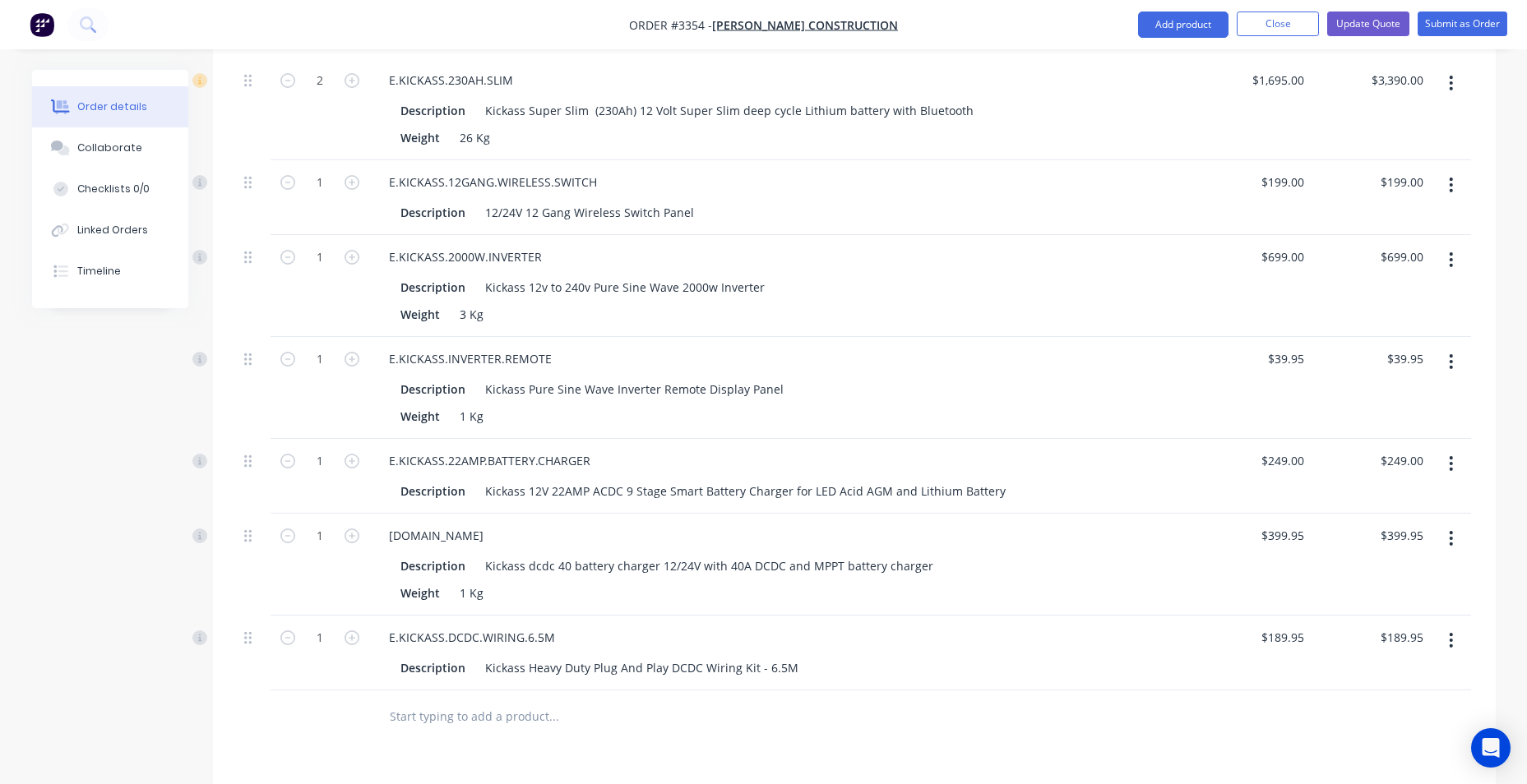
scroll to position [2051, 0]
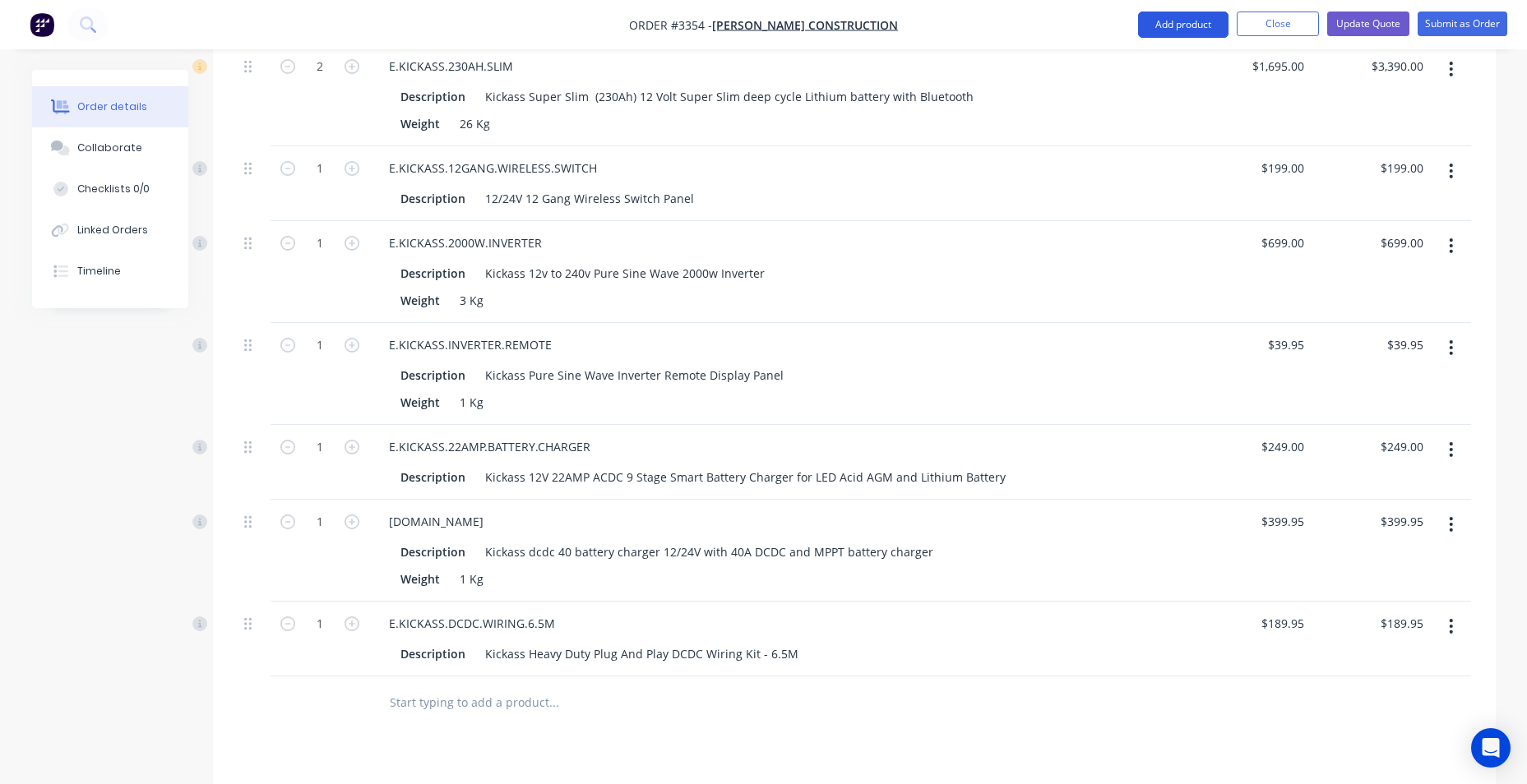
click at [1194, 24] on button "Add product" at bounding box center [1184, 24] width 91 height 26
click at [477, 699] on input "text" at bounding box center [553, 703] width 329 height 33
click at [1159, 20] on button "Add product" at bounding box center [1184, 24] width 91 height 26
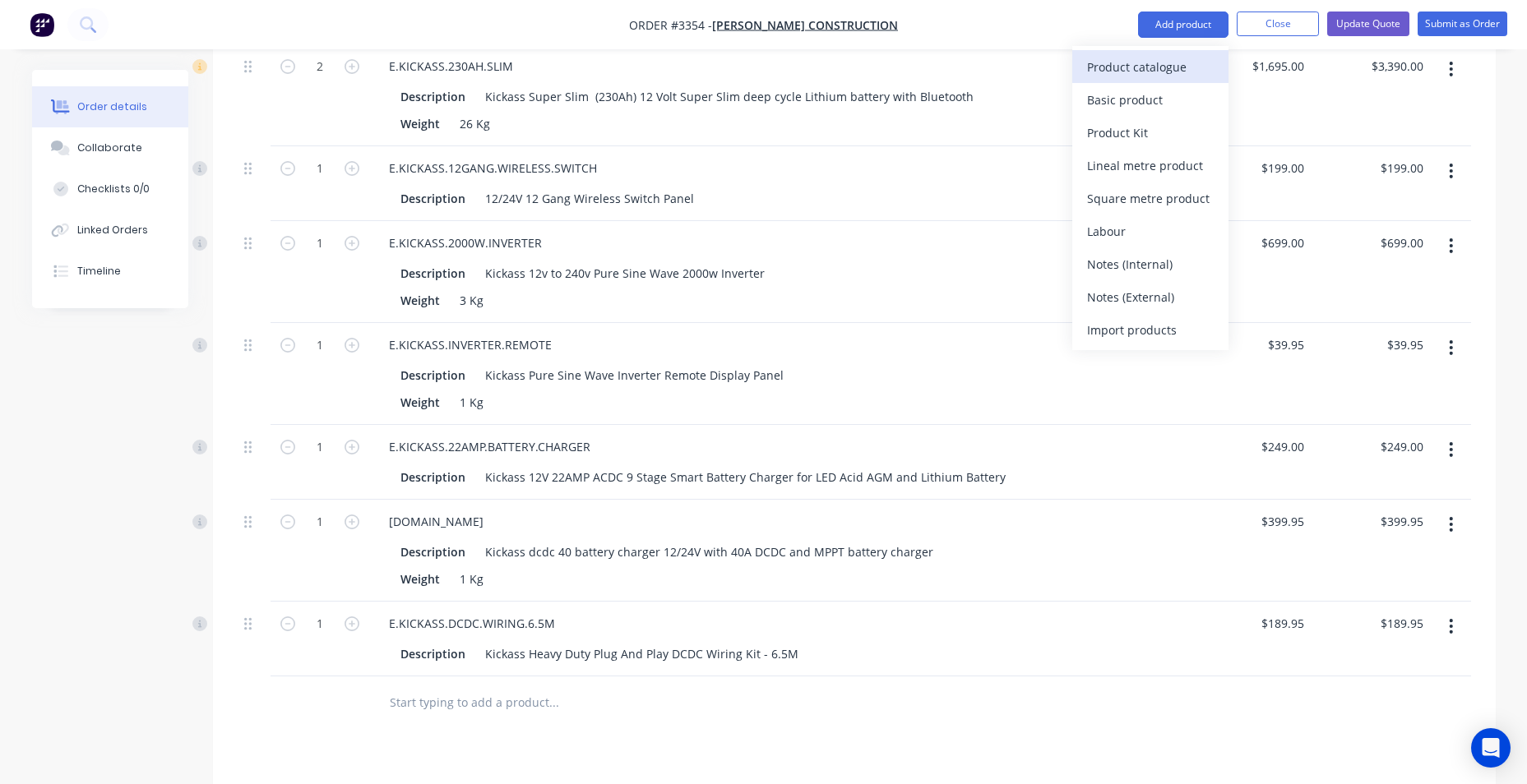
click at [1144, 78] on div "Product catalogue" at bounding box center [1150, 67] width 126 height 24
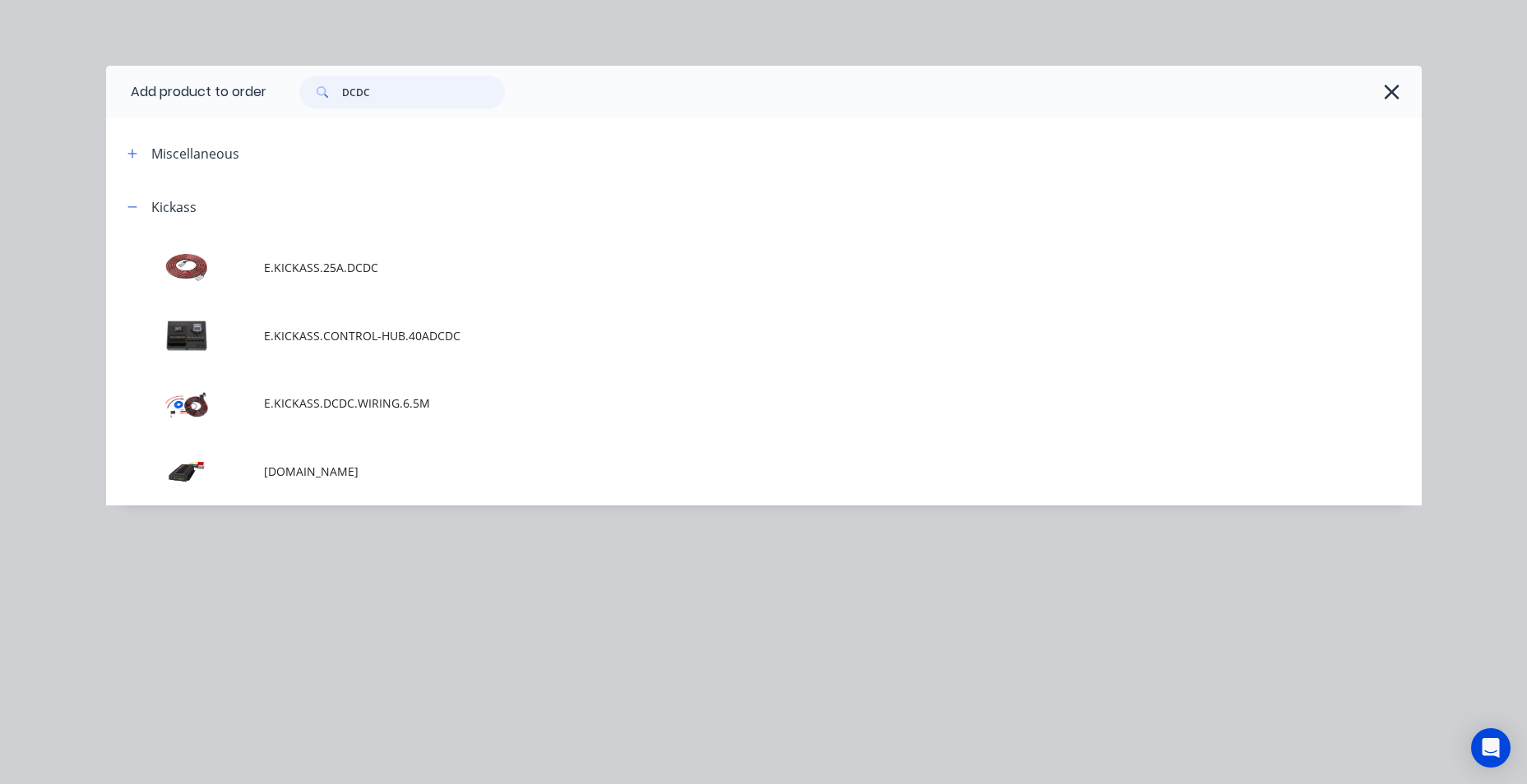
drag, startPoint x: 378, startPoint y: 95, endPoint x: 193, endPoint y: 90, distance: 185.1
click at [193, 90] on header "Add product to order DCDC" at bounding box center [764, 92] width 1316 height 53
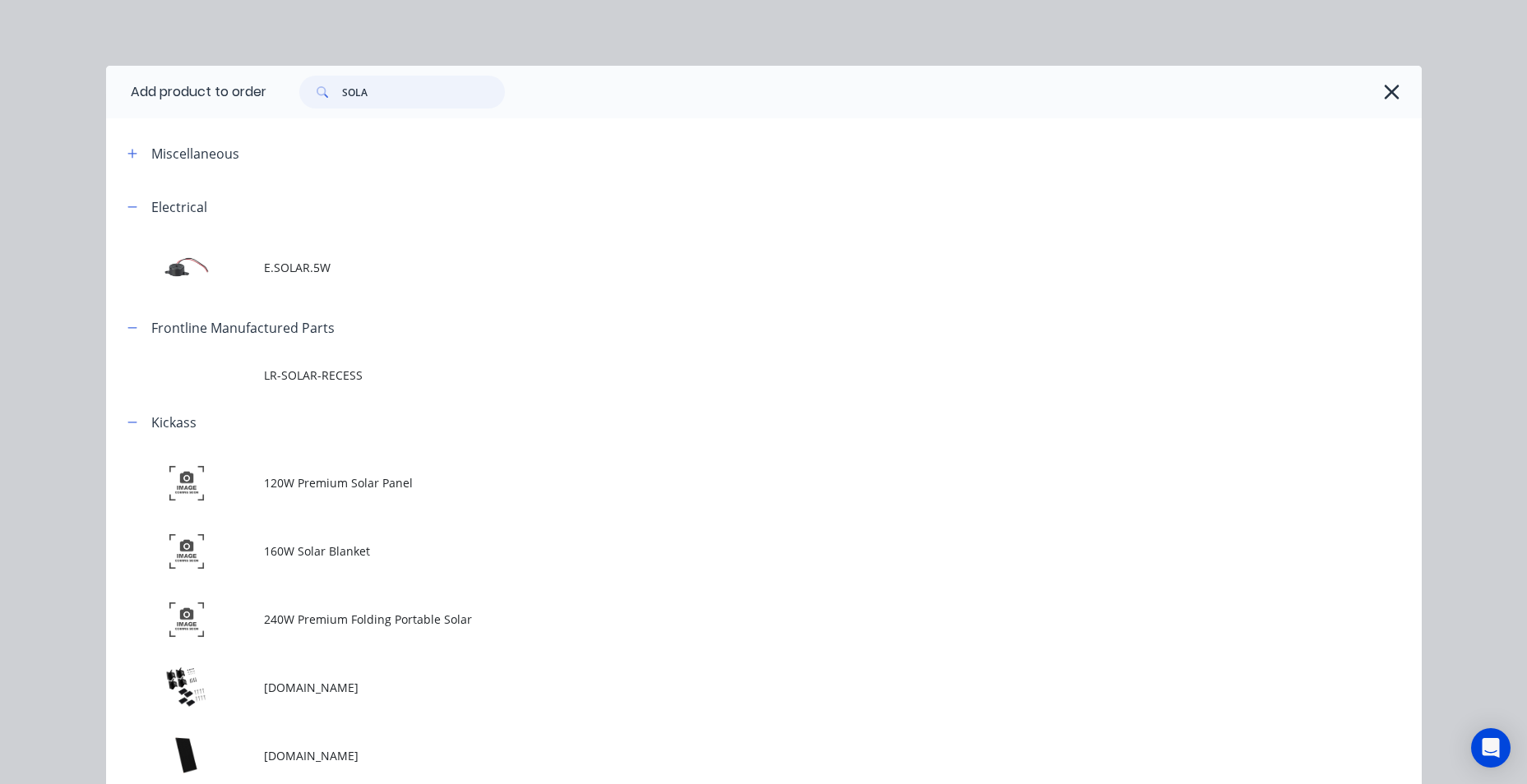
scroll to position [77, 0]
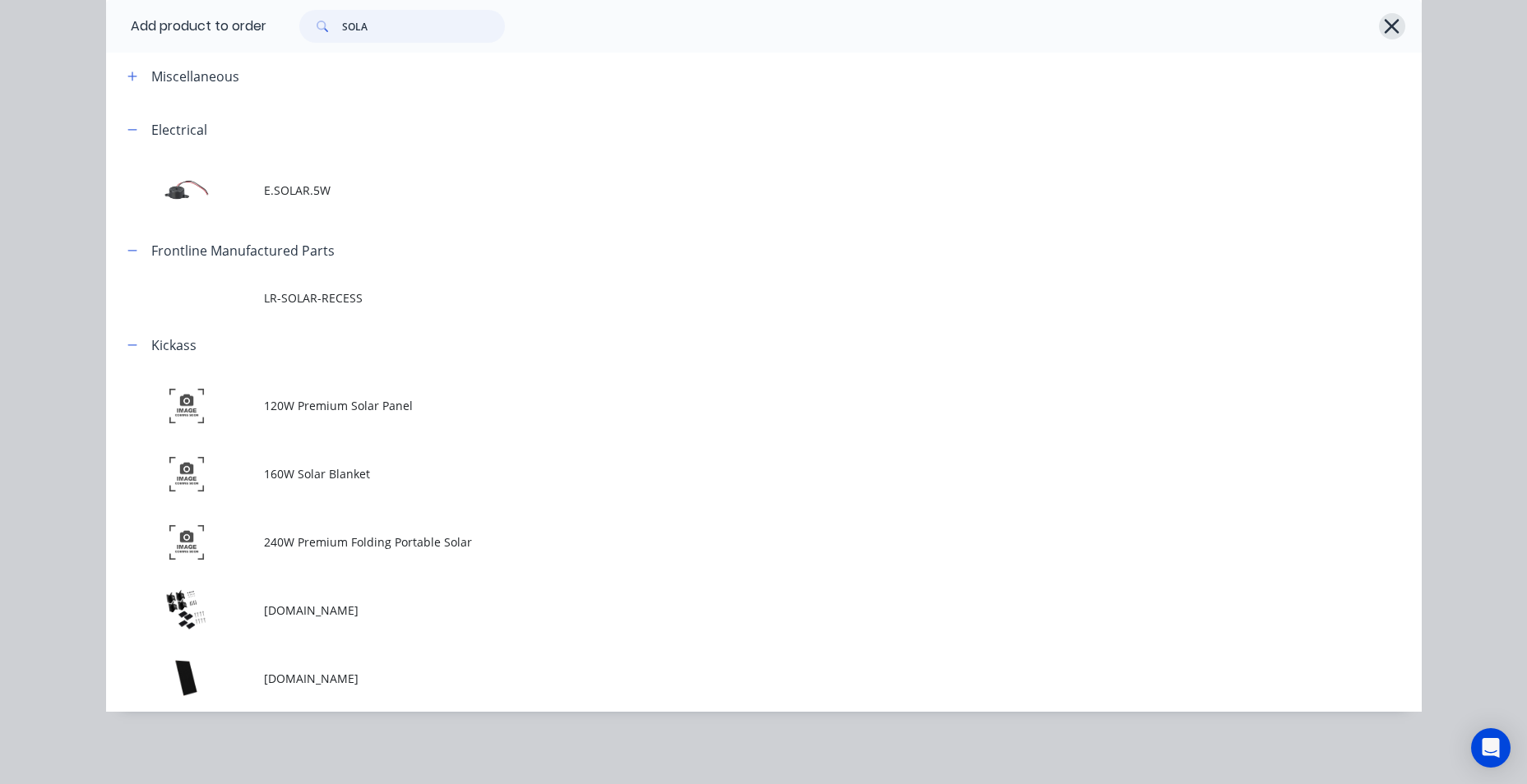
type input "SOLA"
click at [1391, 21] on icon "button" at bounding box center [1392, 26] width 14 height 14
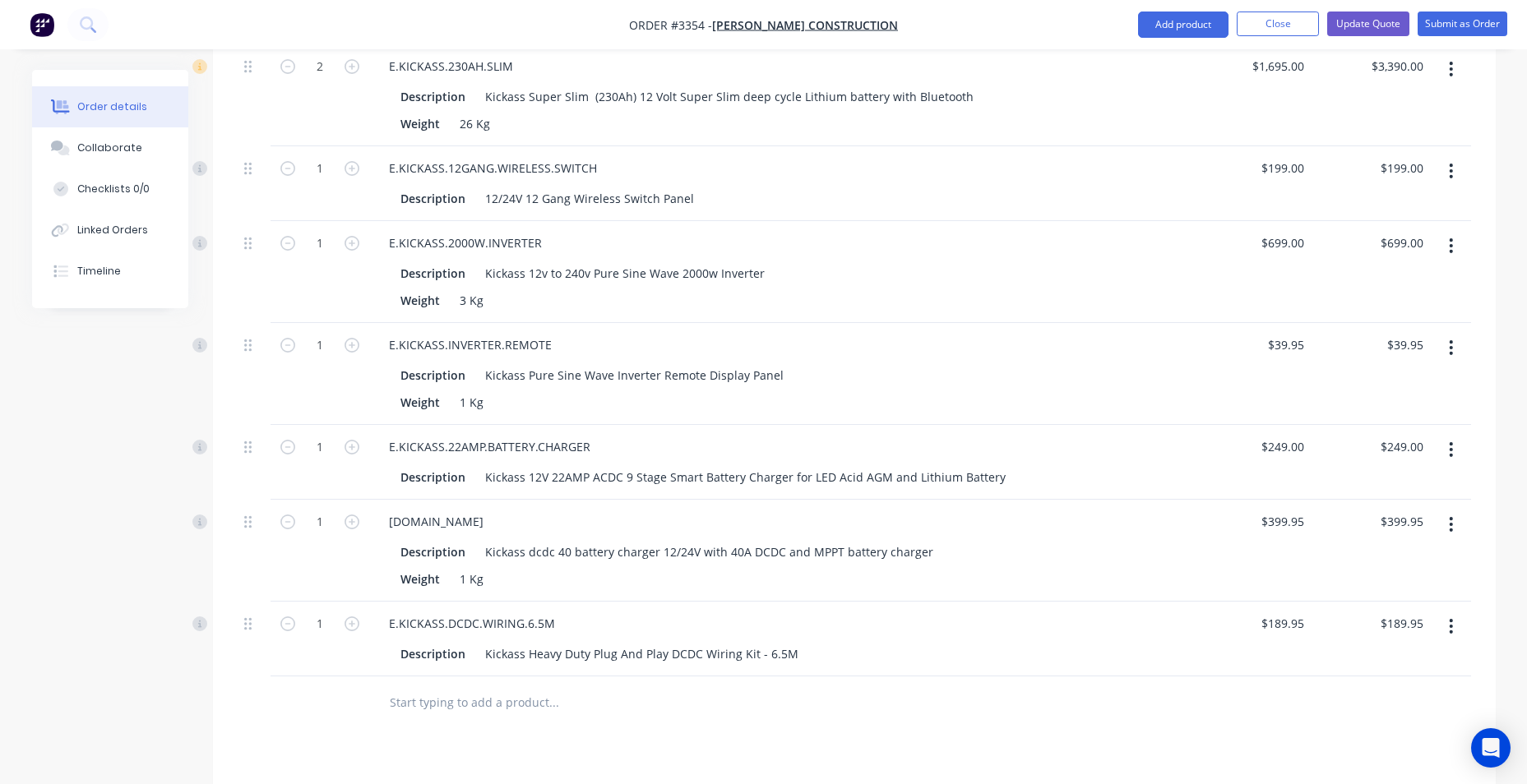
click at [500, 706] on input "text" at bounding box center [553, 703] width 329 height 33
click at [1188, 24] on button "Add product" at bounding box center [1184, 24] width 91 height 26
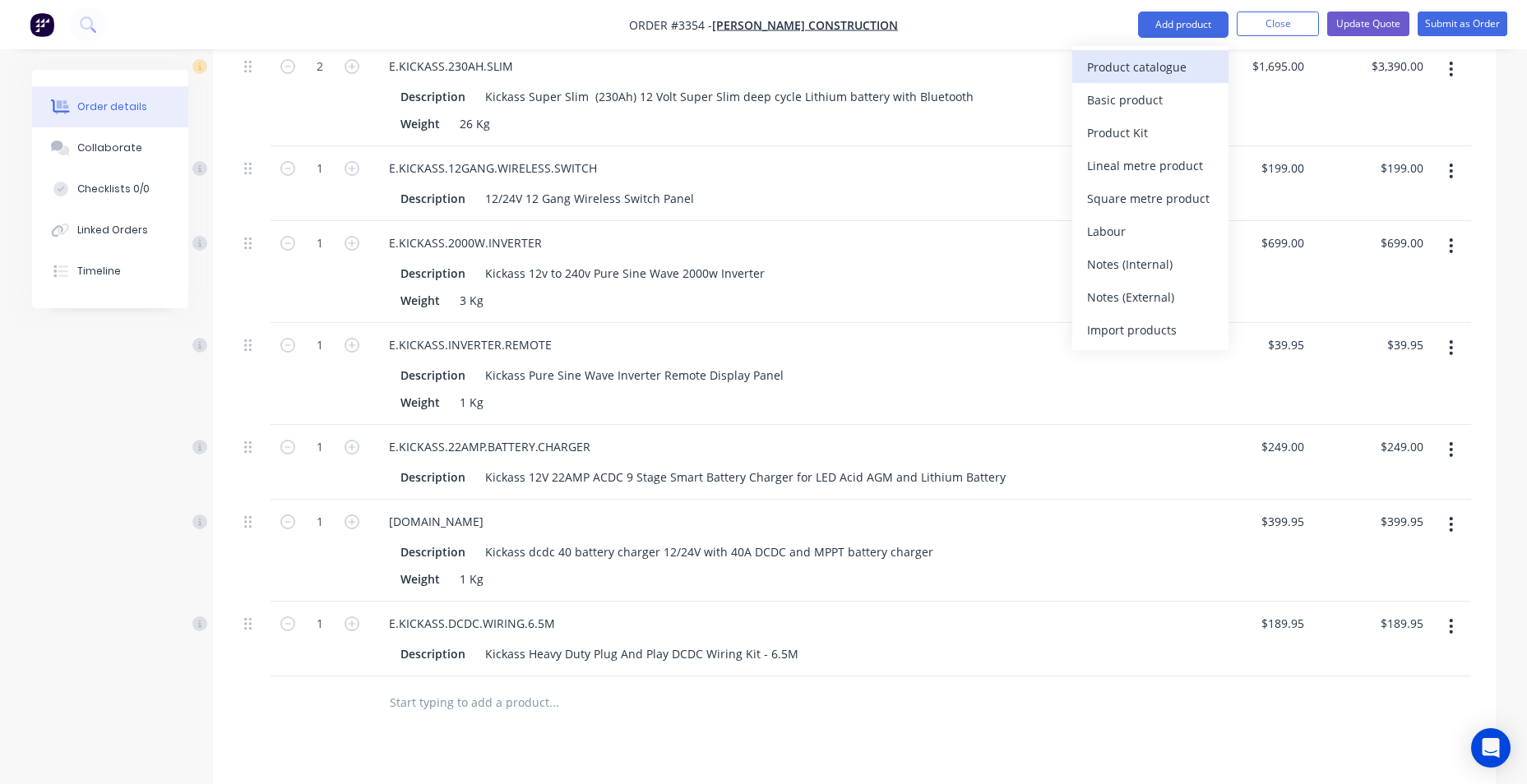
click at [1181, 64] on div "Product catalogue" at bounding box center [1150, 67] width 126 height 24
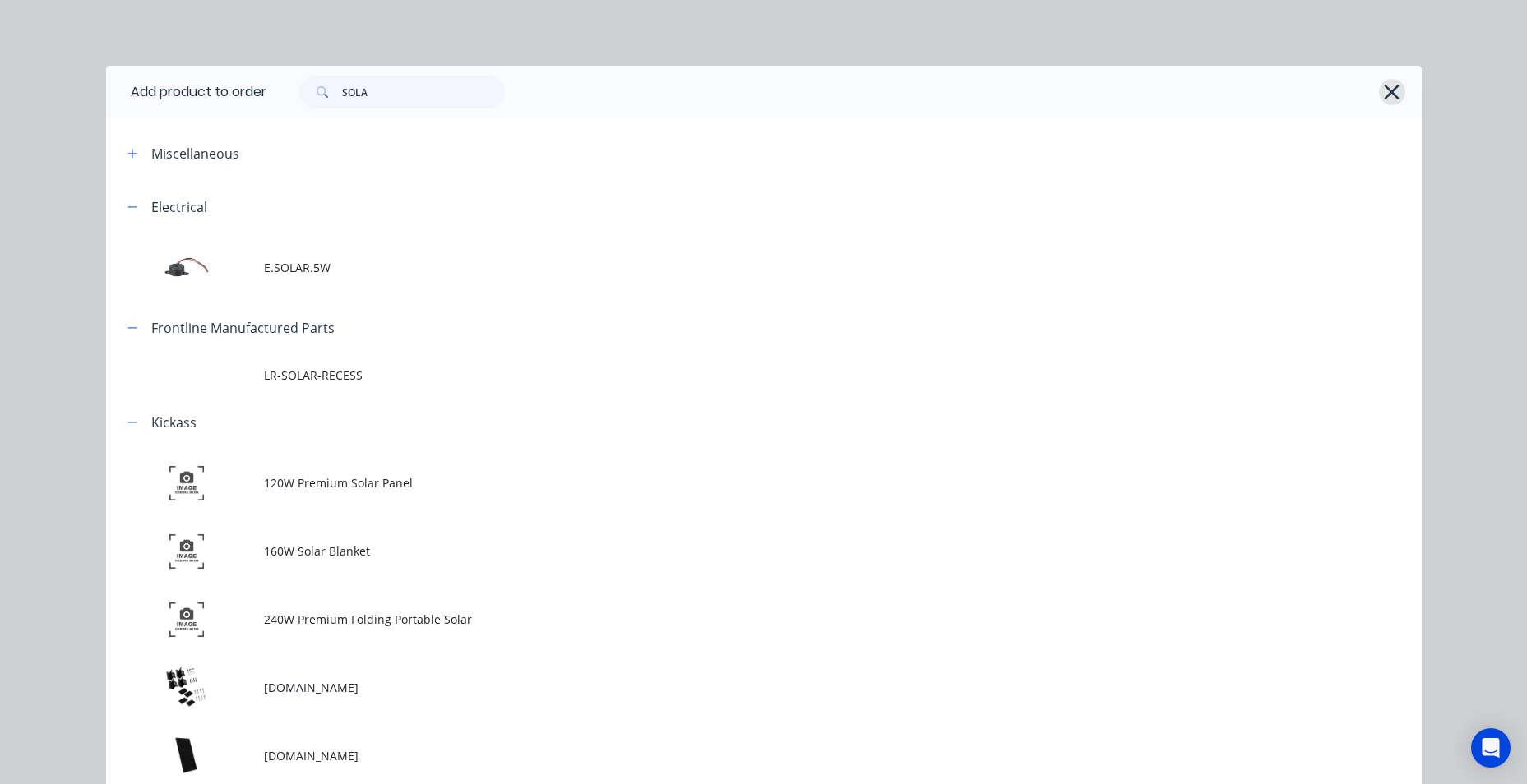
click at [1396, 92] on button "button" at bounding box center [1392, 92] width 26 height 26
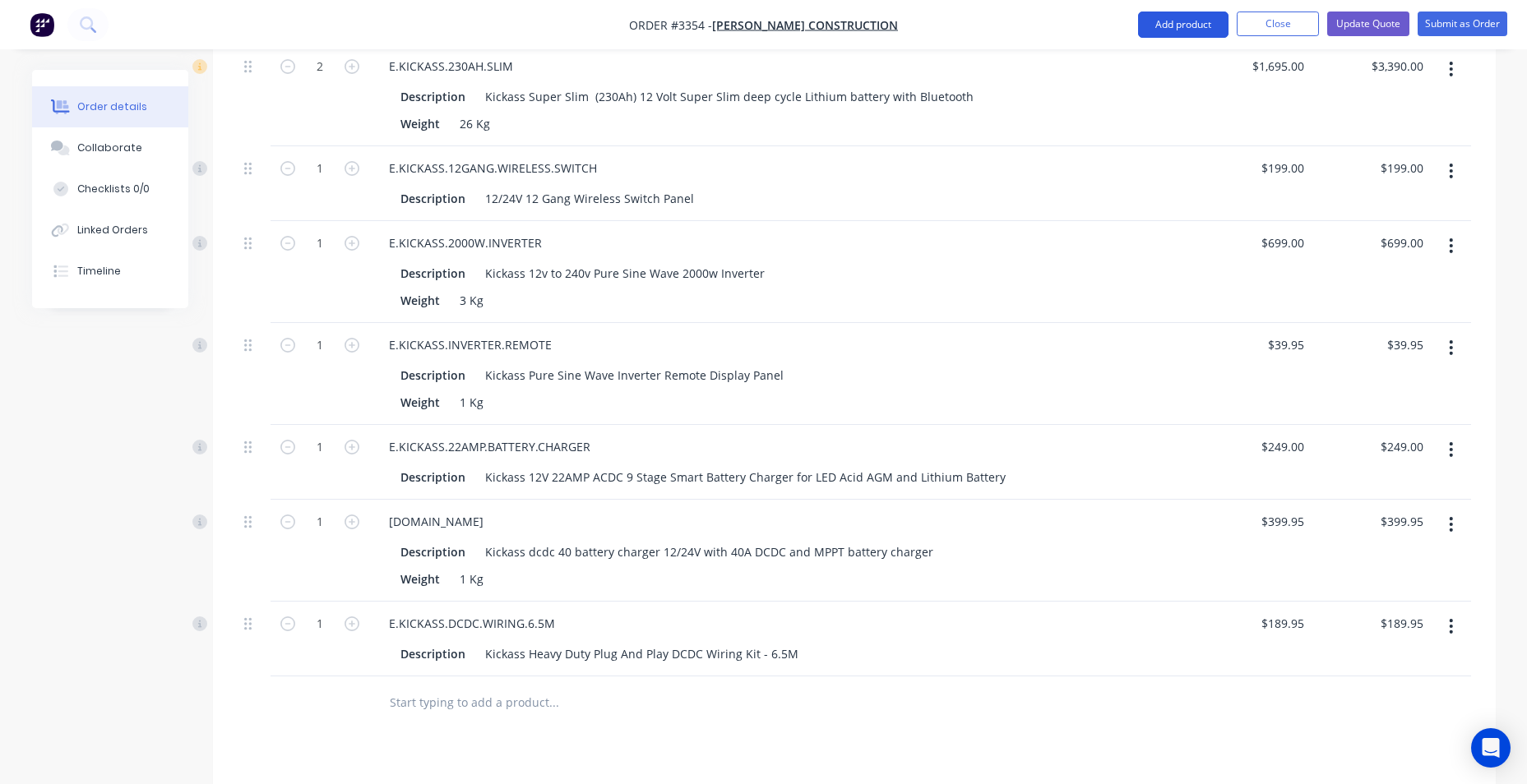
click at [1158, 27] on button "Add product" at bounding box center [1184, 24] width 91 height 26
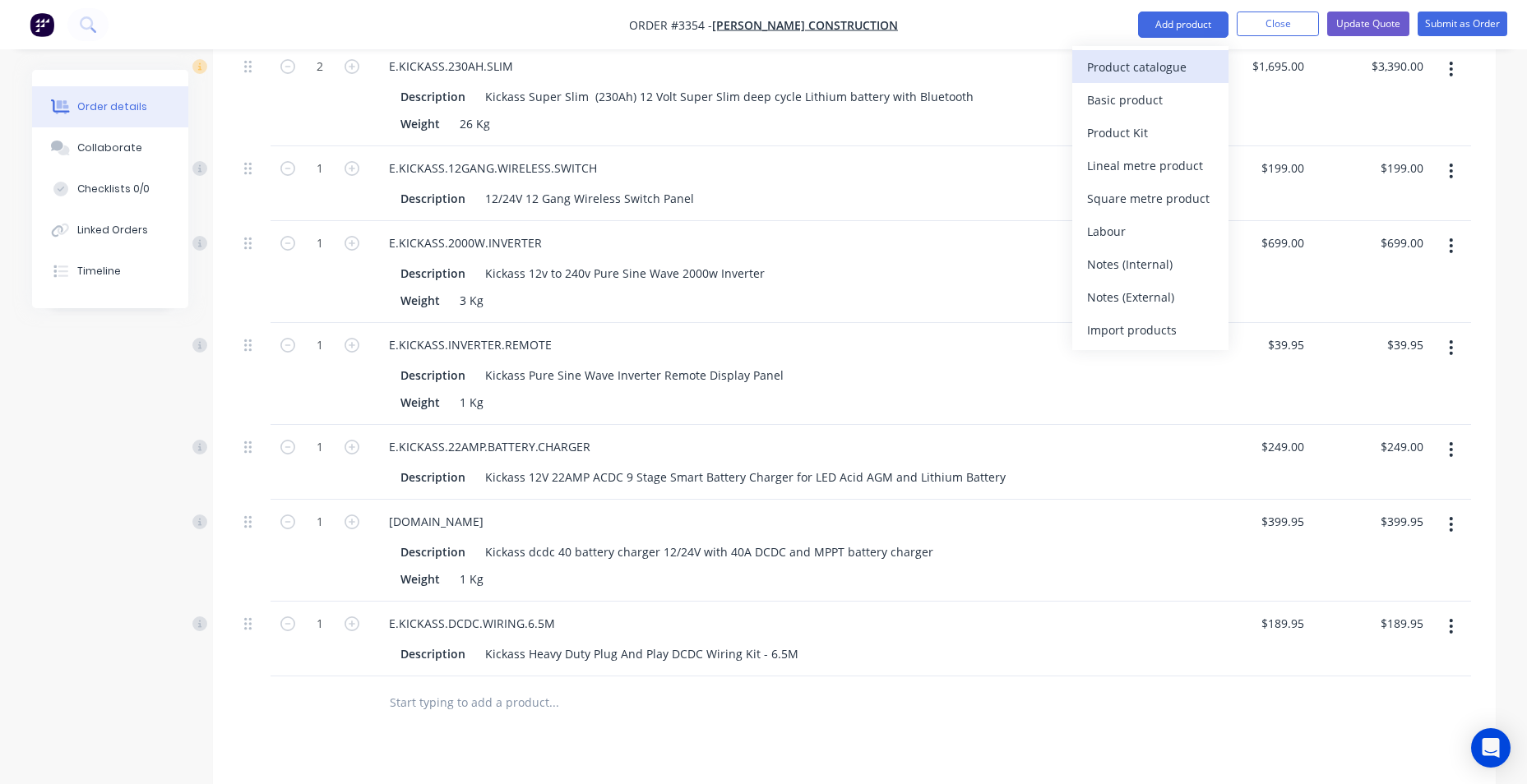
click at [1186, 71] on div "Product catalogue" at bounding box center [1150, 67] width 126 height 24
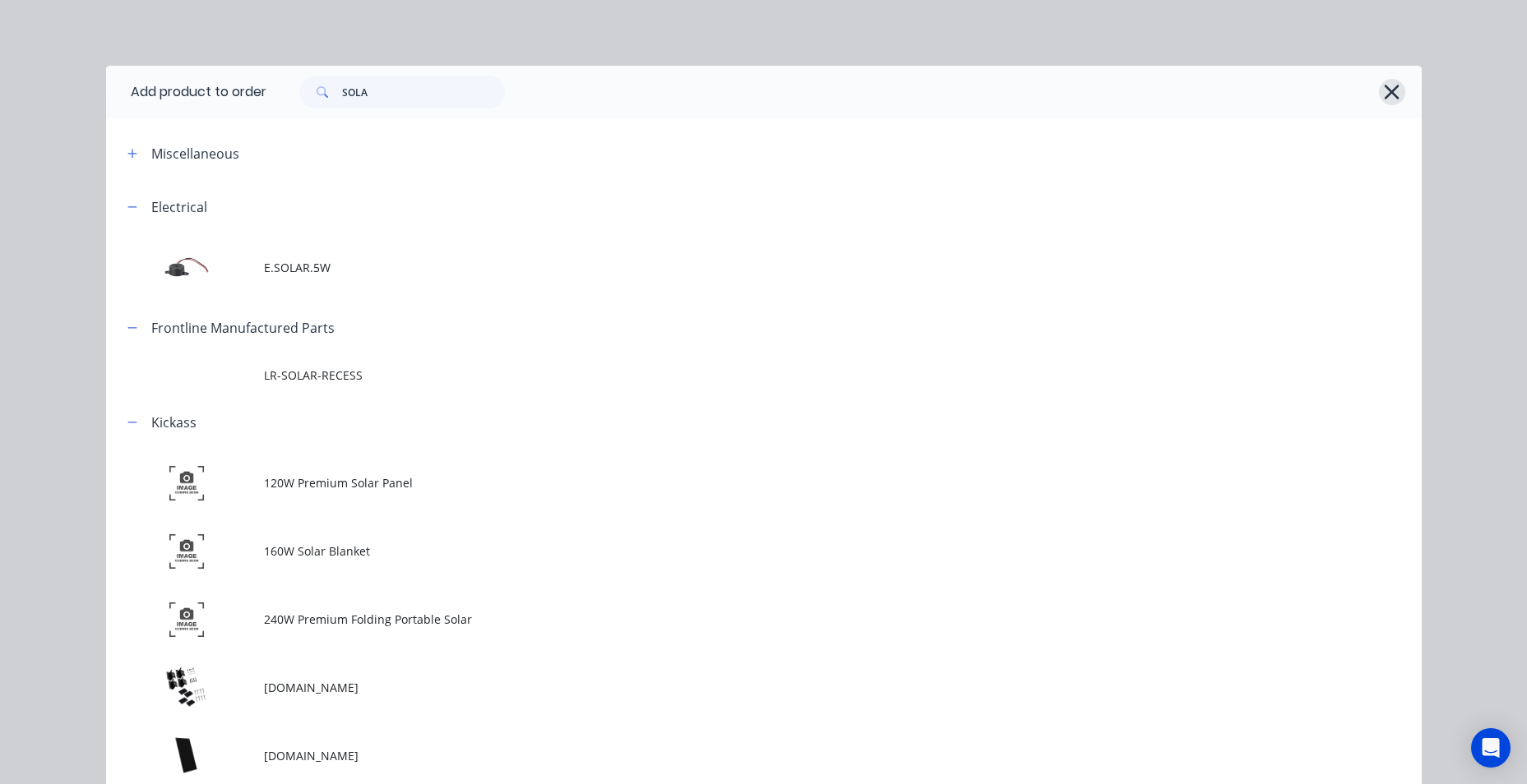
click at [1390, 91] on icon "button" at bounding box center [1392, 93] width 17 height 23
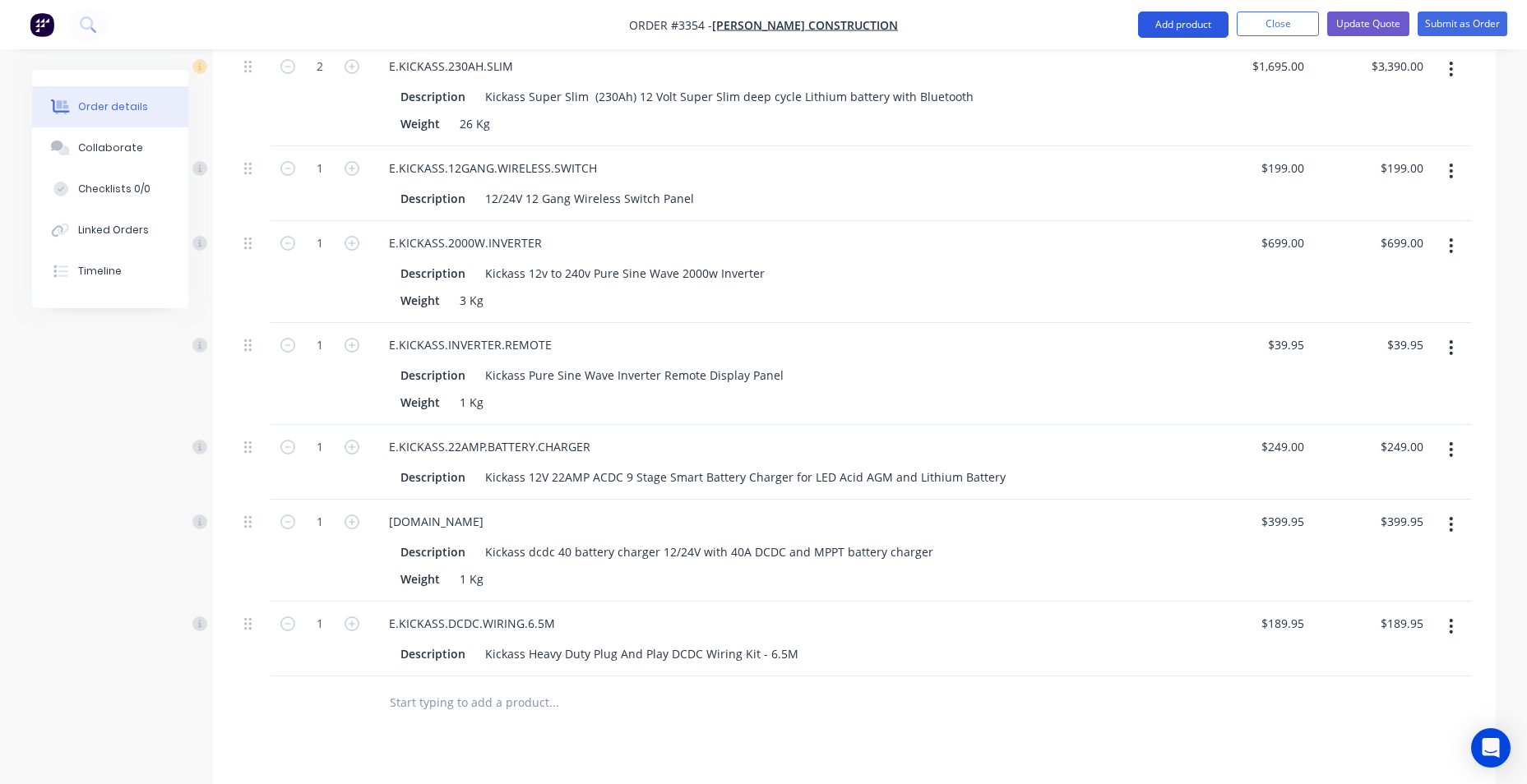
click at [1207, 31] on button "Add product" at bounding box center [1184, 24] width 91 height 26
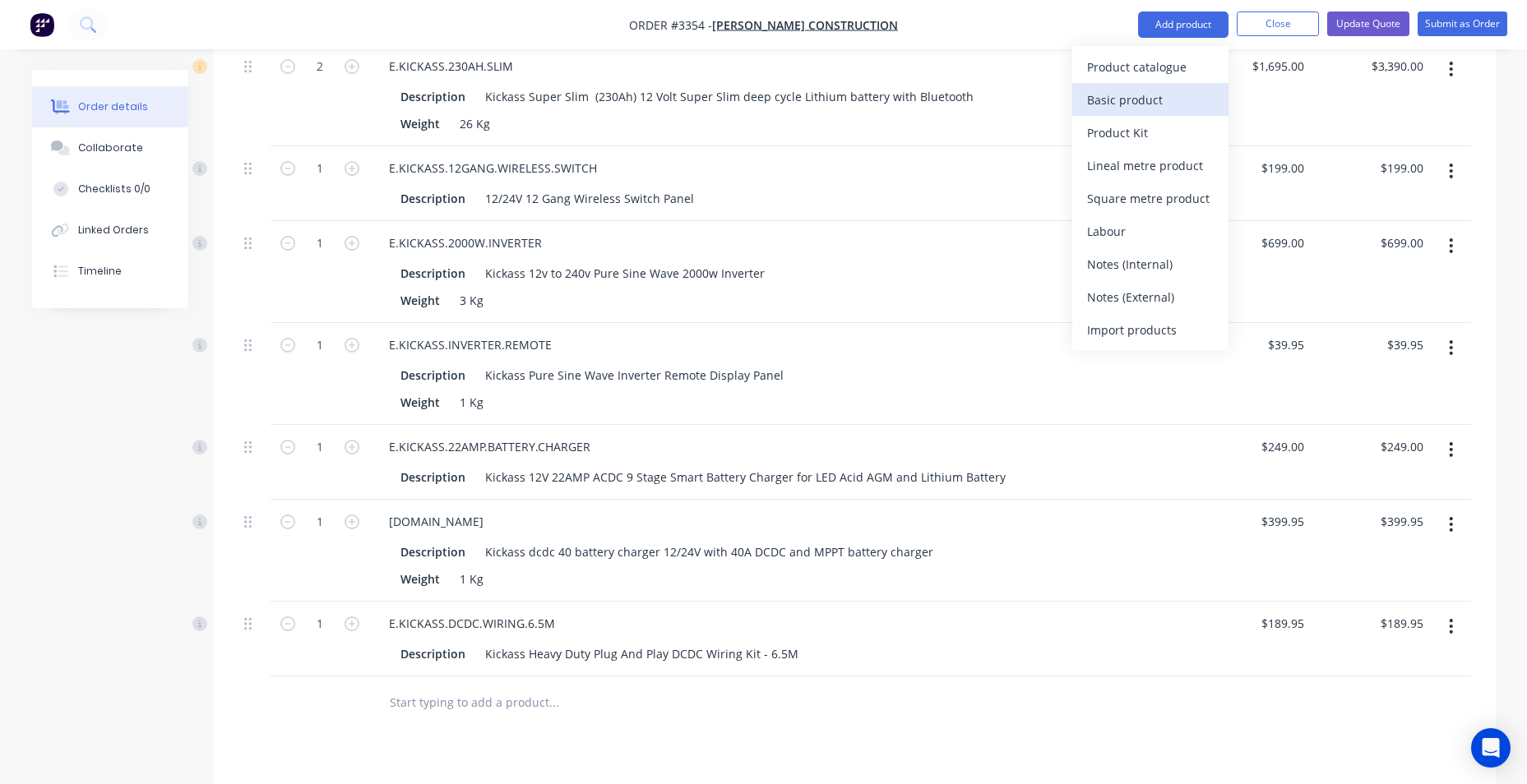
click at [1201, 103] on div "Basic product" at bounding box center [1150, 99] width 126 height 24
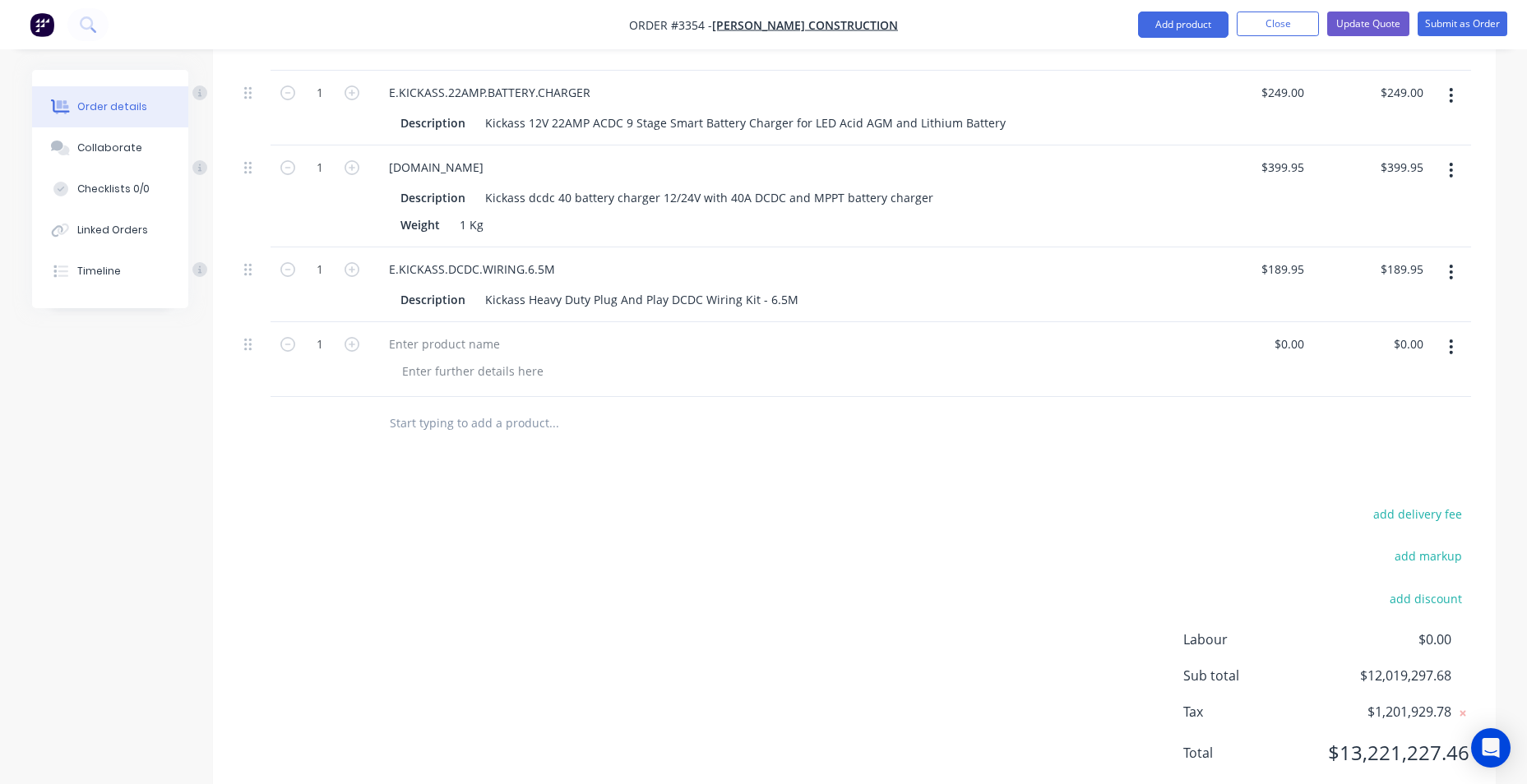
scroll to position [2454, 0]
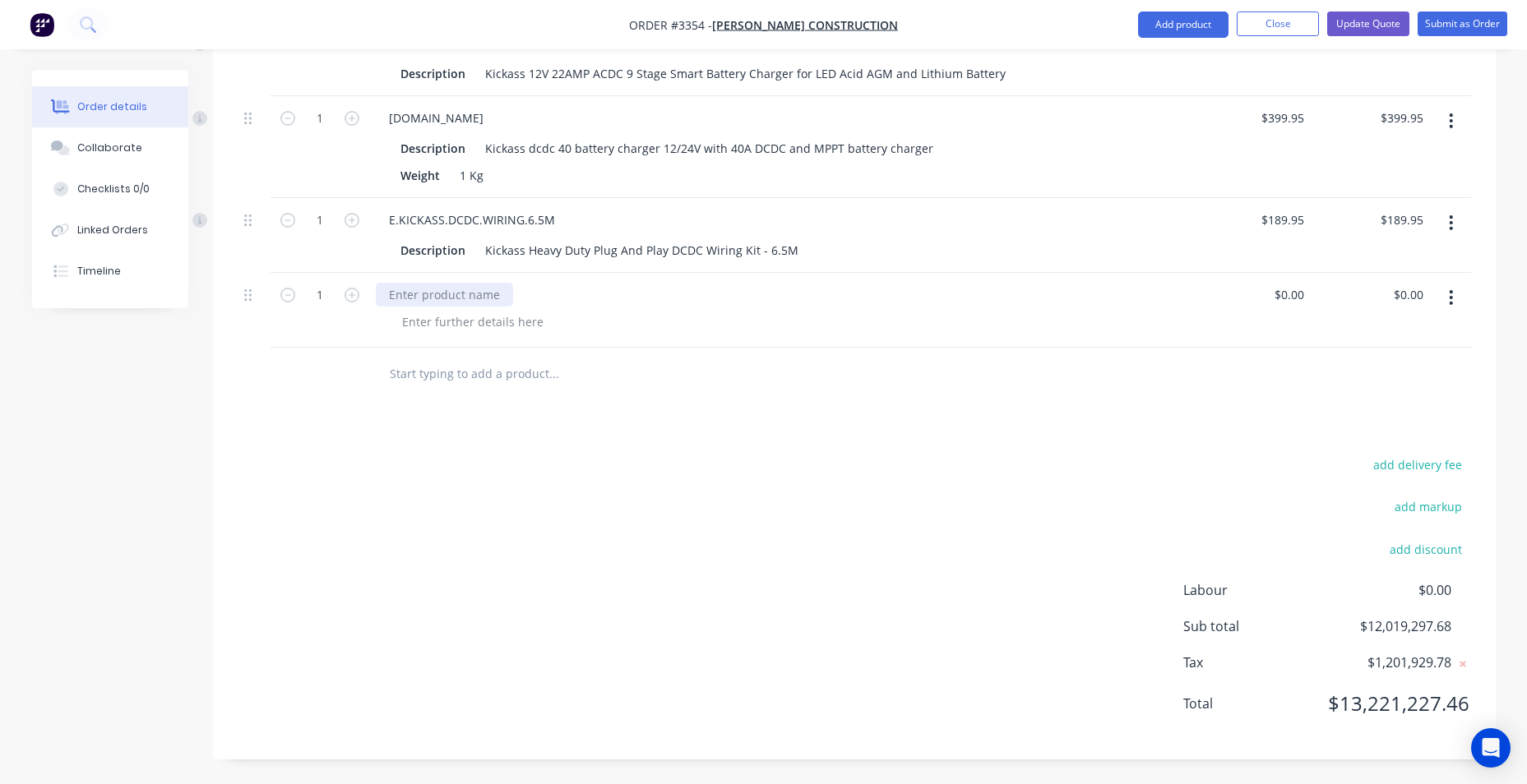
click at [499, 299] on div at bounding box center [445, 294] width 137 height 24
click at [457, 333] on div at bounding box center [473, 321] width 168 height 24
drag, startPoint x: 456, startPoint y: 329, endPoint x: 448, endPoint y: 293, distance: 36.9
click at [448, 291] on div at bounding box center [445, 294] width 137 height 24
click at [492, 323] on div at bounding box center [473, 321] width 168 height 24
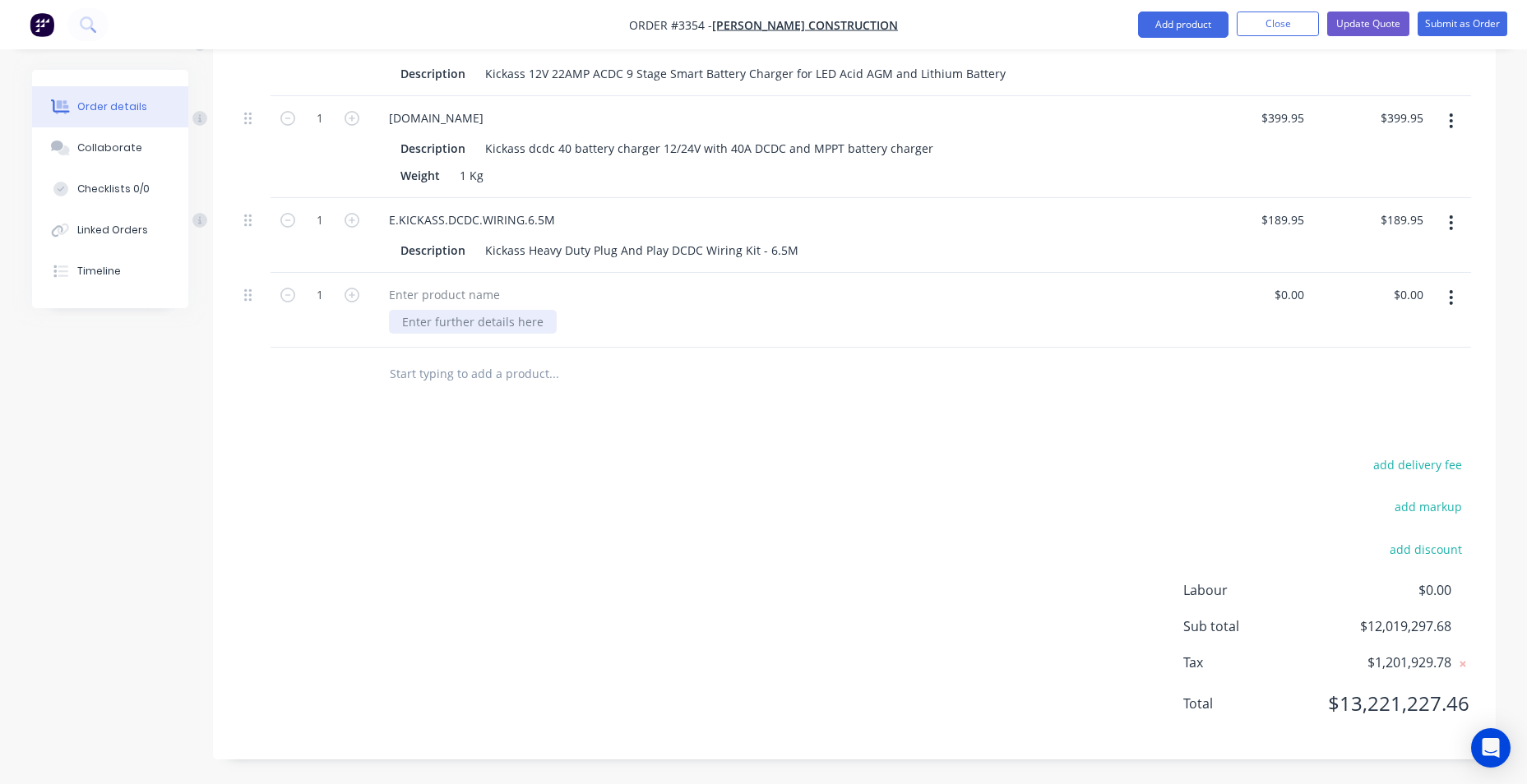
drag, startPoint x: 492, startPoint y: 323, endPoint x: 462, endPoint y: 315, distance: 31.0
click at [462, 315] on div at bounding box center [473, 321] width 168 height 24
paste div
click at [464, 300] on div at bounding box center [445, 294] width 137 height 24
click at [472, 297] on div at bounding box center [445, 294] width 137 height 24
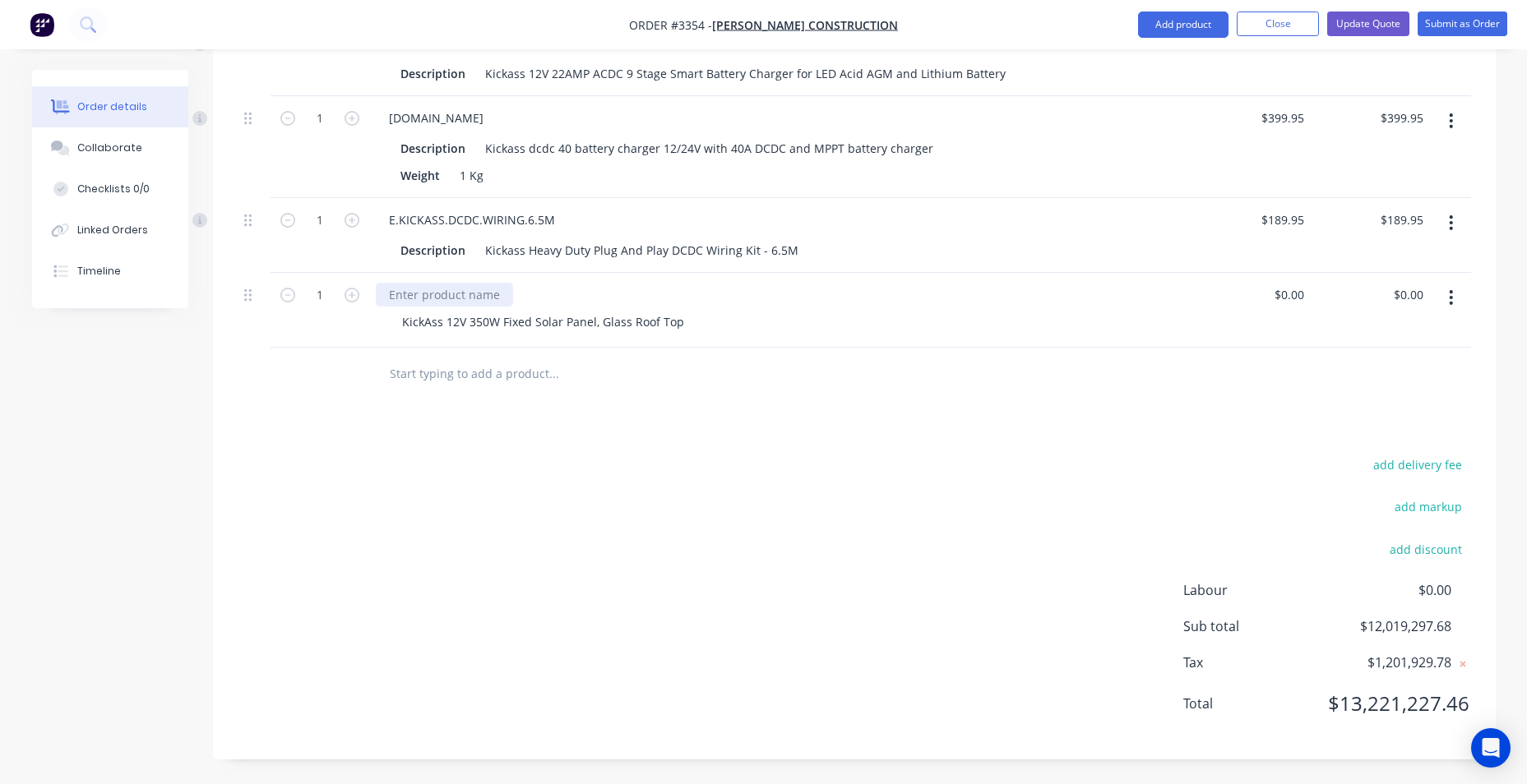
paste div
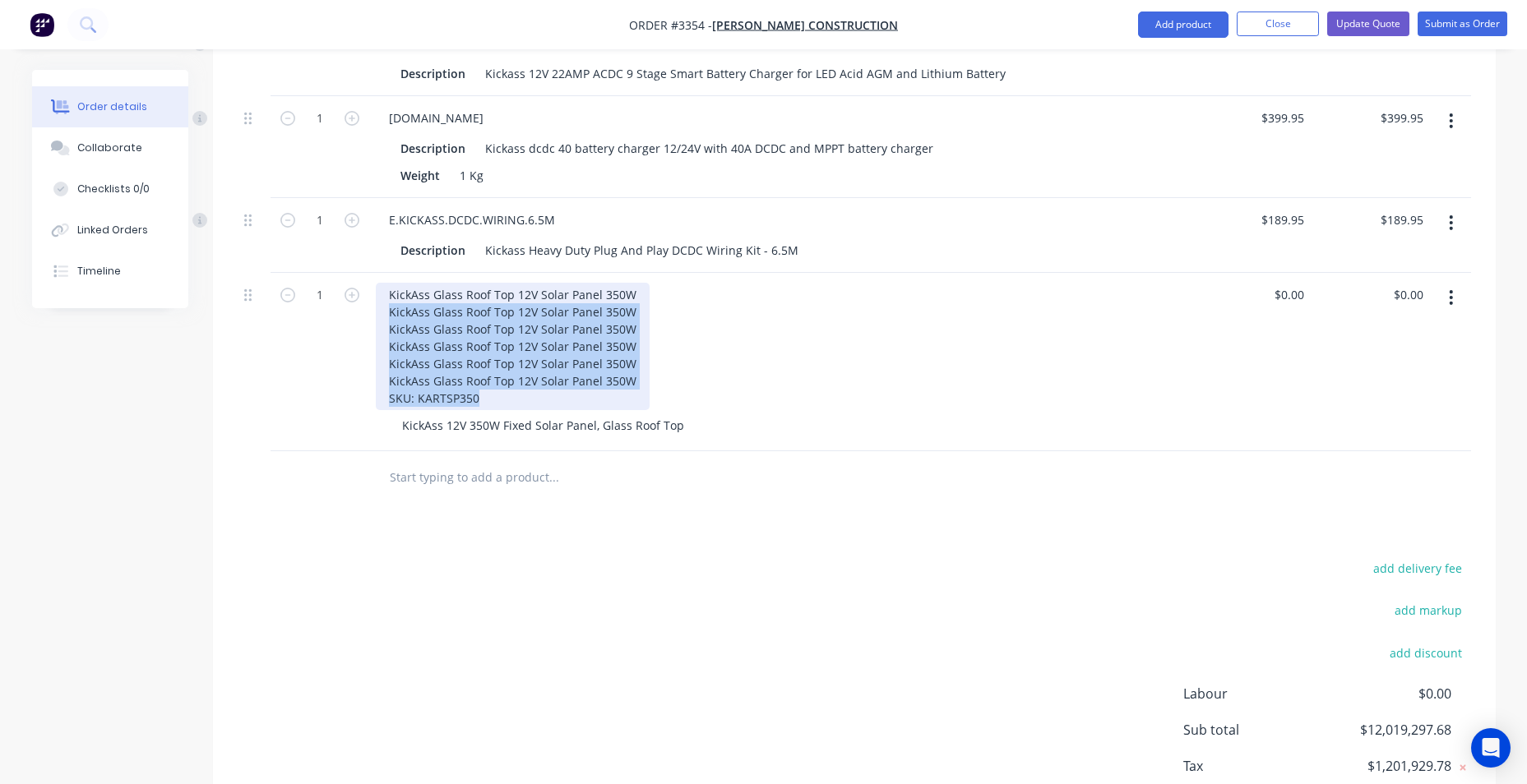
drag, startPoint x: 490, startPoint y: 404, endPoint x: 376, endPoint y: 306, distance: 150.3
click at [376, 306] on div "KickAss Glass Roof Top 12V Solar Panel 350W KickAss Glass Roof Top 12V Solar Pa…" at bounding box center [513, 346] width 274 height 127
click at [511, 391] on div "KickAss Glass Roof Top 12V Solar Panel 350W KickAss Glass Roof Top 12V Solar Pa…" at bounding box center [513, 346] width 274 height 127
drag, startPoint x: 576, startPoint y: 372, endPoint x: 386, endPoint y: 298, distance: 203.9
click at [388, 296] on div "KickAss Glass Roof Top 12V Solar Panel 350W KickAss Glass Roof Top 12V Solar Pa…" at bounding box center [513, 346] width 274 height 127
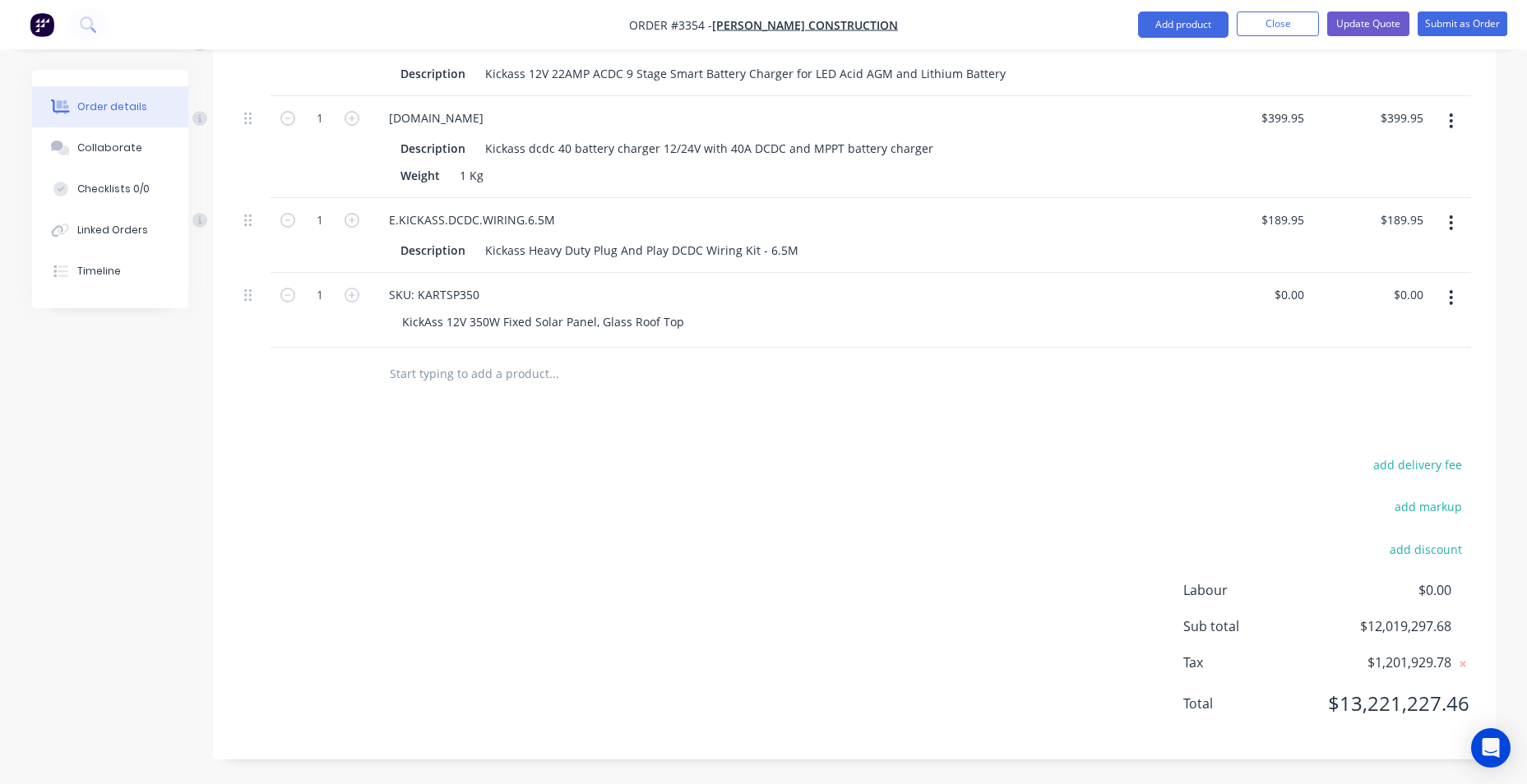
click at [707, 314] on div "KickAss 12V 350W Fixed Solar Panel, Glass Roof Top" at bounding box center [786, 321] width 796 height 24
click at [1302, 301] on input "0" at bounding box center [1292, 294] width 38 height 24
click at [1404, 290] on input "$0.00" at bounding box center [1410, 294] width 38 height 24
type input "$0.00"
click at [654, 329] on div "KickAss 12V 350W Fixed Solar Panel, Glass Roof Top" at bounding box center [543, 321] width 309 height 24
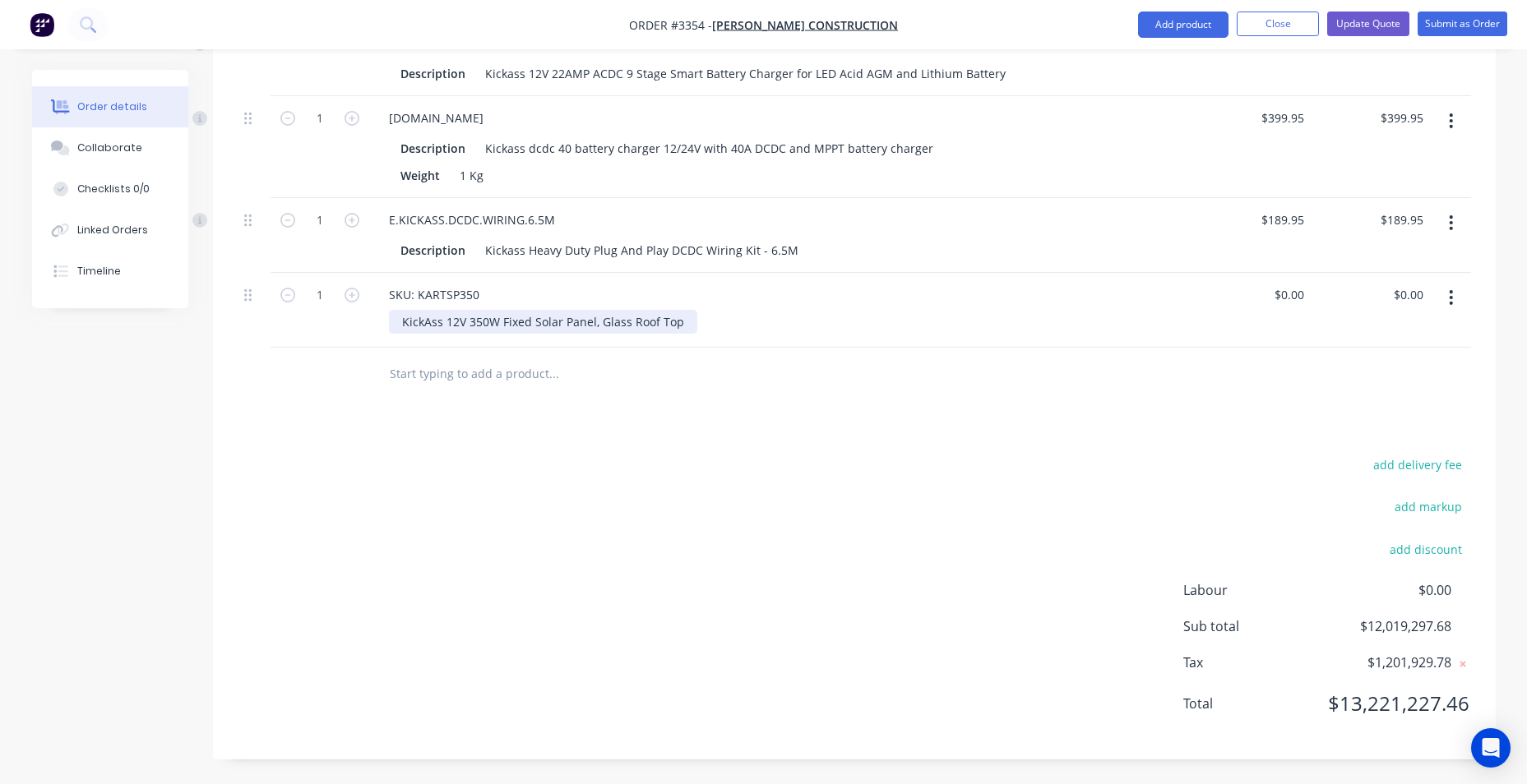
click at [686, 315] on div "KickAss 12V 350W Fixed Solar Panel, Glass Roof Top" at bounding box center [543, 321] width 309 height 24
click at [768, 318] on div "KickAss 12V 350W Fixed Solar Panel, Glass Roof Top" at bounding box center [786, 321] width 796 height 24
click at [659, 322] on div "KickAss 12V 350W Fixed Solar Panel, Glass Roof Top" at bounding box center [543, 321] width 309 height 24
click at [660, 321] on div "KickAss 12V 350W Fixed Solar Panel, Glass Roof Top" at bounding box center [543, 321] width 309 height 24
click at [701, 313] on div "KickAss 12V 350W Fixed Solar Panel, Glass Roof Top" at bounding box center [786, 321] width 796 height 24
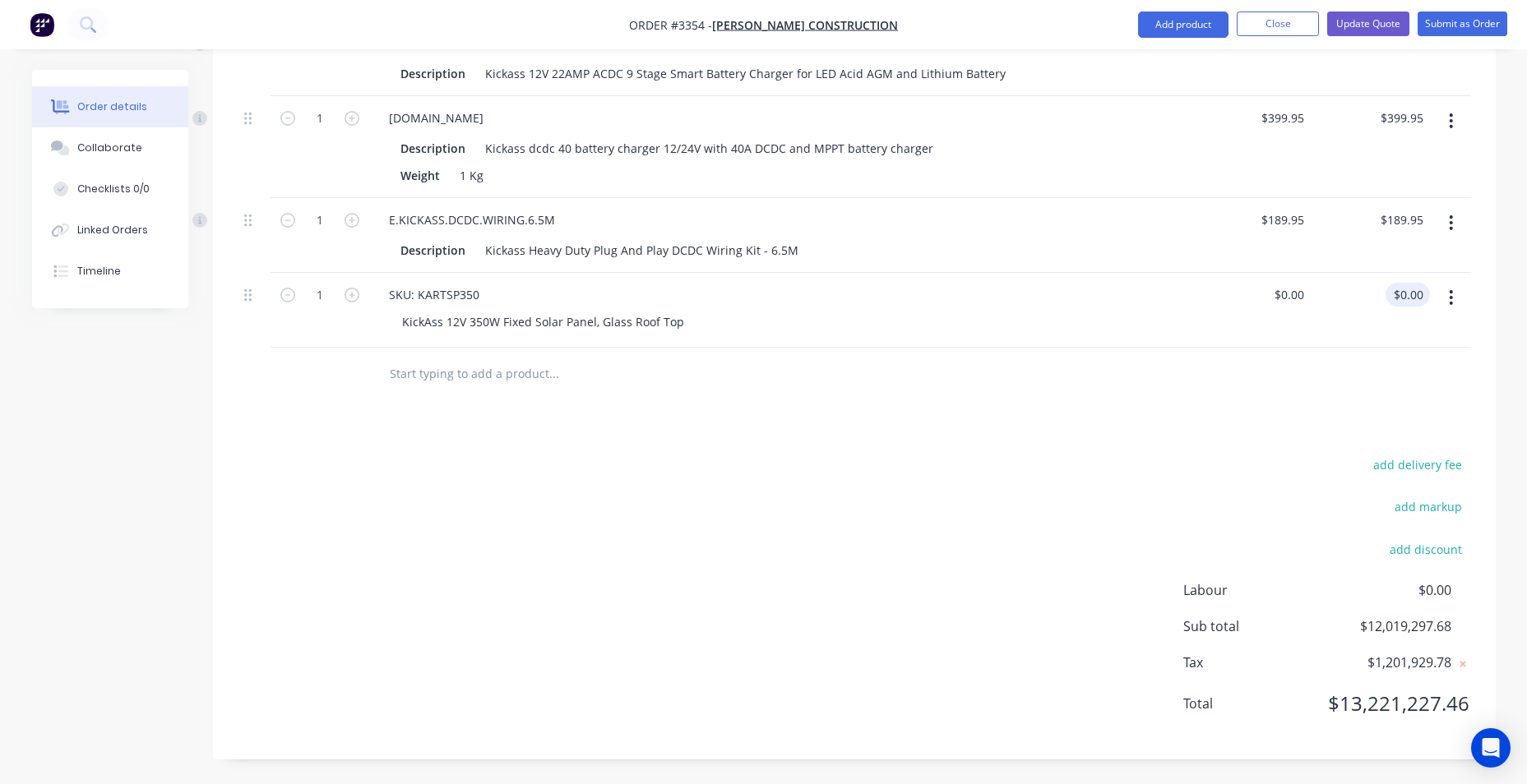
type input "0.00"
click at [1402, 286] on input "0.00" at bounding box center [1410, 294] width 38 height 24
click at [1289, 297] on div "$0.00 $0.00" at bounding box center [1289, 294] width 44 height 24
type input "0"
type input "$0.00"
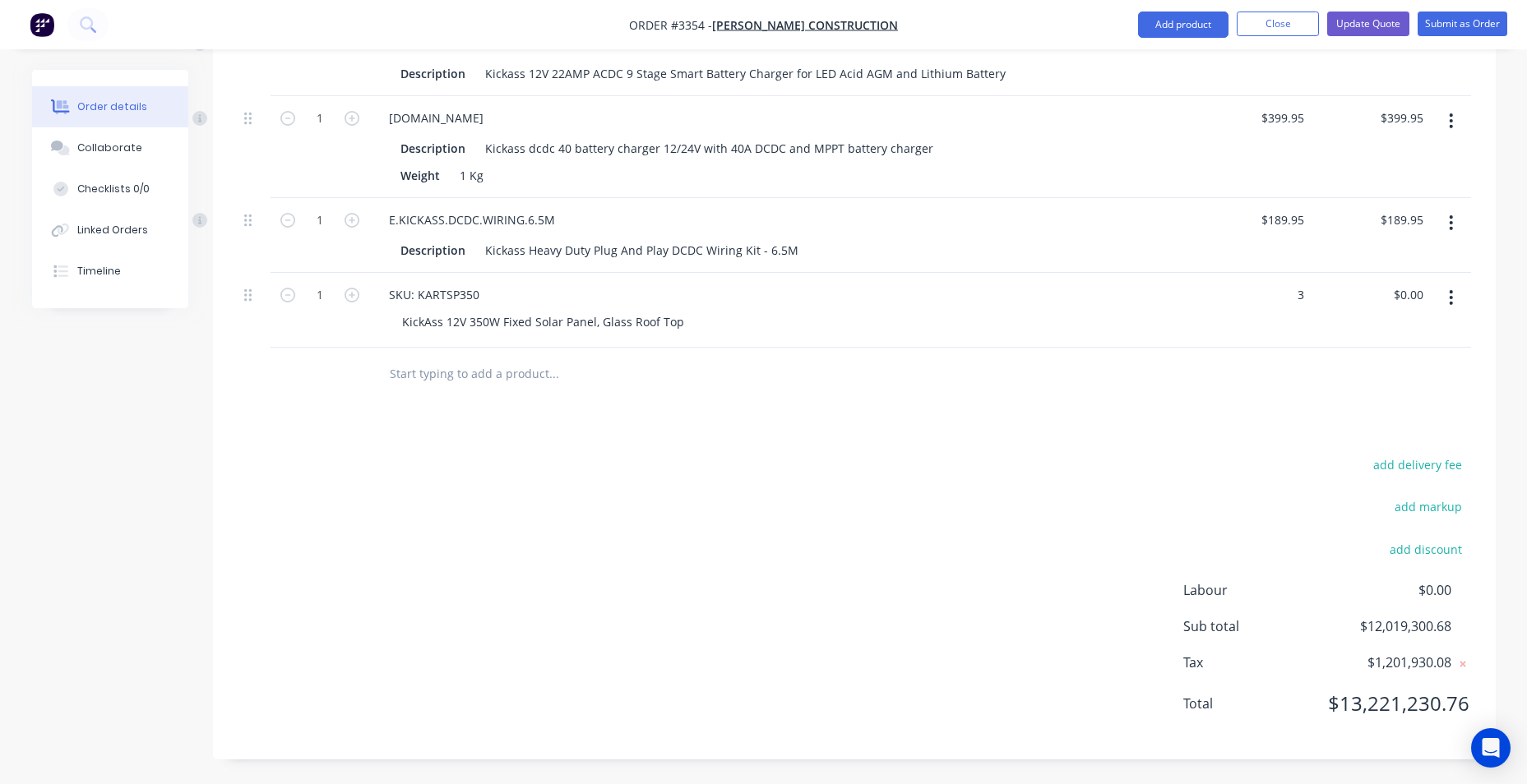
type input "$3.00"
click at [1079, 507] on div "add delivery fee add markup add discount Labour $0.00 Sub total $12,019,300.68 …" at bounding box center [854, 595] width 1234 height 282
type input "$30.00"
